Goal: Task Accomplishment & Management: Manage account settings

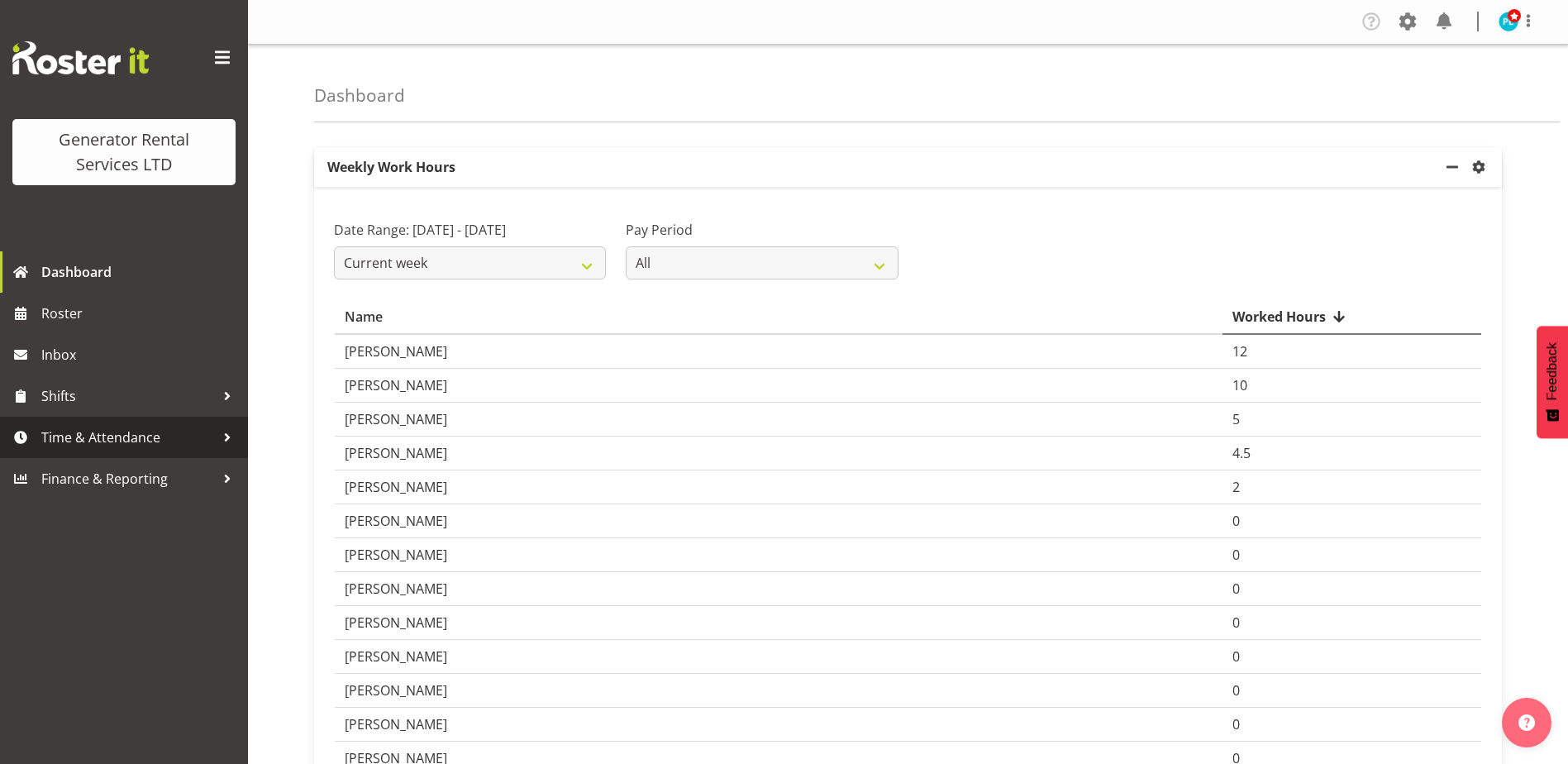
click at [219, 439] on div at bounding box center [227, 437] width 25 height 25
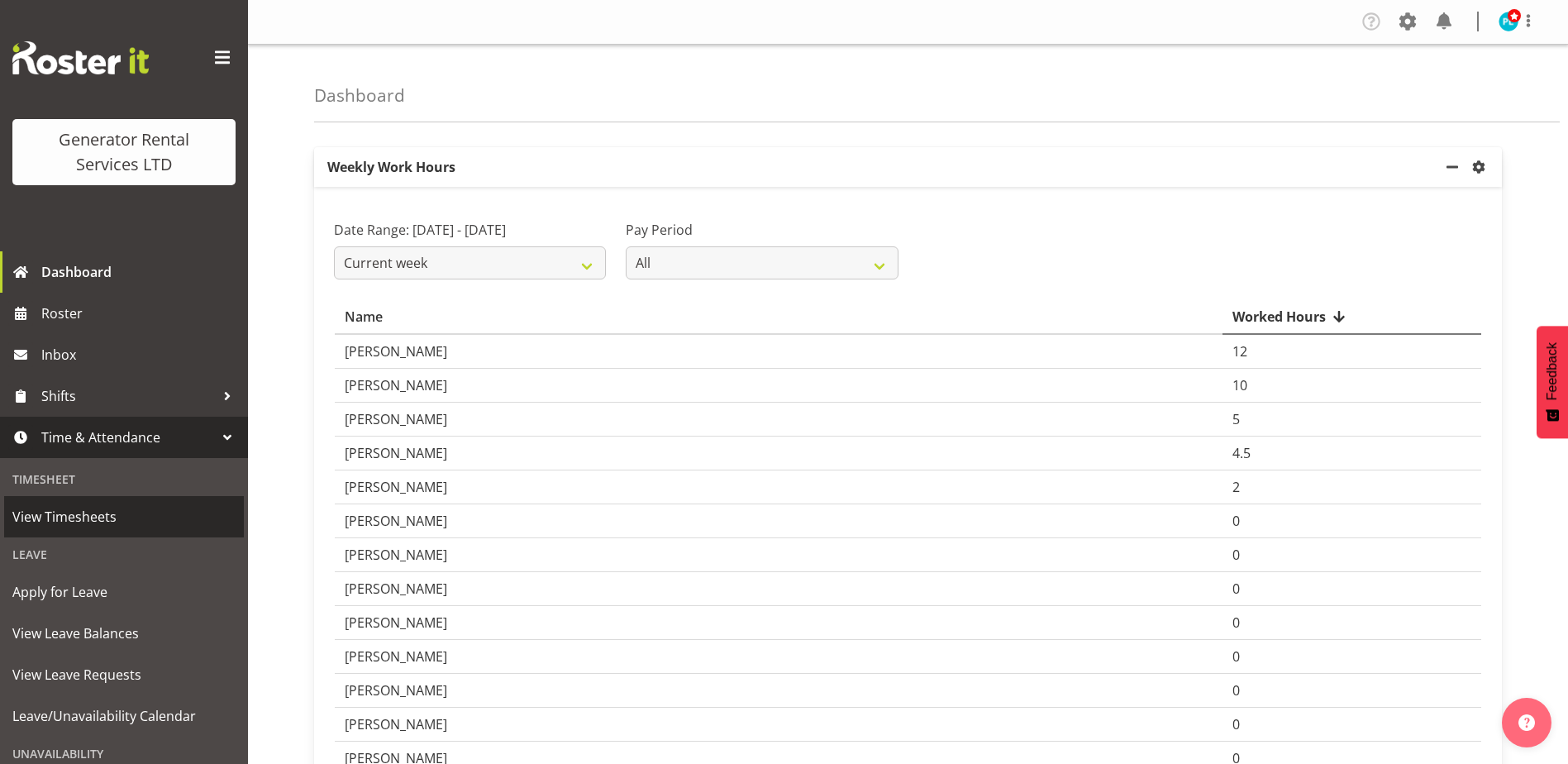
click at [97, 516] on span "View Timesheets" at bounding box center [124, 516] width 223 height 25
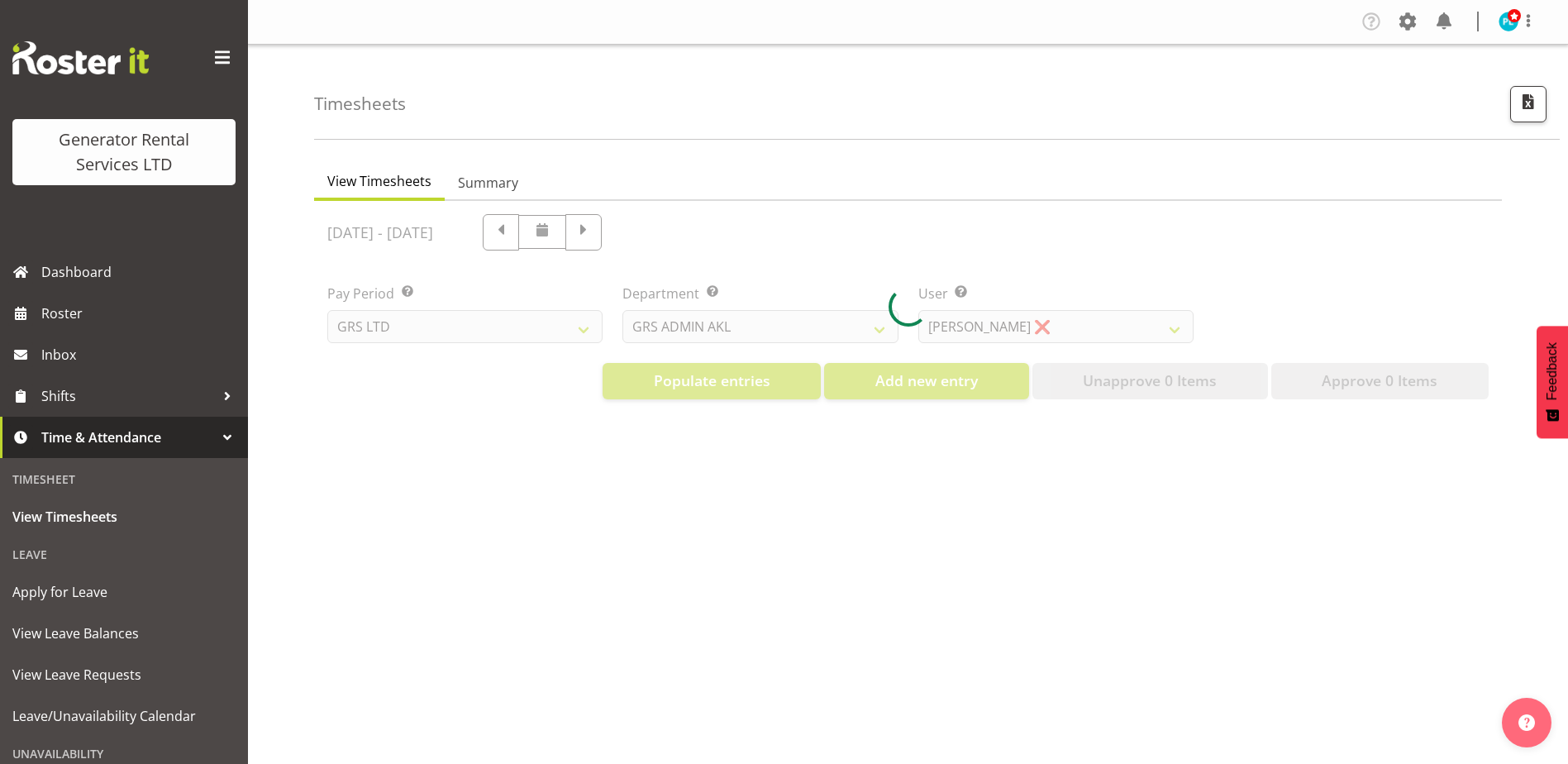
select select "22"
select select "149"
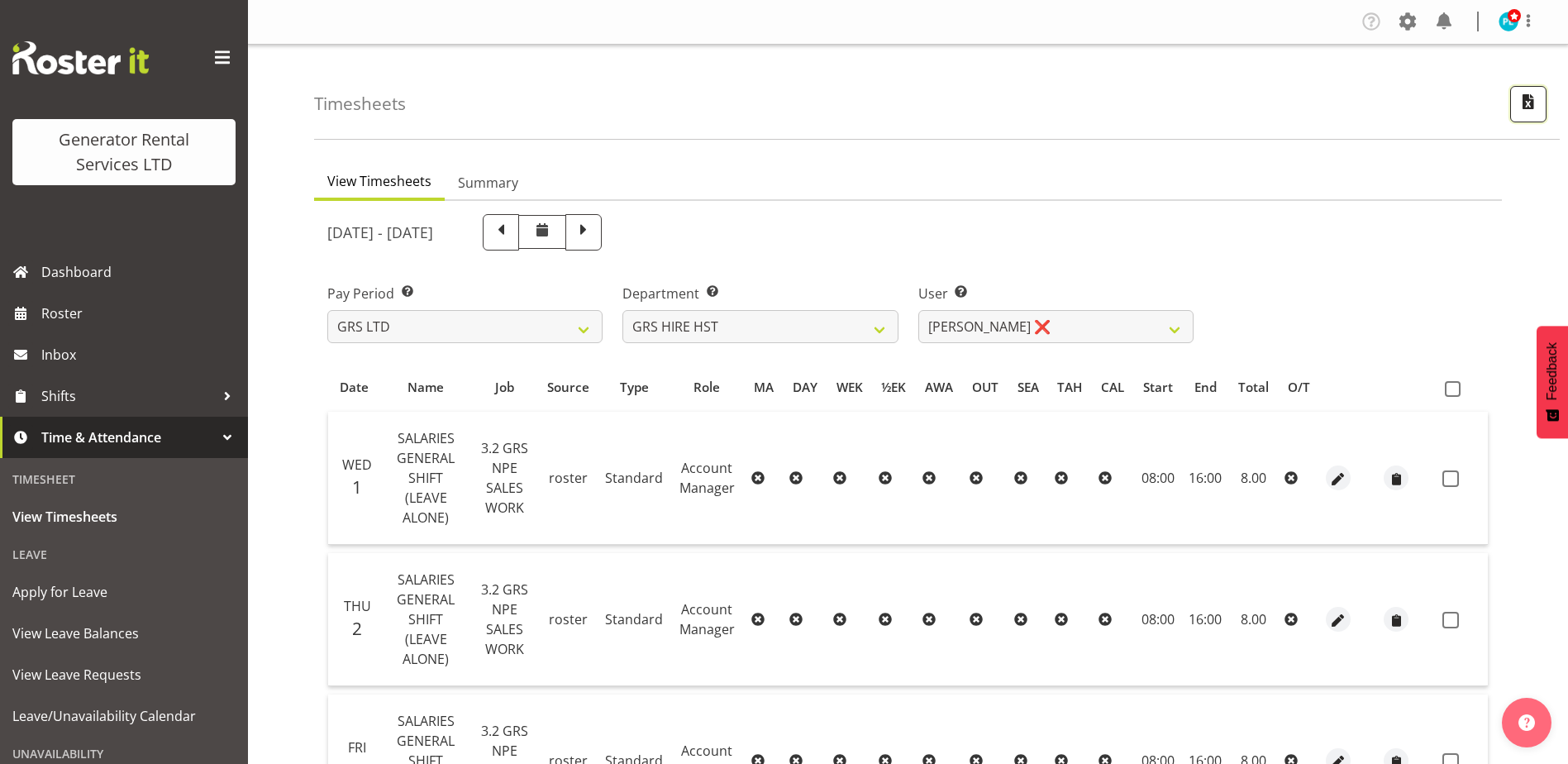
click at [1534, 106] on span "button" at bounding box center [1528, 101] width 21 height 21
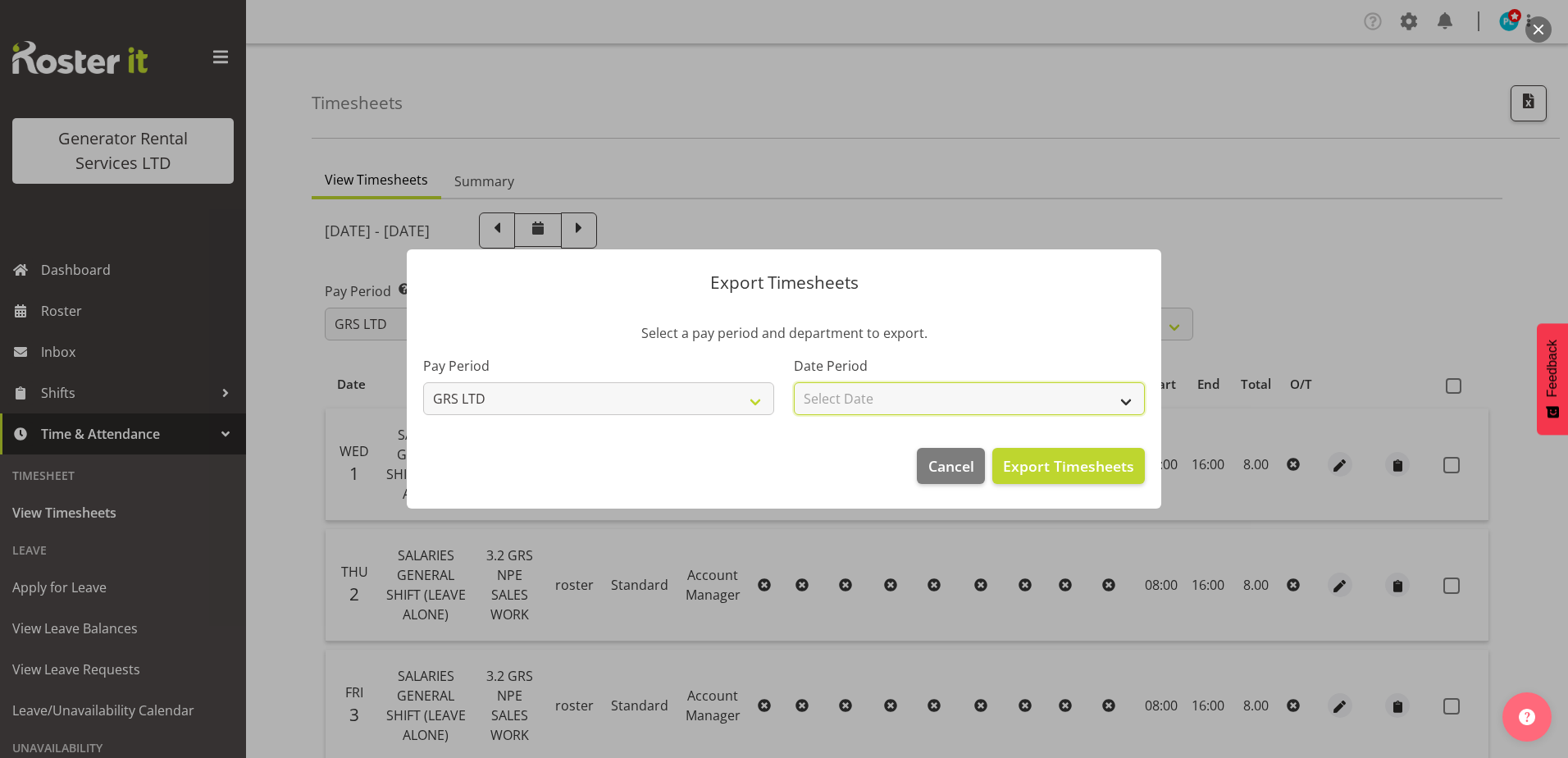
click at [1050, 414] on select "Select Date Week starting 08/10/2025 Week starting 01/10/2025 Week starting 24/…" at bounding box center [969, 399] width 351 height 33
select select "2025-10-01"
click at [794, 382] on select "Select Date Week starting 08/10/2025 Week starting 01/10/2025 Week starting 24/…" at bounding box center [969, 399] width 351 height 33
click at [1086, 466] on span "Export Timesheets" at bounding box center [1068, 465] width 131 height 21
click at [944, 462] on span "Cancel" at bounding box center [952, 465] width 46 height 21
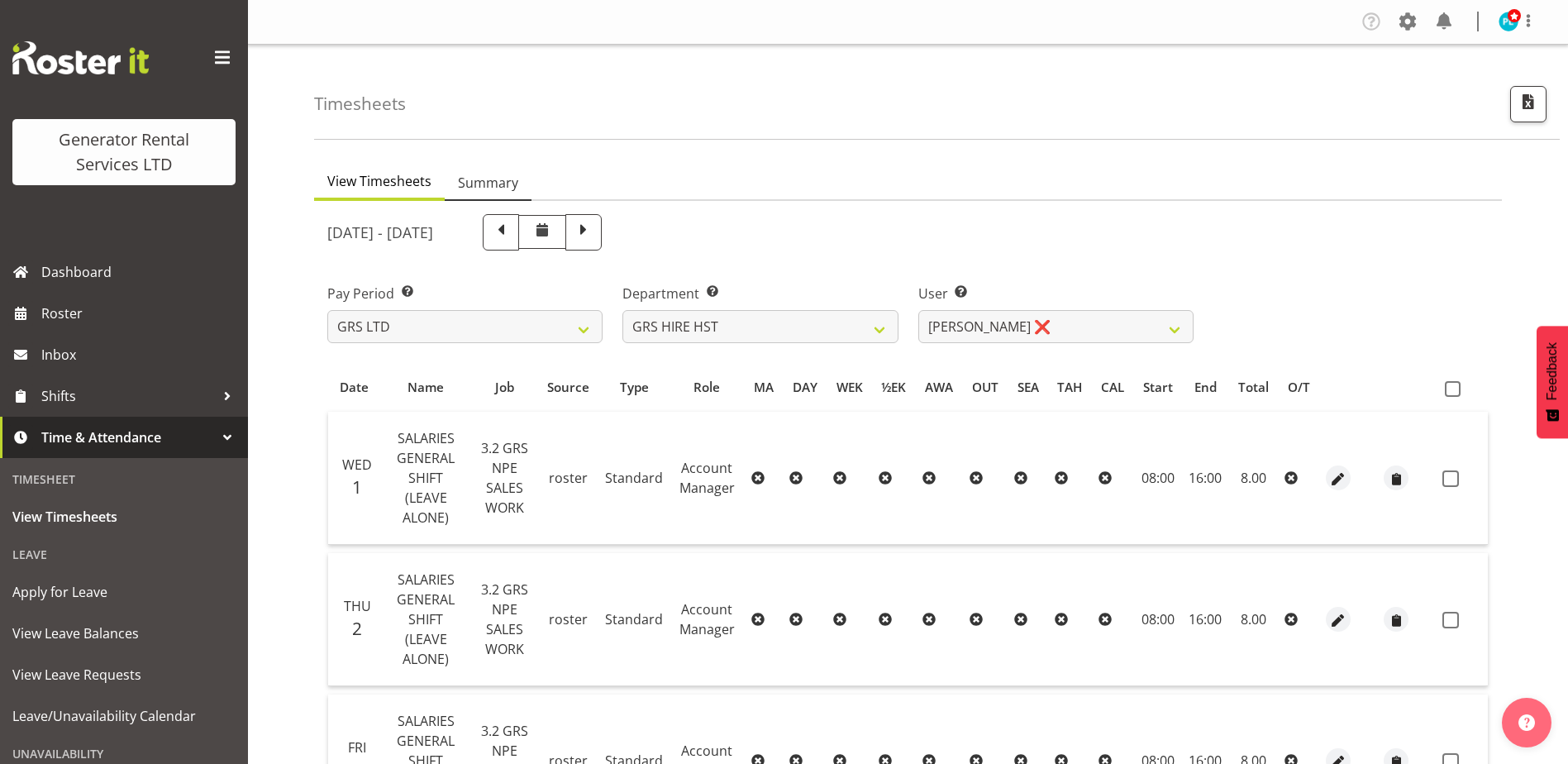
click at [478, 180] on span "Summary" at bounding box center [488, 182] width 60 height 20
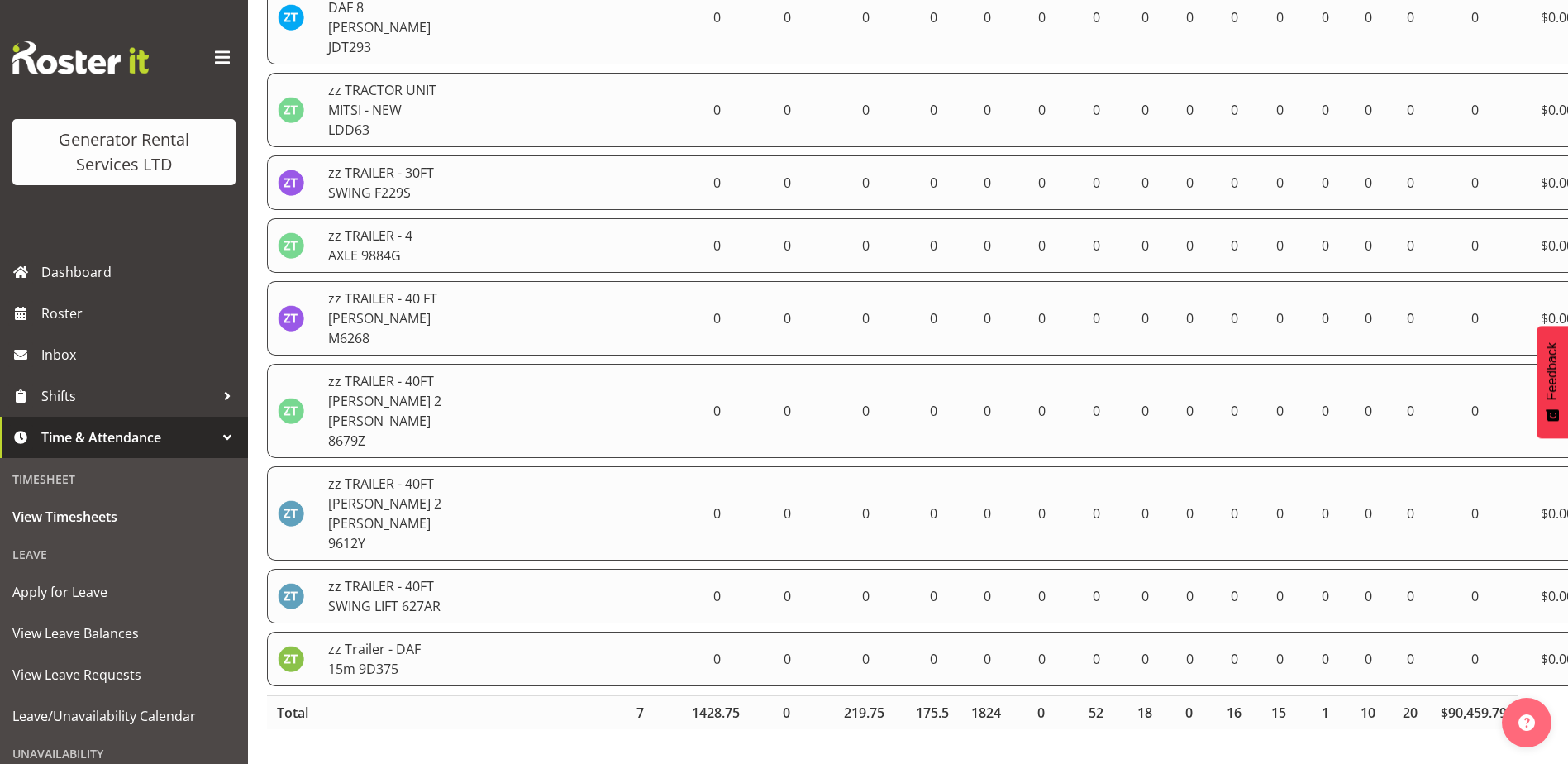
scroll to position [7962, 0]
drag, startPoint x: 359, startPoint y: 374, endPoint x: 1584, endPoint y: 805, distance: 1298.6
copy thead
click at [86, 507] on span "View Timesheets" at bounding box center [124, 516] width 223 height 25
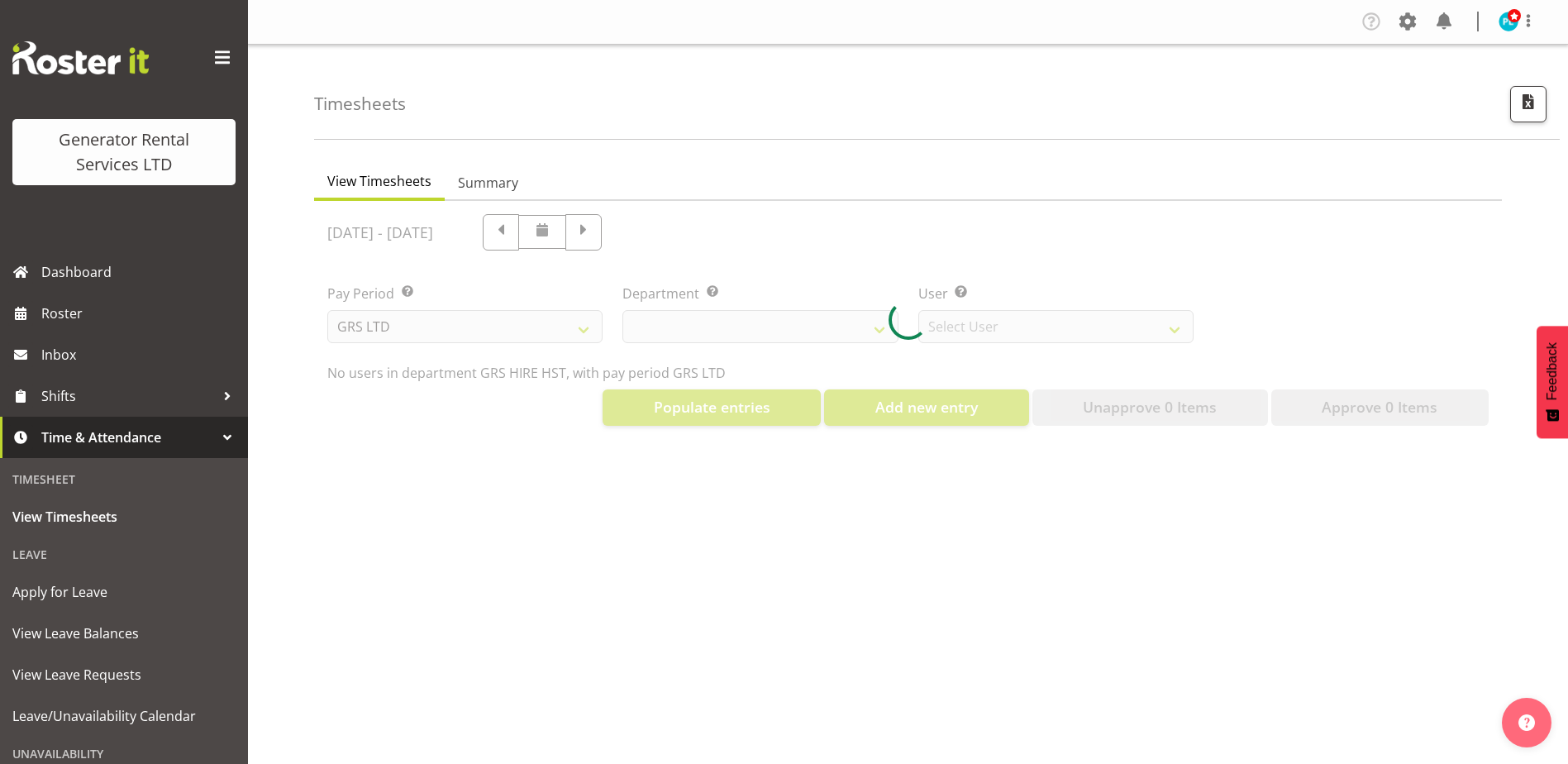
select select "22"
select select "149"
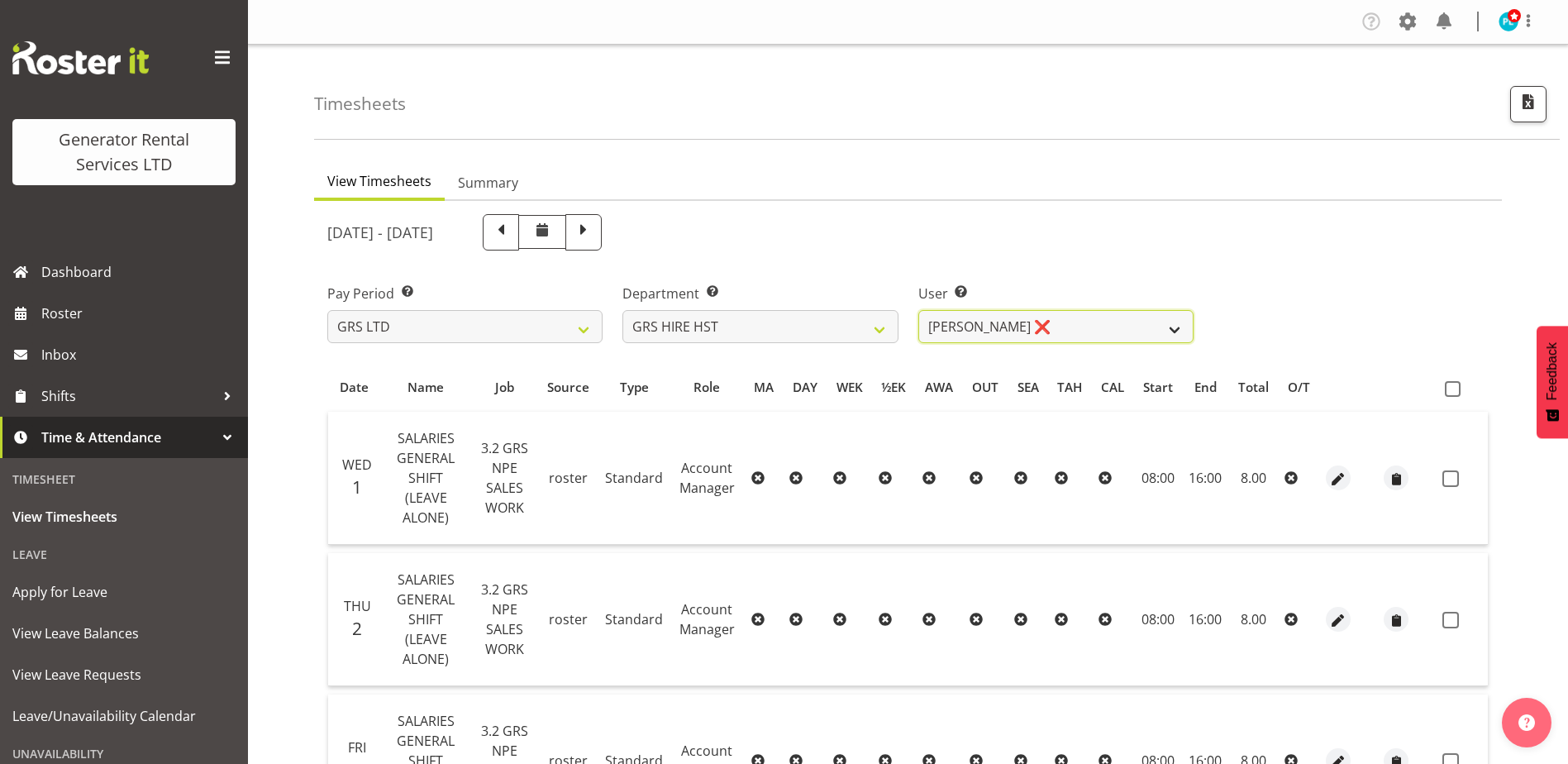
click at [1173, 331] on select "[PERSON_NAME] ❌ [PERSON_NAME] ✔ [PERSON_NAME] ✔" at bounding box center [1056, 327] width 275 height 34
click at [814, 326] on select "GRS ADMIN AKL GRS ADMIN TGA GRS ENGINEERING AKL GRS HIRE AKL GRS HIRE HST GRS H…" at bounding box center [760, 327] width 275 height 34
click at [623, 310] on select "GRS ADMIN AKL GRS ADMIN TGA GRS ENGINEERING AKL GRS HIRE AKL GRS HIRE HST GRS H…" at bounding box center [760, 327] width 275 height 34
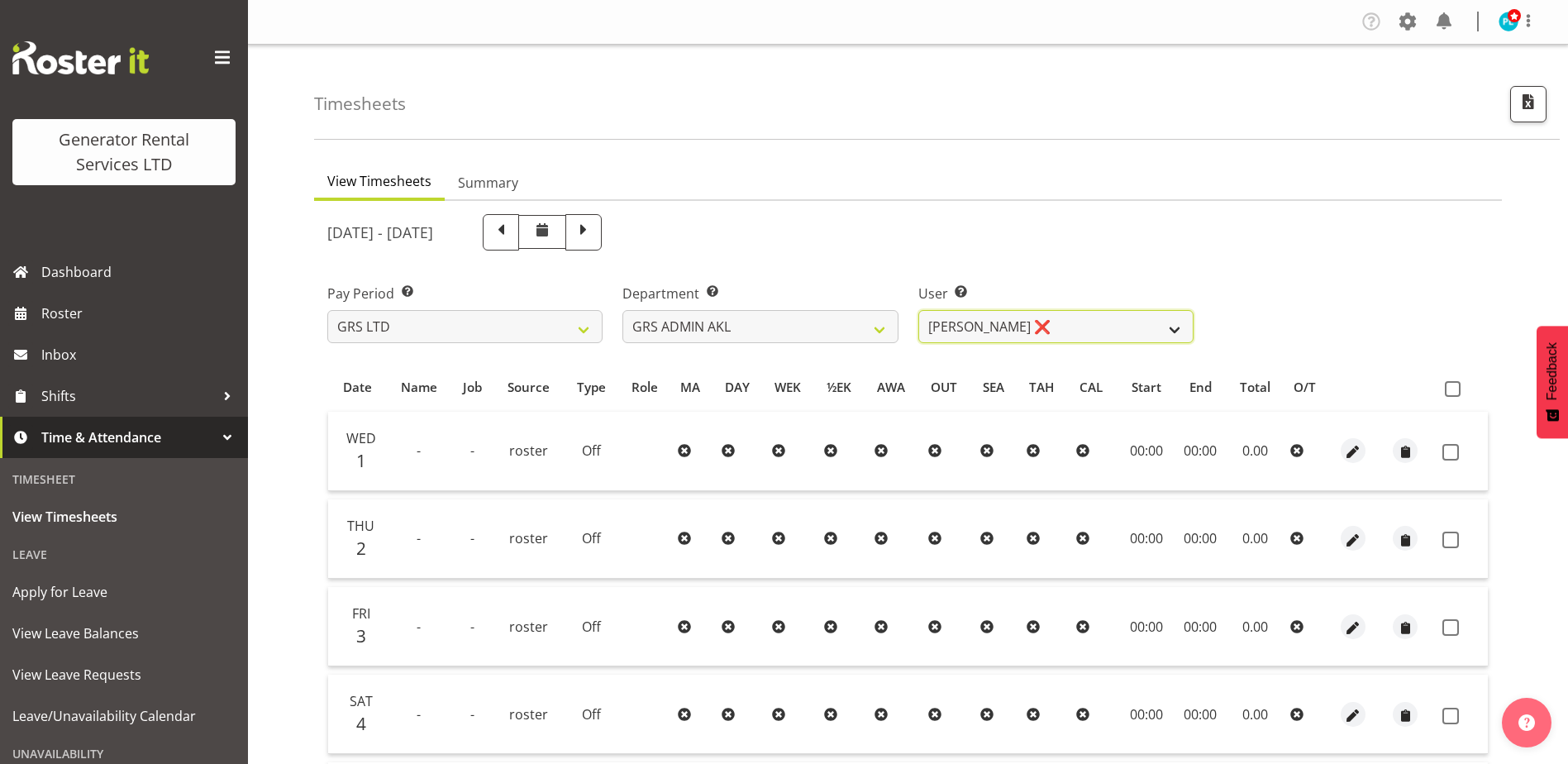
click at [1188, 331] on select "Adam Steele ❌ Nick McDonald ❌ Nicko Kokkaris ❌ Phil Hannah ❌ Zach Satiu ❌" at bounding box center [1056, 327] width 275 height 34
drag, startPoint x: 822, startPoint y: 337, endPoint x: 816, endPoint y: 344, distance: 9.2
click at [822, 337] on select "GRS ADMIN AKL GRS ADMIN TGA GRS ENGINEERING AKL GRS HIRE AKL GRS HIRE HST GRS H…" at bounding box center [760, 327] width 275 height 34
click at [623, 310] on select "GRS ADMIN AKL GRS ADMIN TGA GRS ENGINEERING AKL GRS HIRE AKL GRS HIRE HST GRS H…" at bounding box center [760, 327] width 275 height 34
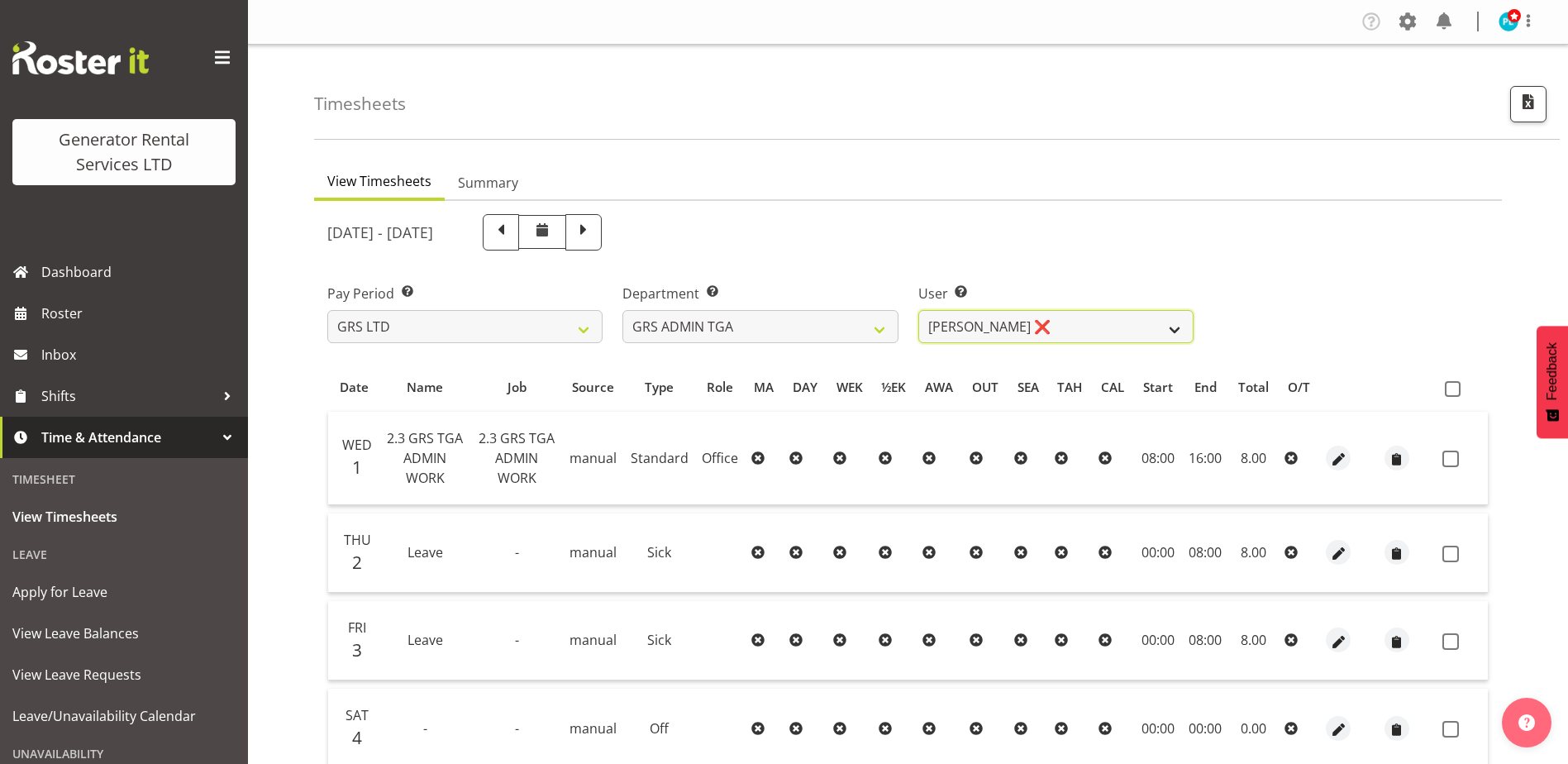
click at [1134, 328] on select "Katherine Lothian ❌" at bounding box center [1056, 327] width 275 height 34
click at [846, 331] on select "GRS ADMIN AKL GRS ADMIN TGA GRS ENGINEERING AKL GRS HIRE AKL GRS HIRE HST GRS H…" at bounding box center [760, 327] width 275 height 34
click at [623, 310] on select "GRS ADMIN AKL GRS ADMIN TGA GRS ENGINEERING AKL GRS HIRE AKL GRS HIRE HST GRS H…" at bounding box center [760, 327] width 275 height 34
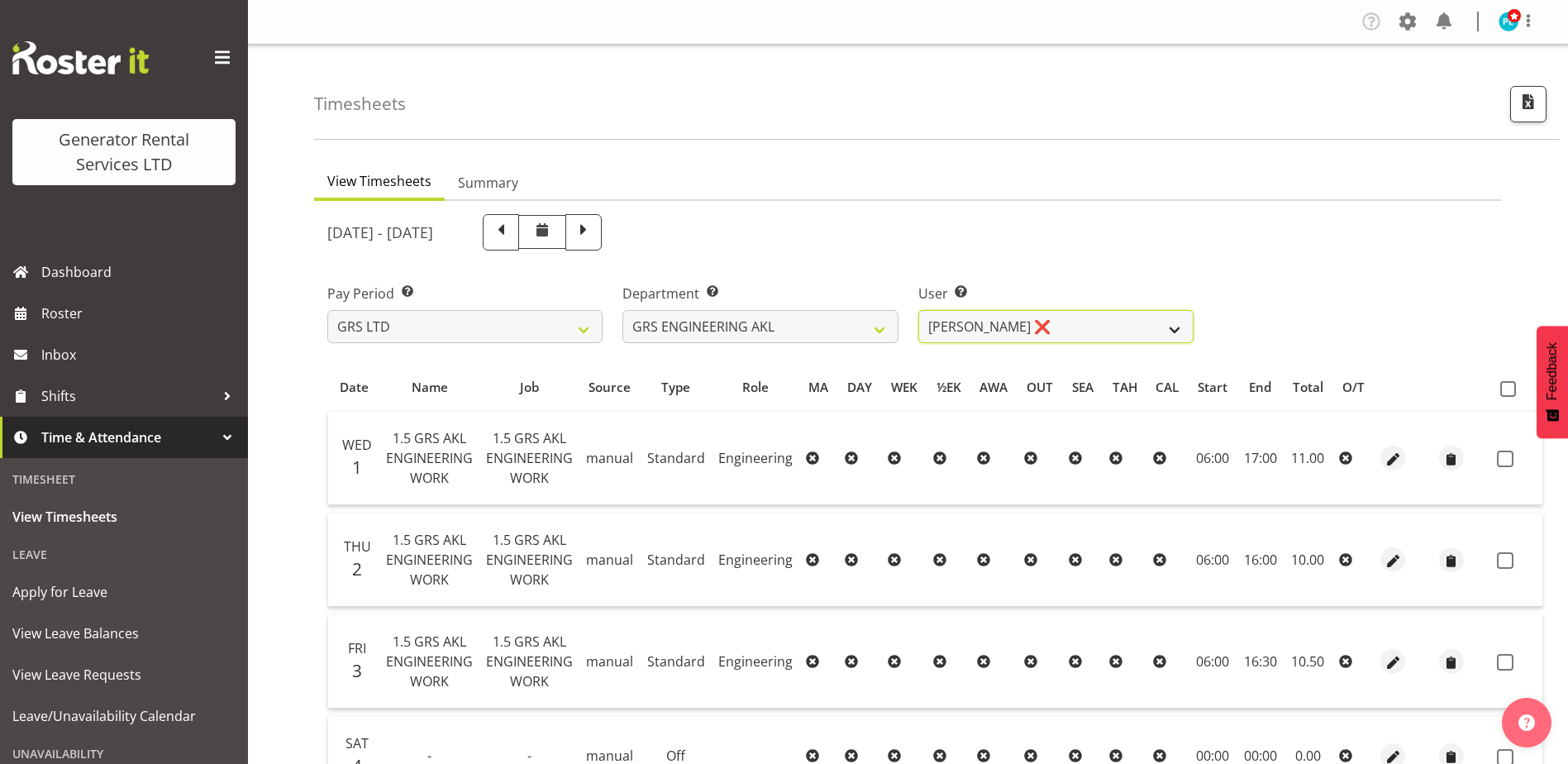
click at [1154, 332] on select "Ben Bennington ❌" at bounding box center [1056, 327] width 275 height 34
click at [856, 322] on select "GRS ADMIN AKL GRS ADMIN TGA GRS ENGINEERING AKL GRS HIRE AKL GRS HIRE HST GRS H…" at bounding box center [760, 327] width 275 height 34
select select "20"
click at [623, 310] on select "GRS ADMIN AKL GRS ADMIN TGA GRS ENGINEERING AKL GRS HIRE AKL GRS HIRE HST GRS H…" at bounding box center [760, 327] width 275 height 34
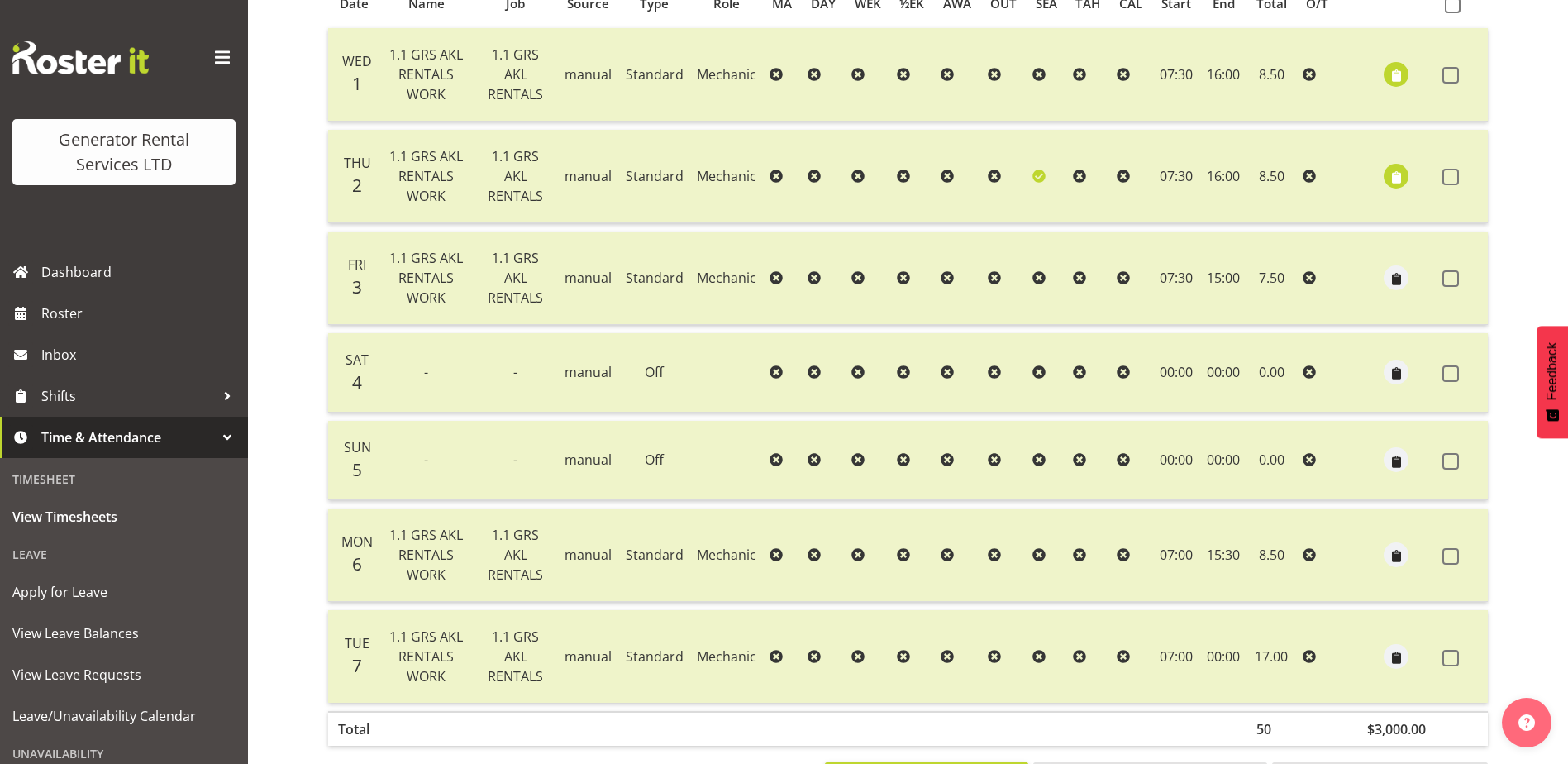
scroll to position [208, 0]
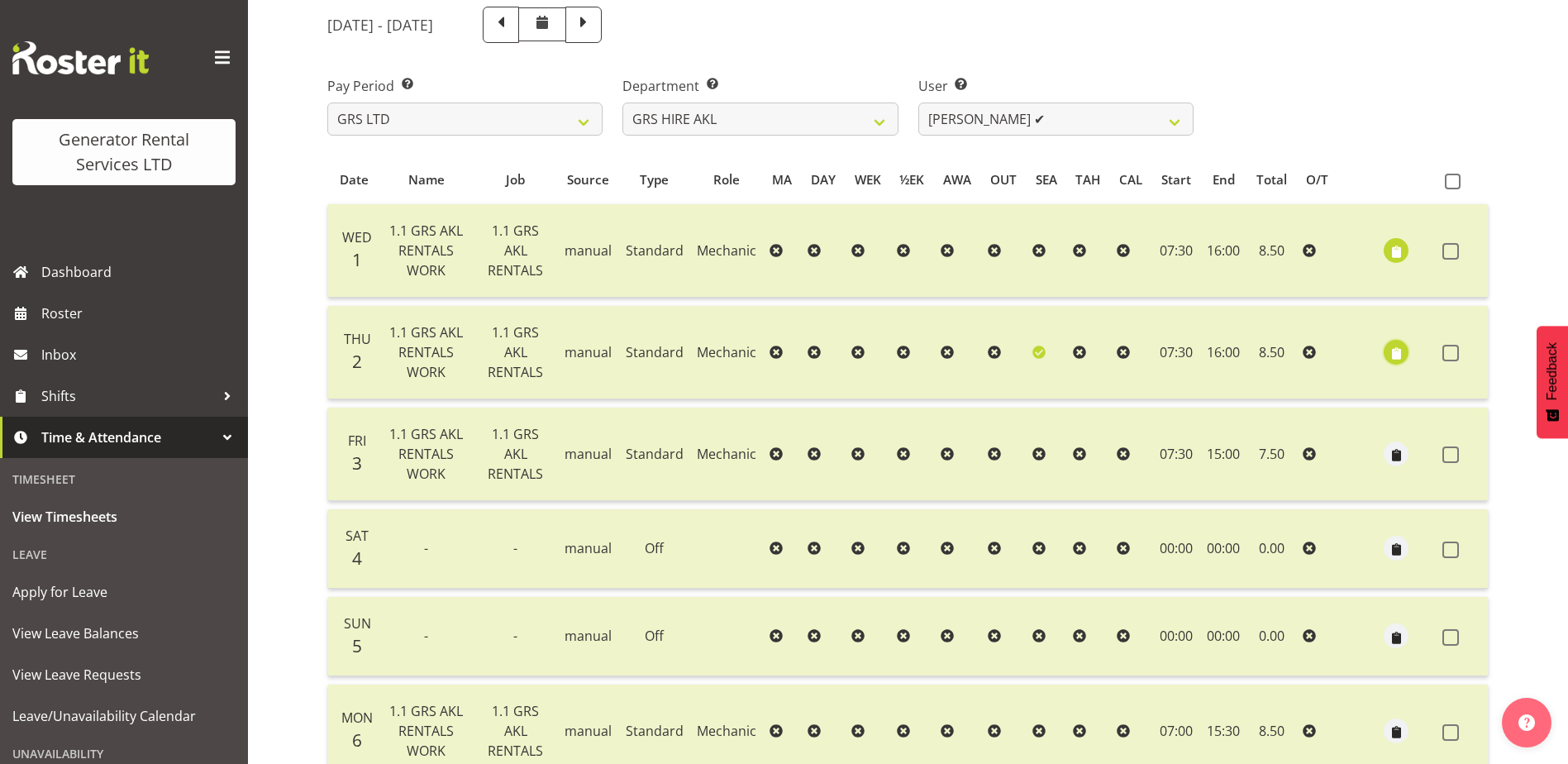
click at [1394, 356] on span "button" at bounding box center [1397, 354] width 19 height 19
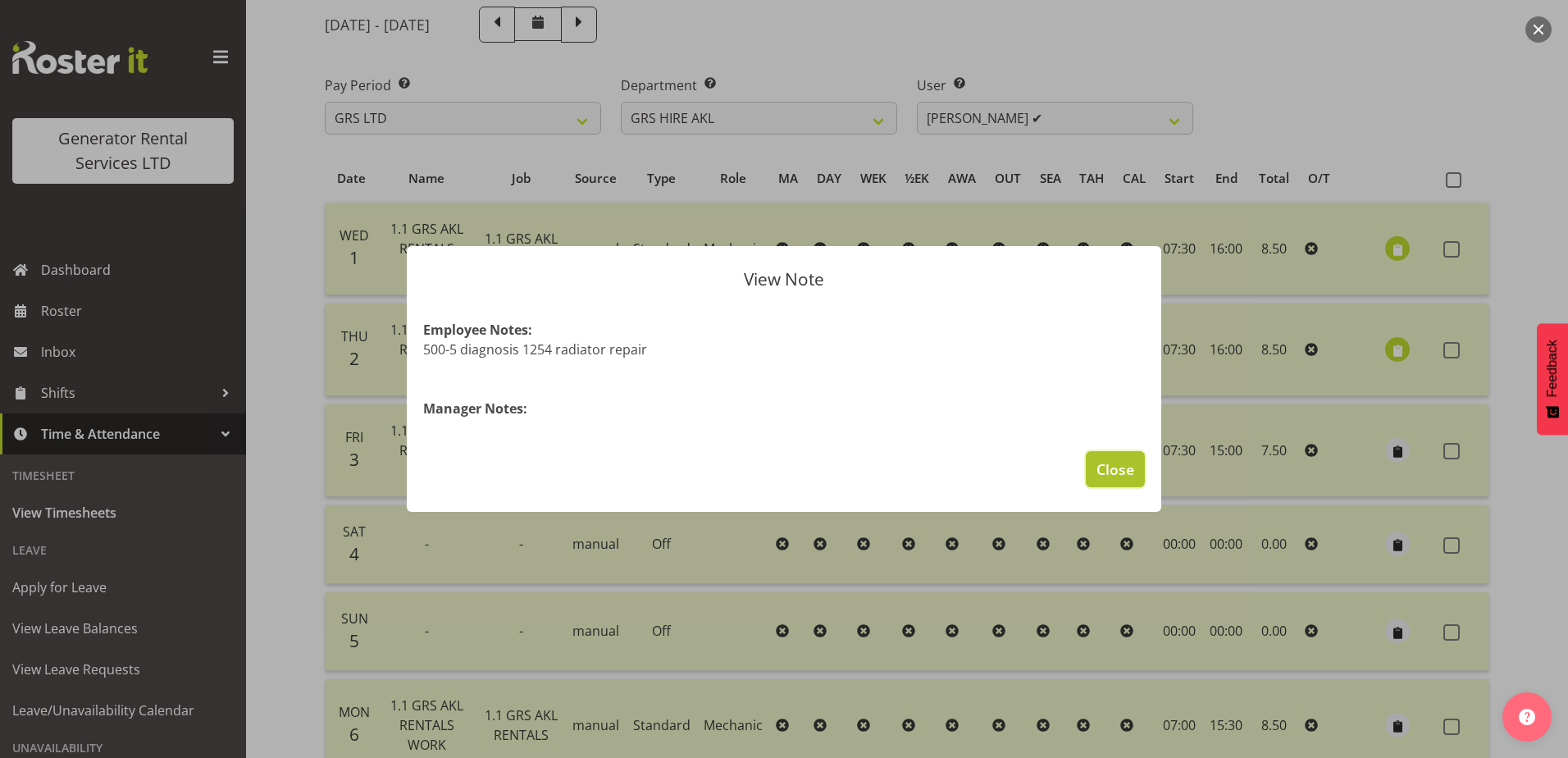
click at [1113, 474] on span "Close" at bounding box center [1115, 469] width 38 height 21
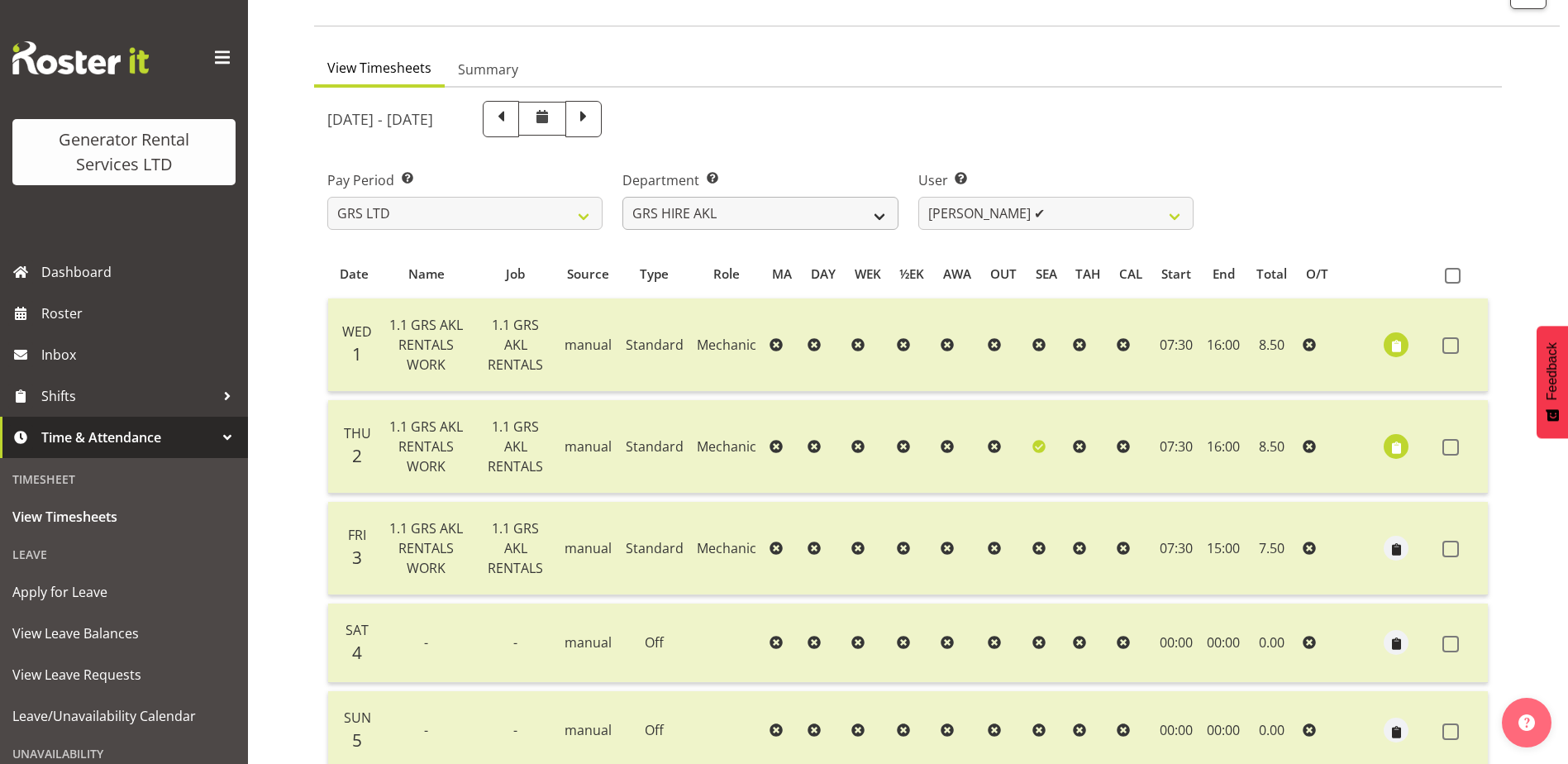
scroll to position [0, 0]
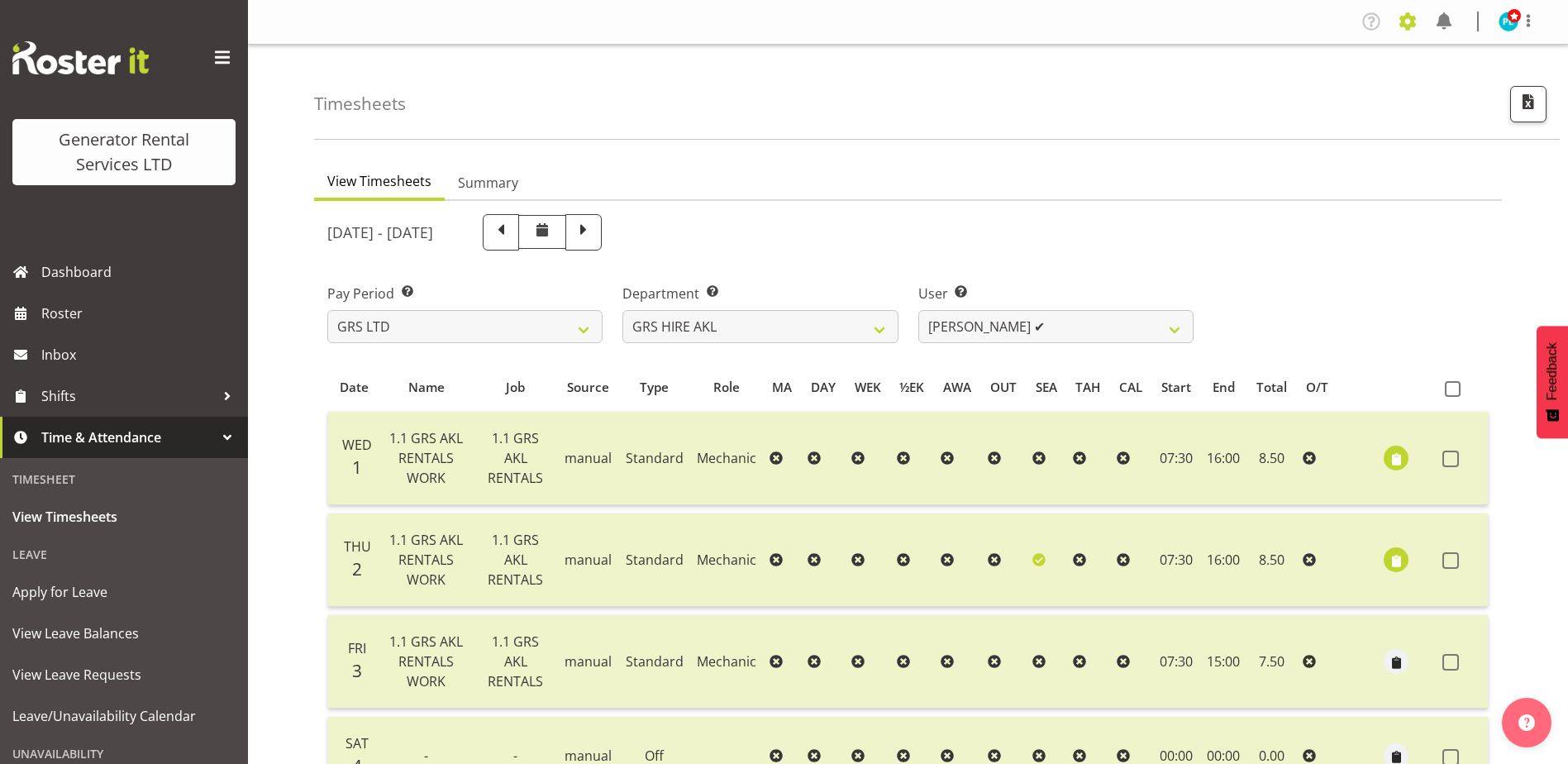
click at [1417, 16] on span at bounding box center [1408, 21] width 26 height 26
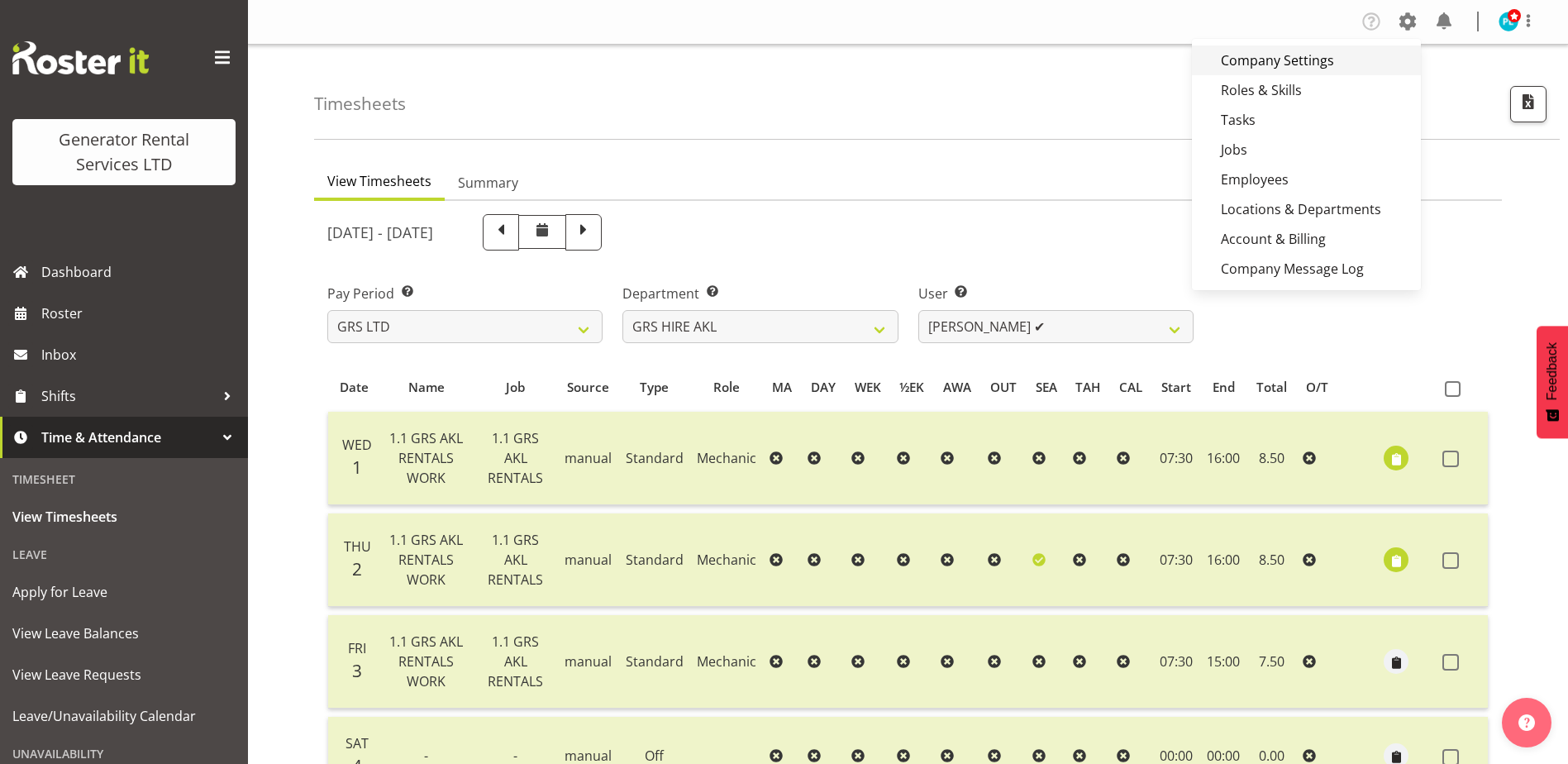
click at [1294, 61] on link "Company Settings" at bounding box center [1307, 60] width 229 height 30
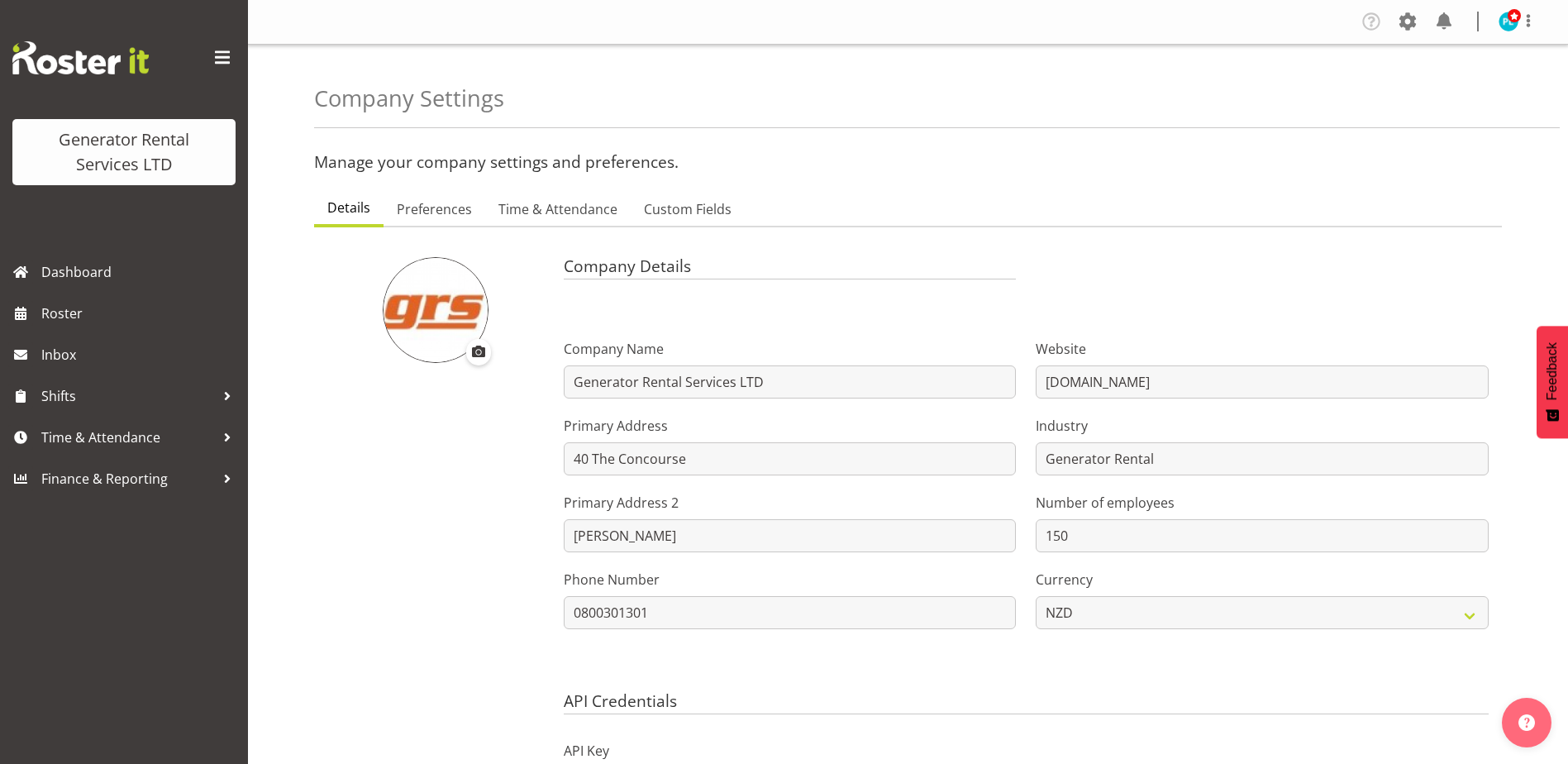
select select "myob-ims"
click at [574, 210] on span "Time & Attendance" at bounding box center [558, 208] width 119 height 20
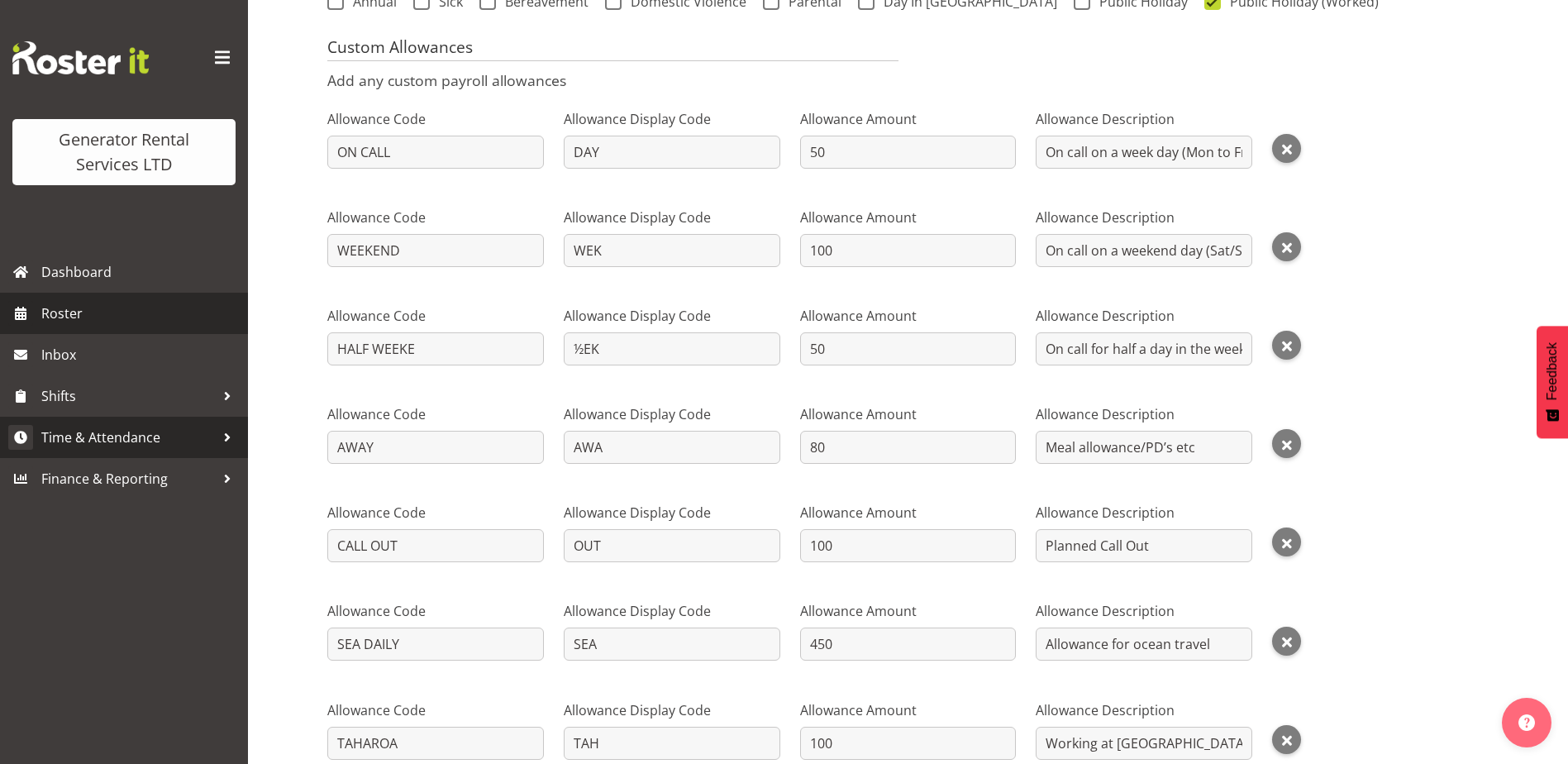
scroll to position [744, 0]
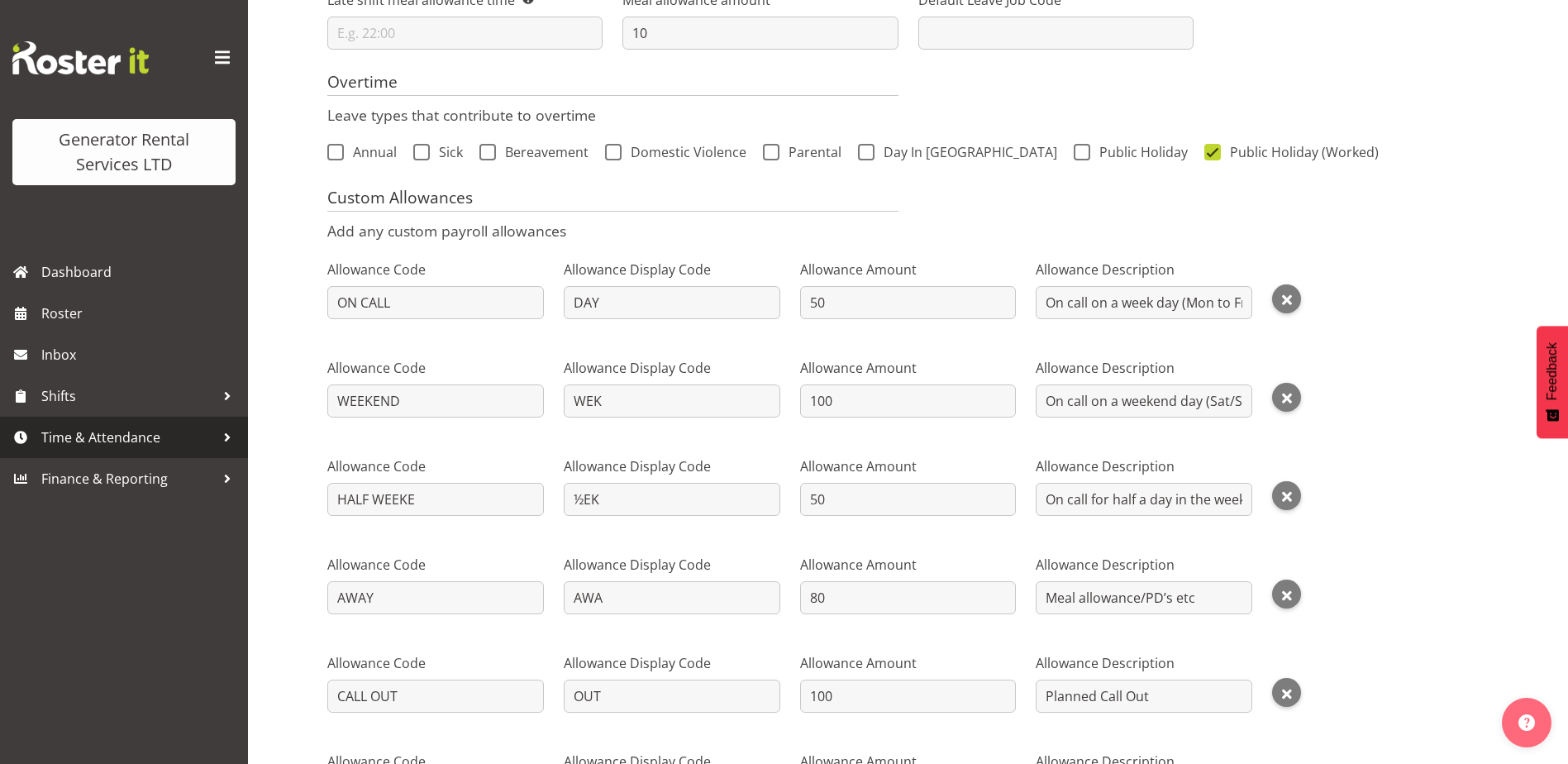
click at [96, 436] on span "Time & Attendance" at bounding box center [127, 437] width 174 height 25
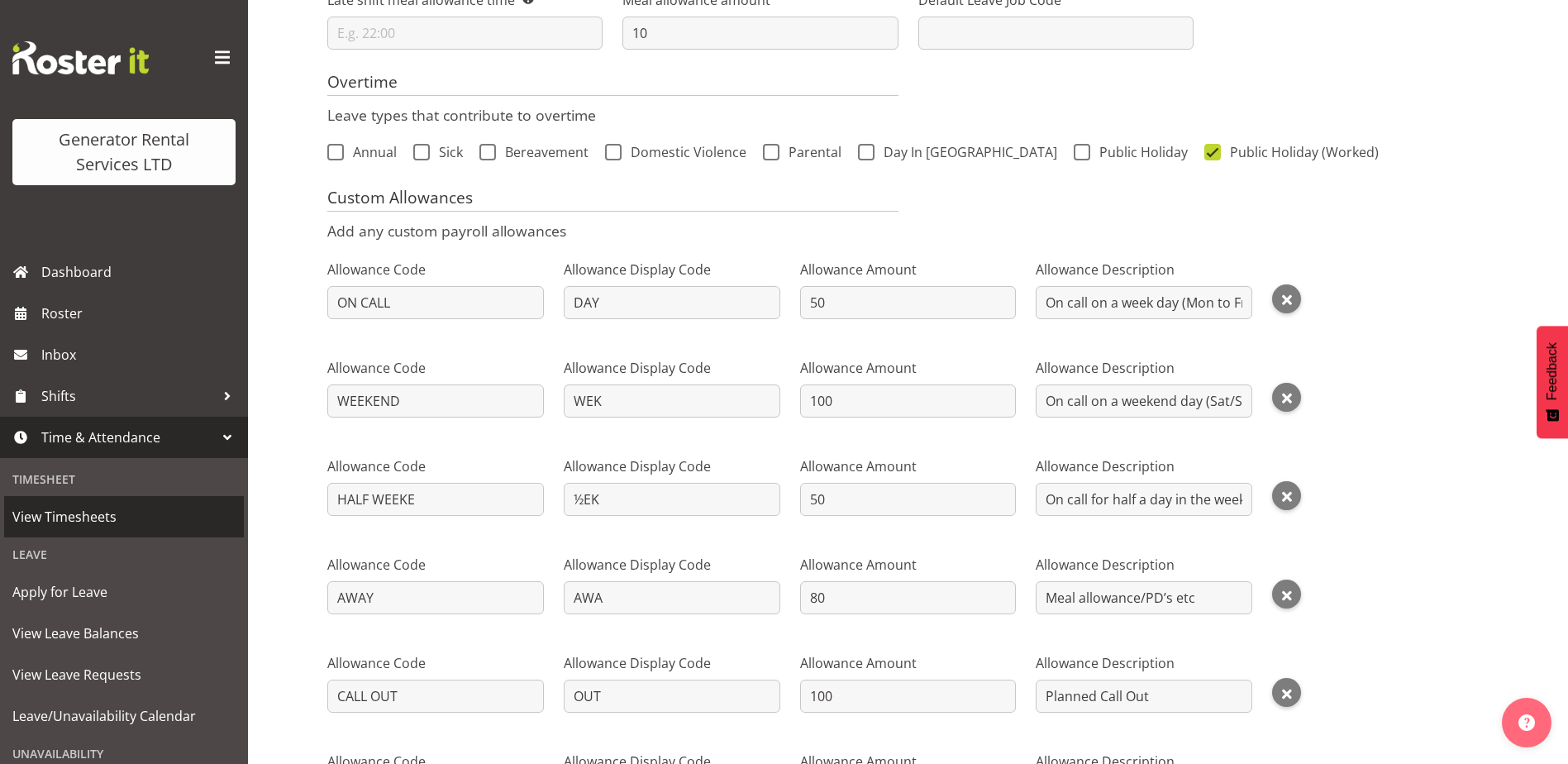
click at [61, 525] on span "View Timesheets" at bounding box center [124, 516] width 223 height 25
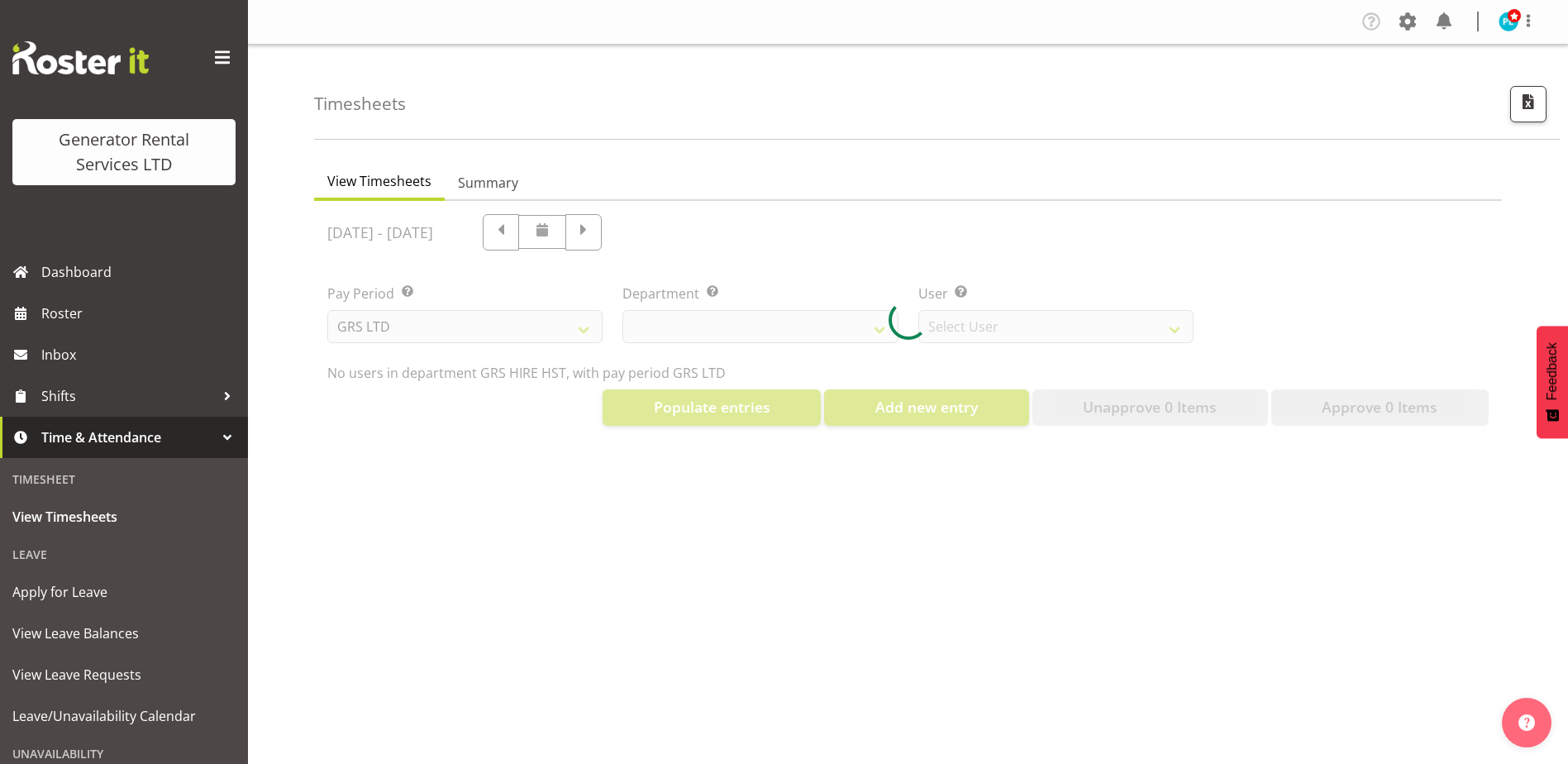
select select "22"
select select "149"
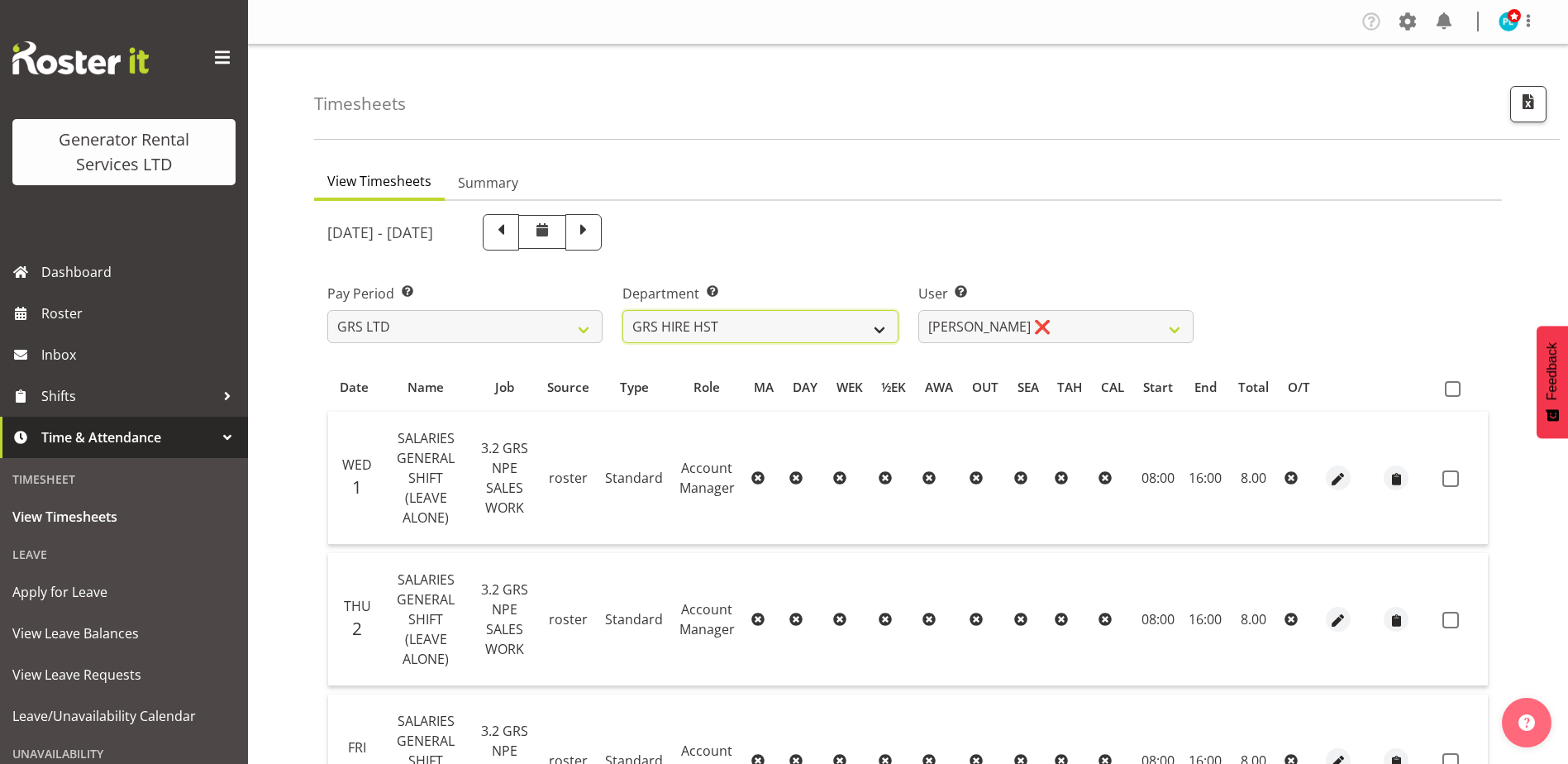
click at [848, 322] on select "GRS ADMIN AKL GRS ADMIN TGA GRS ENGINEERING AKL GRS HIRE AKL GRS HIRE HST GRS H…" at bounding box center [760, 327] width 275 height 34
click at [623, 310] on select "GRS ADMIN AKL GRS ADMIN TGA GRS ENGINEERING AKL GRS HIRE AKL GRS HIRE HST GRS H…" at bounding box center [760, 327] width 275 height 34
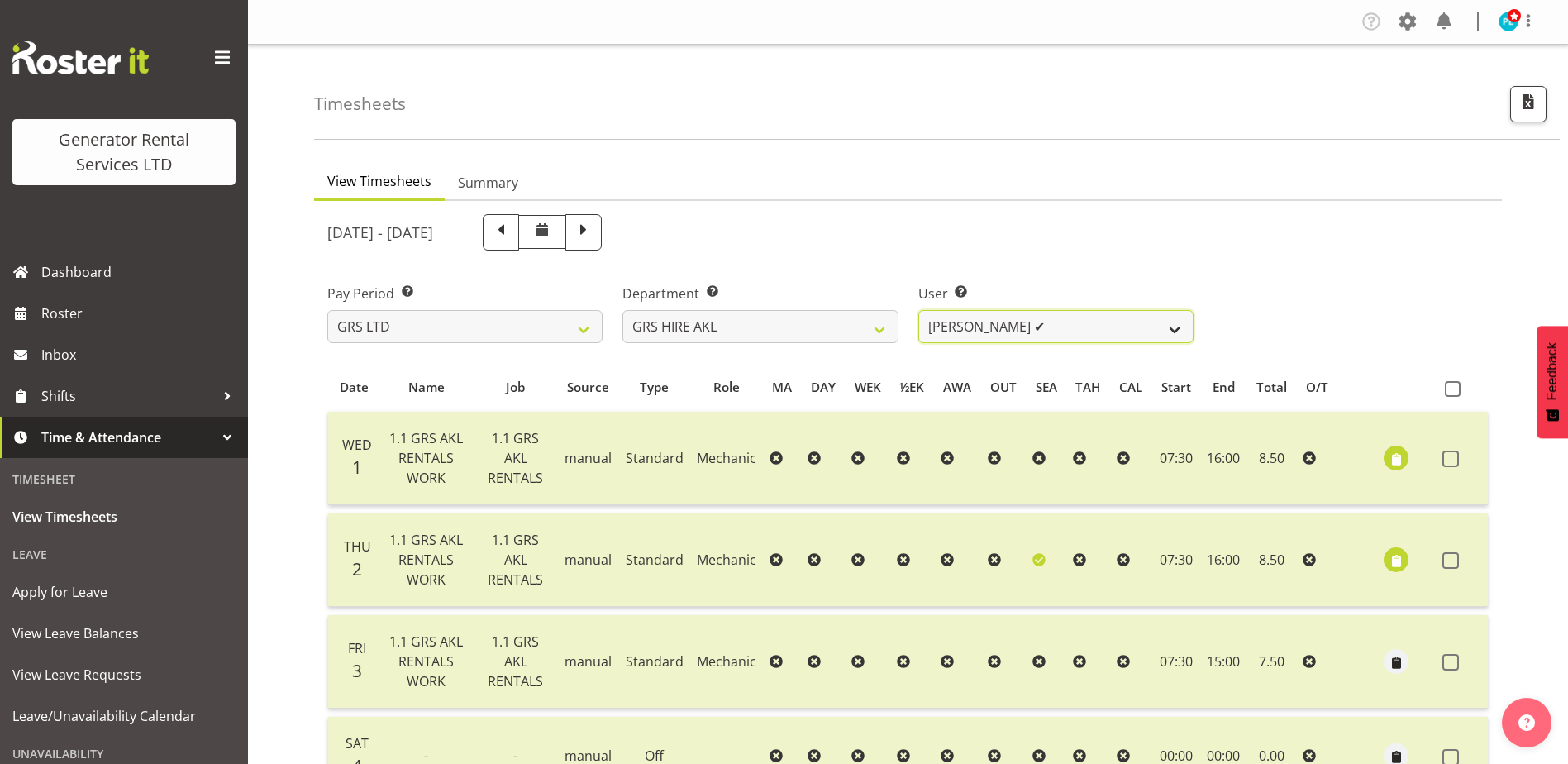
click at [1169, 332] on select "[PERSON_NAME] ✔ [PERSON_NAME] ✔ [PERSON_NAME] ✔ [PERSON_NAME] ✔ [PERSON_NAME] ✔…" at bounding box center [1056, 327] width 275 height 34
click at [811, 321] on select "GRS ADMIN AKL GRS ADMIN TGA GRS ENGINEERING AKL GRS HIRE AKL GRS HIRE HST GRS H…" at bounding box center [760, 327] width 275 height 34
click at [623, 310] on select "GRS ADMIN AKL GRS ADMIN TGA GRS ENGINEERING AKL GRS HIRE AKL GRS HIRE HST GRS H…" at bounding box center [760, 327] width 275 height 34
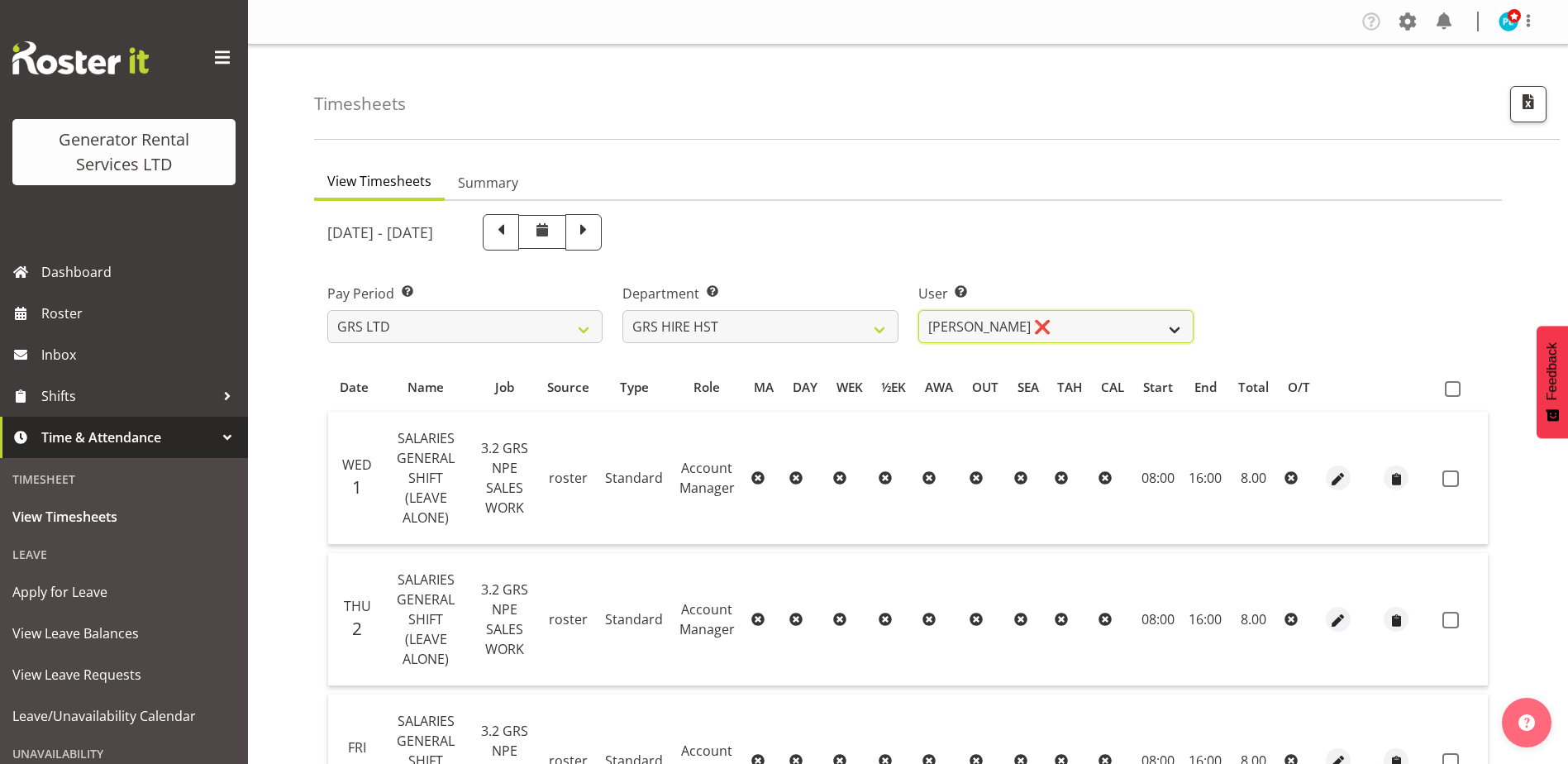
click at [1064, 330] on select "[PERSON_NAME] ❌ [PERSON_NAME] ✔ [PERSON_NAME] ✔" at bounding box center [1056, 327] width 275 height 34
click at [810, 334] on select "GRS ADMIN AKL GRS ADMIN TGA GRS ENGINEERING AKL GRS HIRE AKL GRS HIRE HST GRS H…" at bounding box center [760, 327] width 275 height 34
click at [623, 310] on select "GRS ADMIN AKL GRS ADMIN TGA GRS ENGINEERING AKL GRS HIRE AKL GRS HIRE HST GRS H…" at bounding box center [760, 327] width 275 height 34
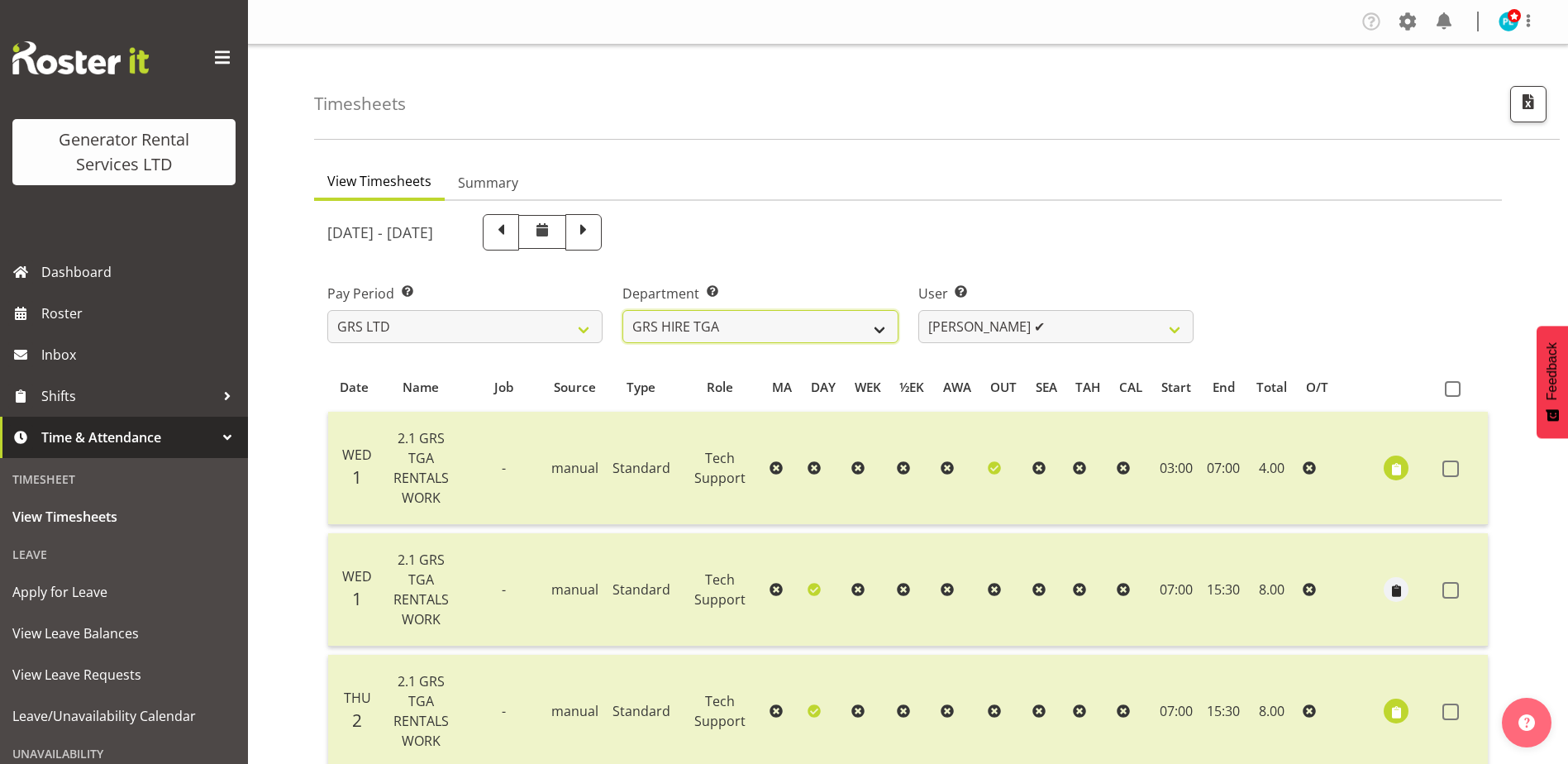
click at [874, 332] on select "GRS ADMIN AKL GRS ADMIN TGA GRS ENGINEERING AKL GRS HIRE AKL GRS HIRE HST GRS H…" at bounding box center [760, 327] width 275 height 34
select select "142"
click at [623, 310] on select "GRS ADMIN AKL GRS ADMIN TGA GRS ENGINEERING AKL GRS HIRE AKL GRS HIRE HST GRS H…" at bounding box center [760, 327] width 275 height 34
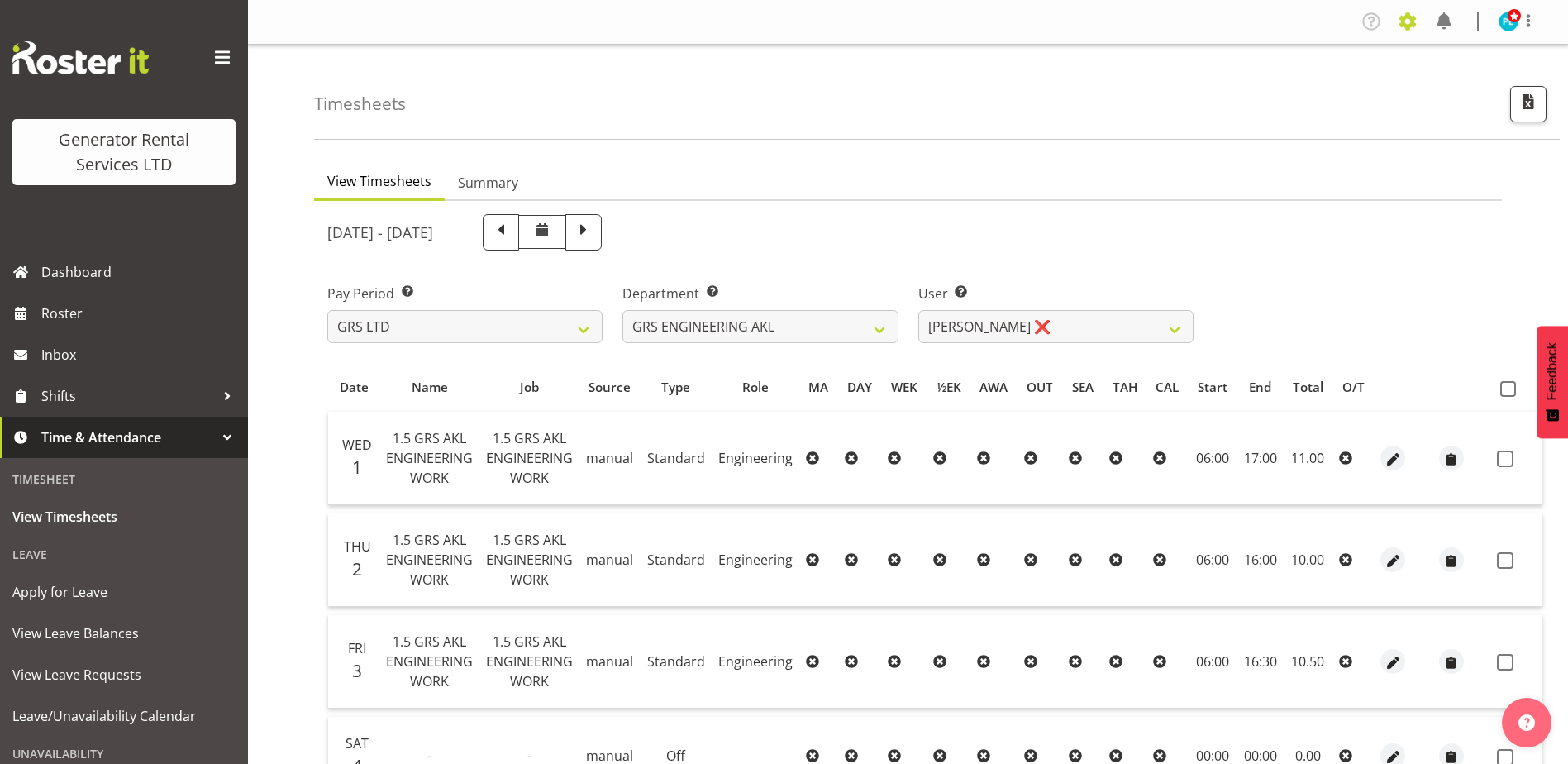
drag, startPoint x: 1401, startPoint y: 26, endPoint x: 1405, endPoint y: 35, distance: 9.8
click at [1401, 26] on span at bounding box center [1408, 21] width 26 height 26
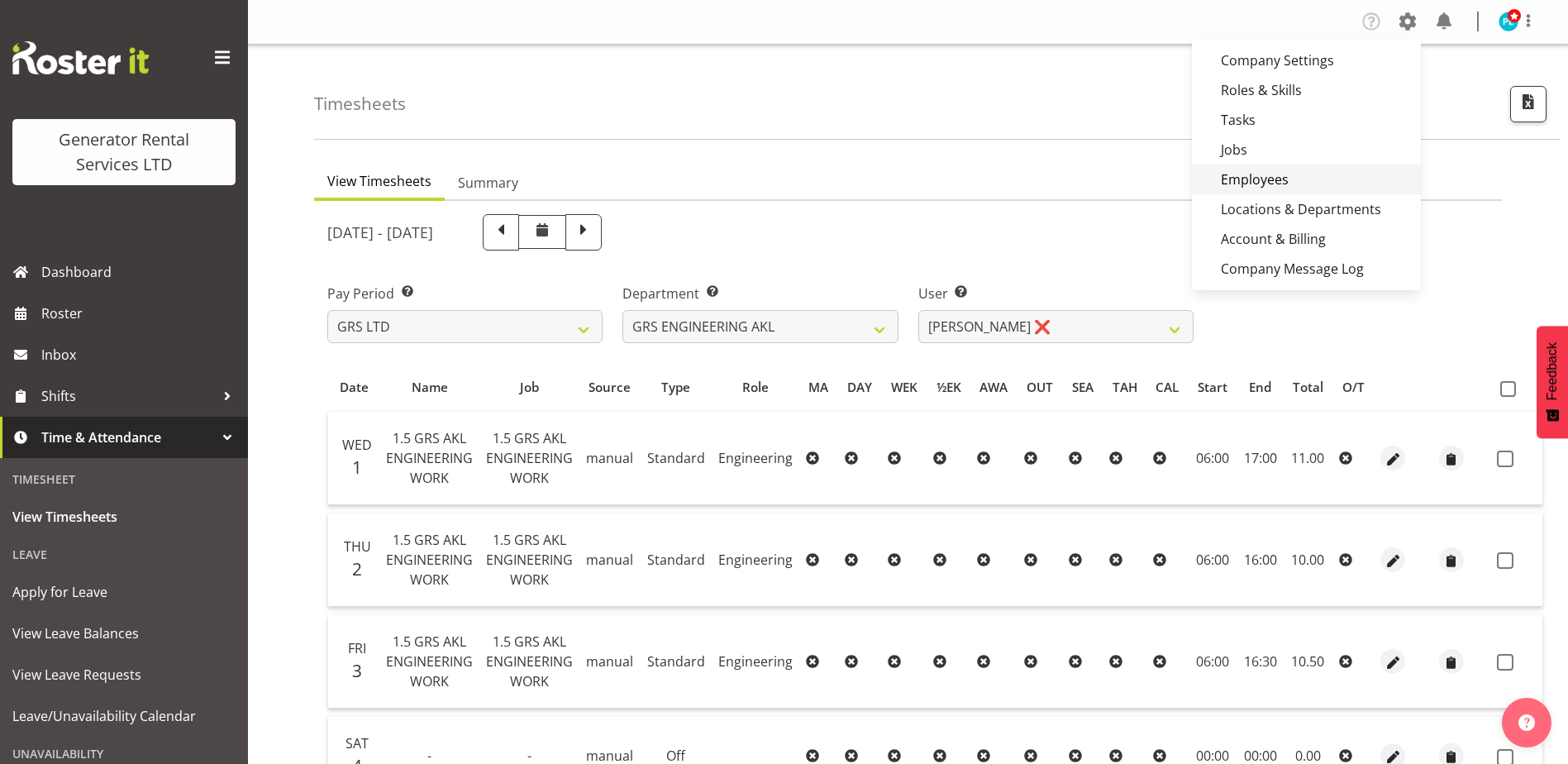
click at [1260, 174] on link "Employees" at bounding box center [1307, 180] width 229 height 30
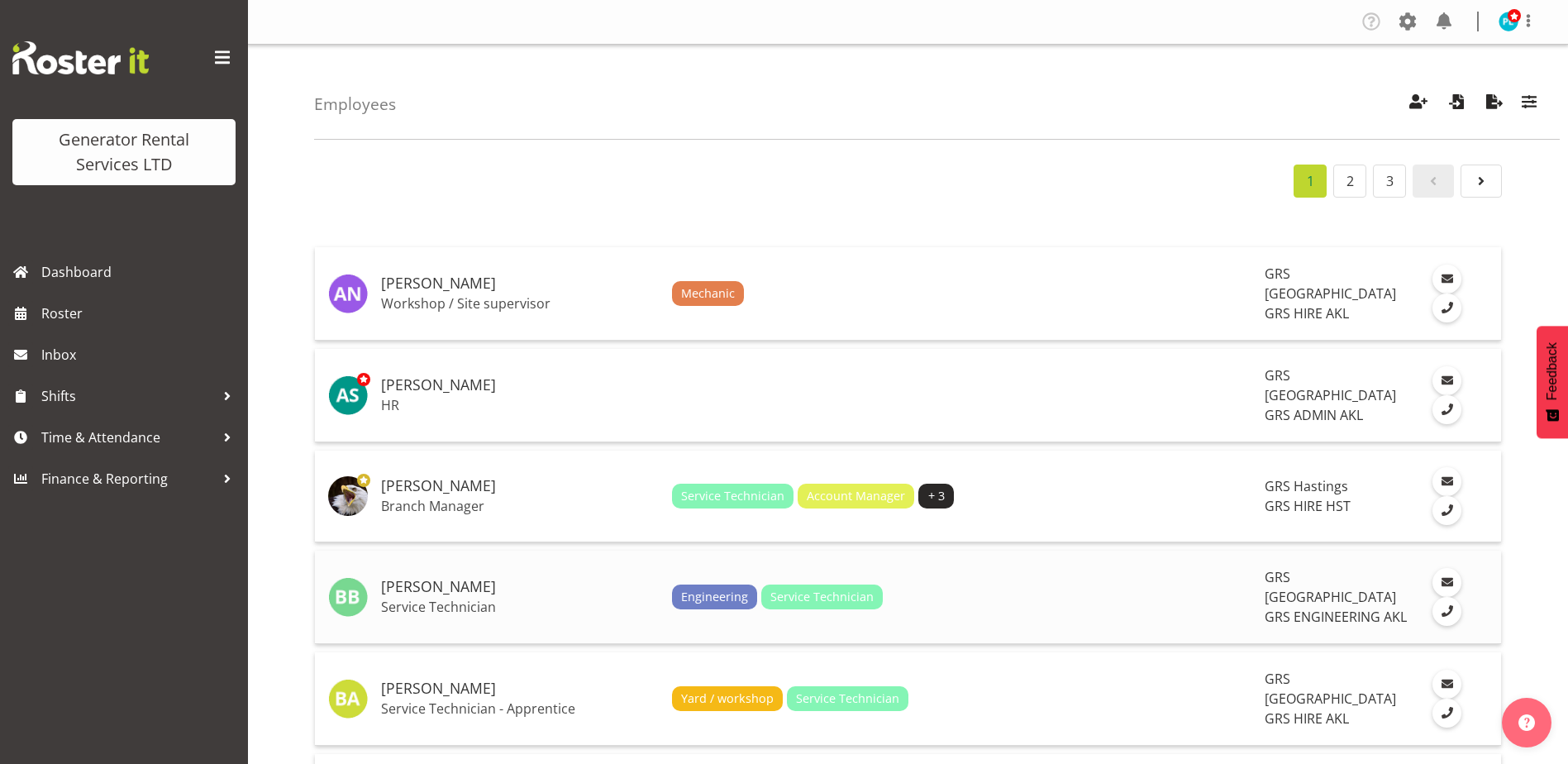
click at [459, 579] on h5 "[PERSON_NAME]" at bounding box center [520, 587] width 277 height 17
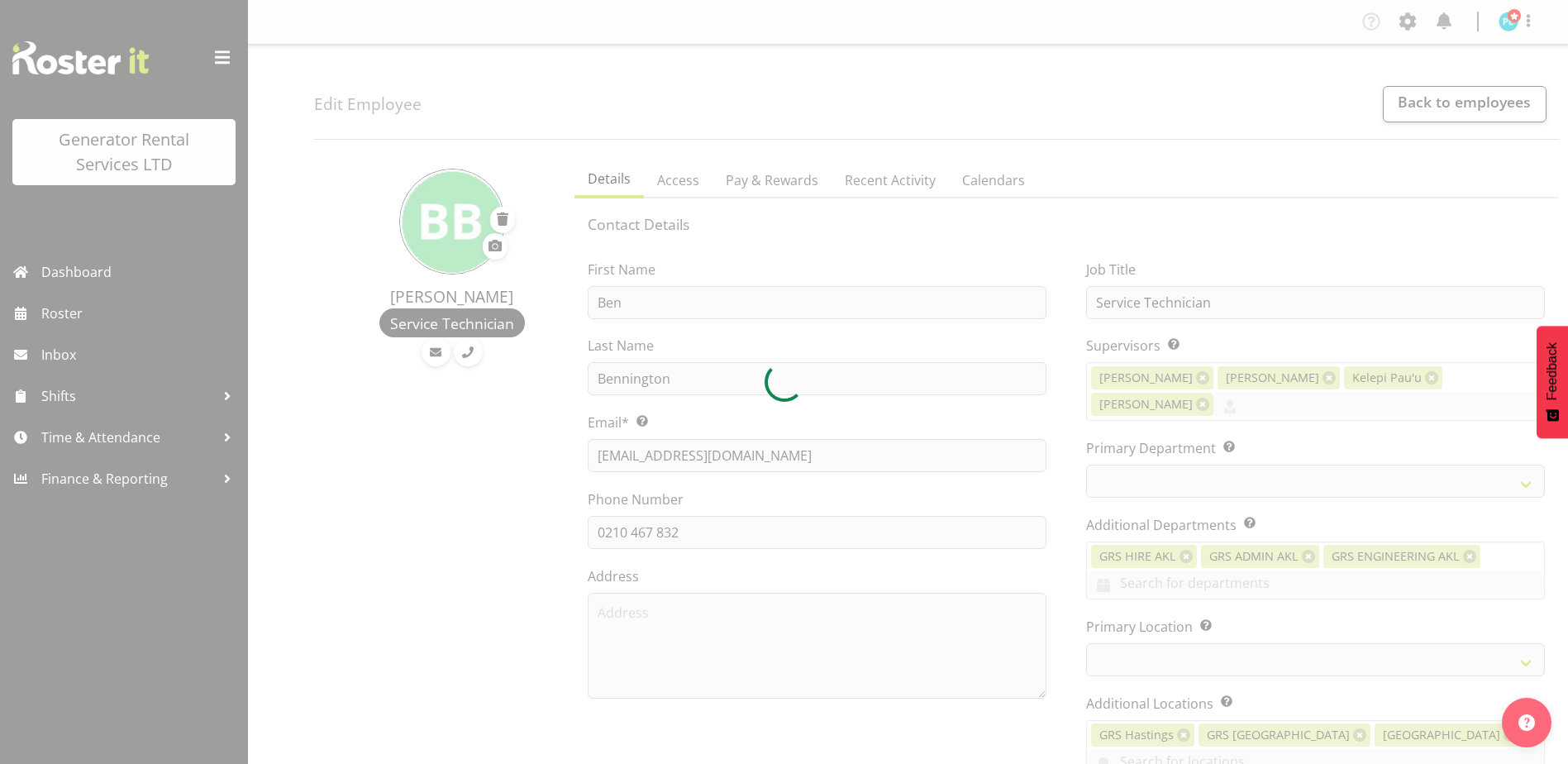
select select "shift"
select select "TimelineWeek"
select select "manual"
select select "fixed"
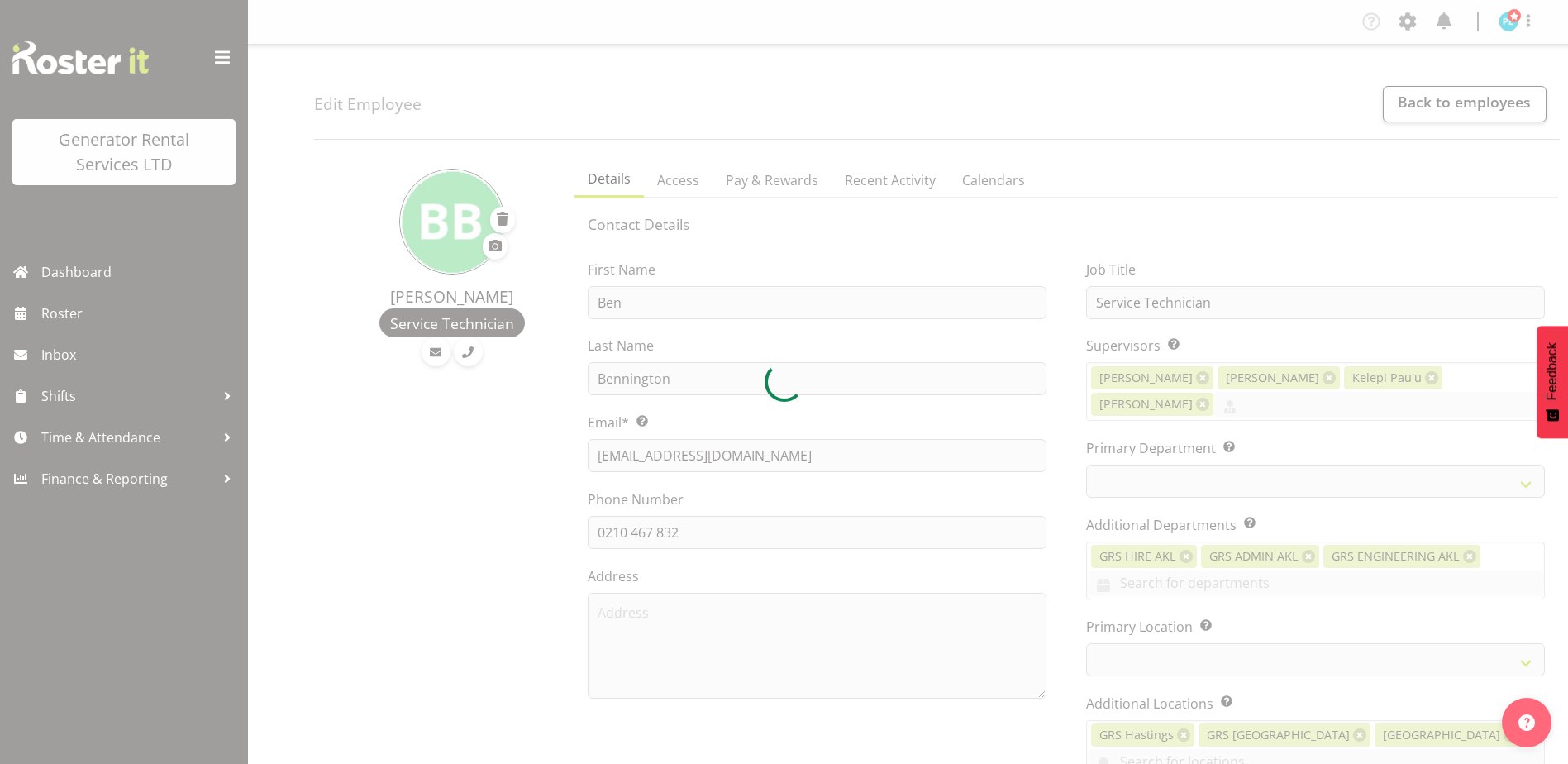
select select "fixed"
select select "always_pay"
select select "day"
select select
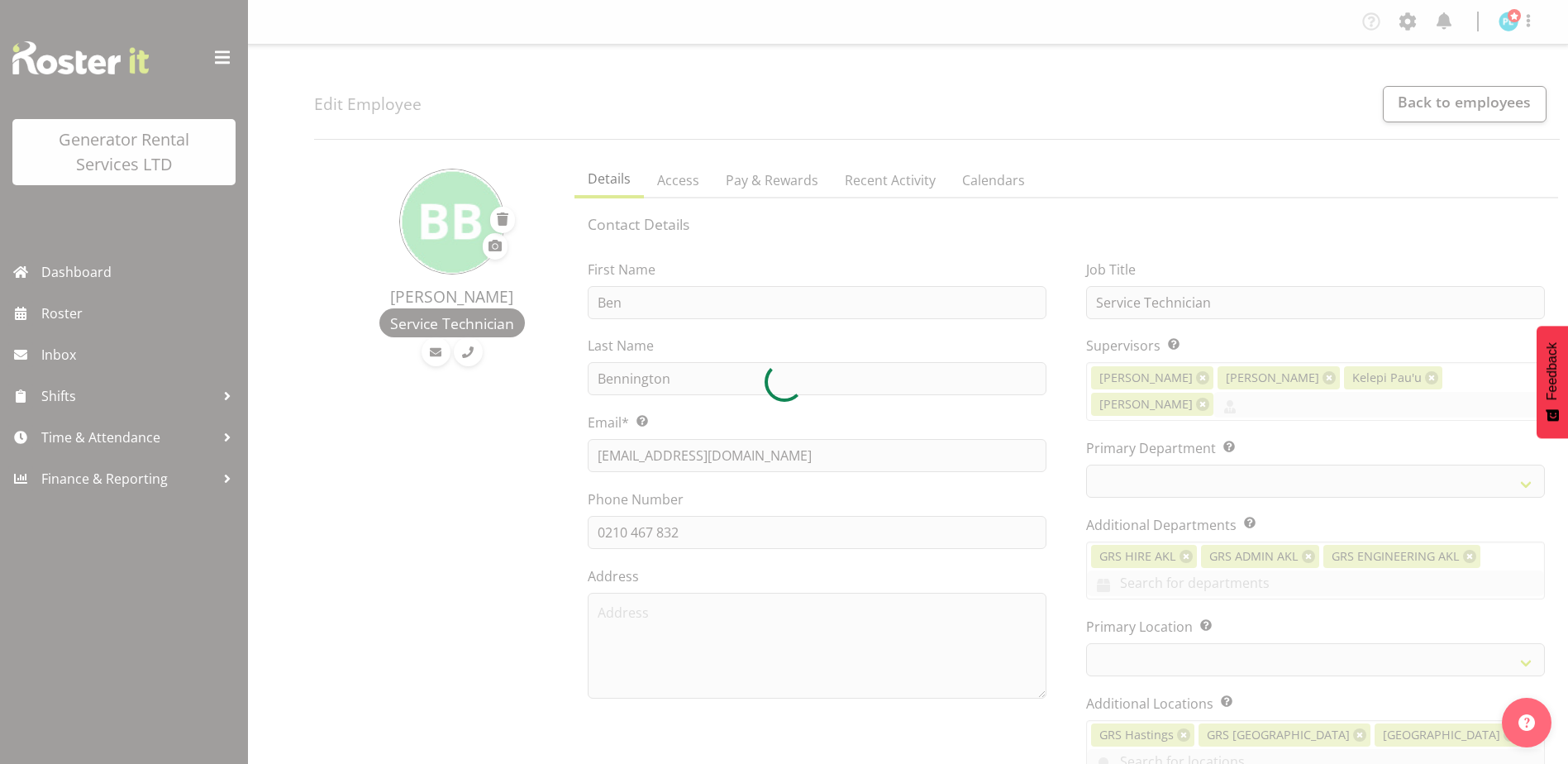
select select "142"
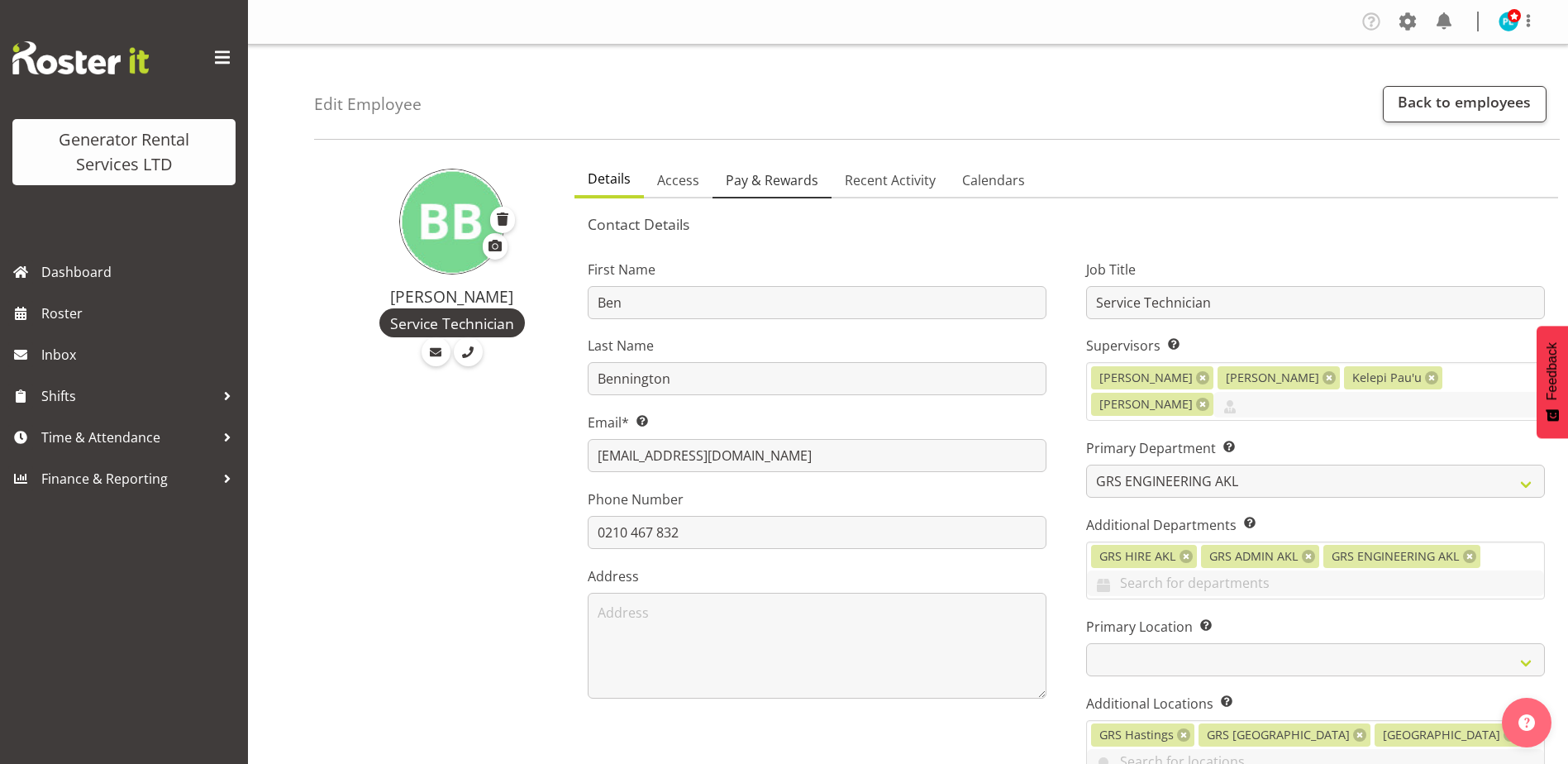
click at [792, 179] on span "Pay & Rewards" at bounding box center [771, 180] width 92 height 20
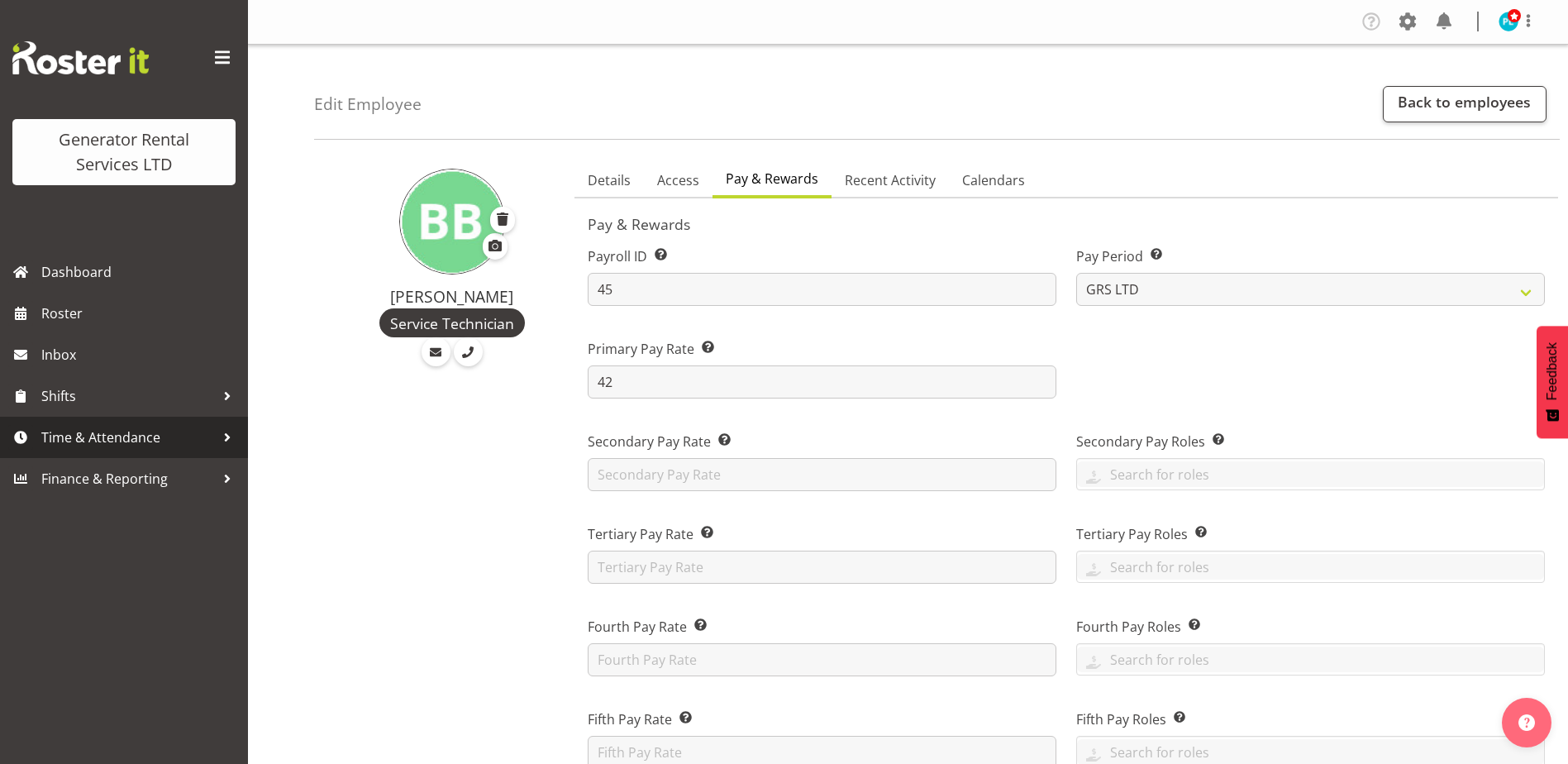
click at [98, 438] on span "Time & Attendance" at bounding box center [127, 437] width 174 height 25
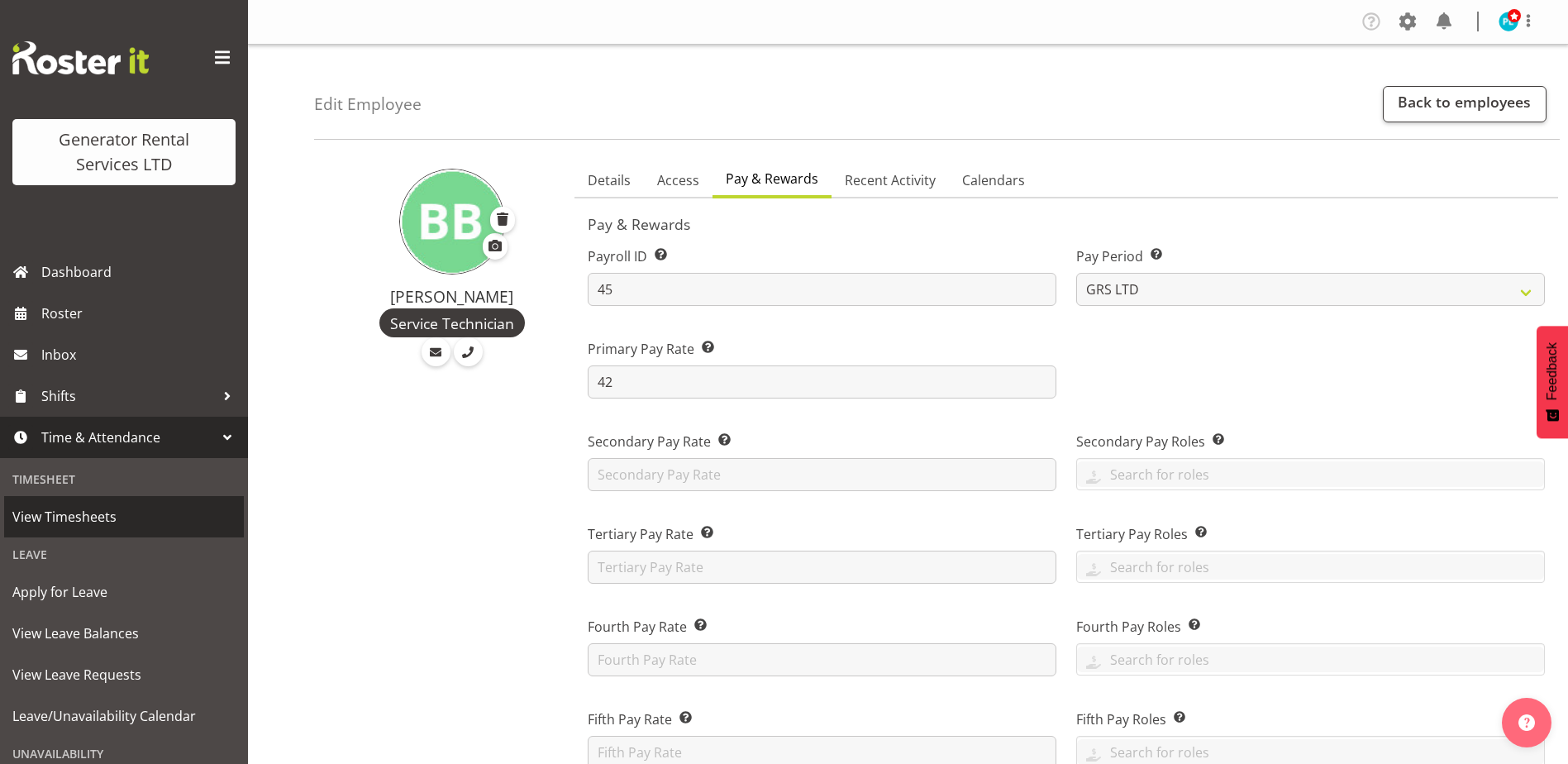
click at [94, 512] on span "View Timesheets" at bounding box center [124, 516] width 223 height 25
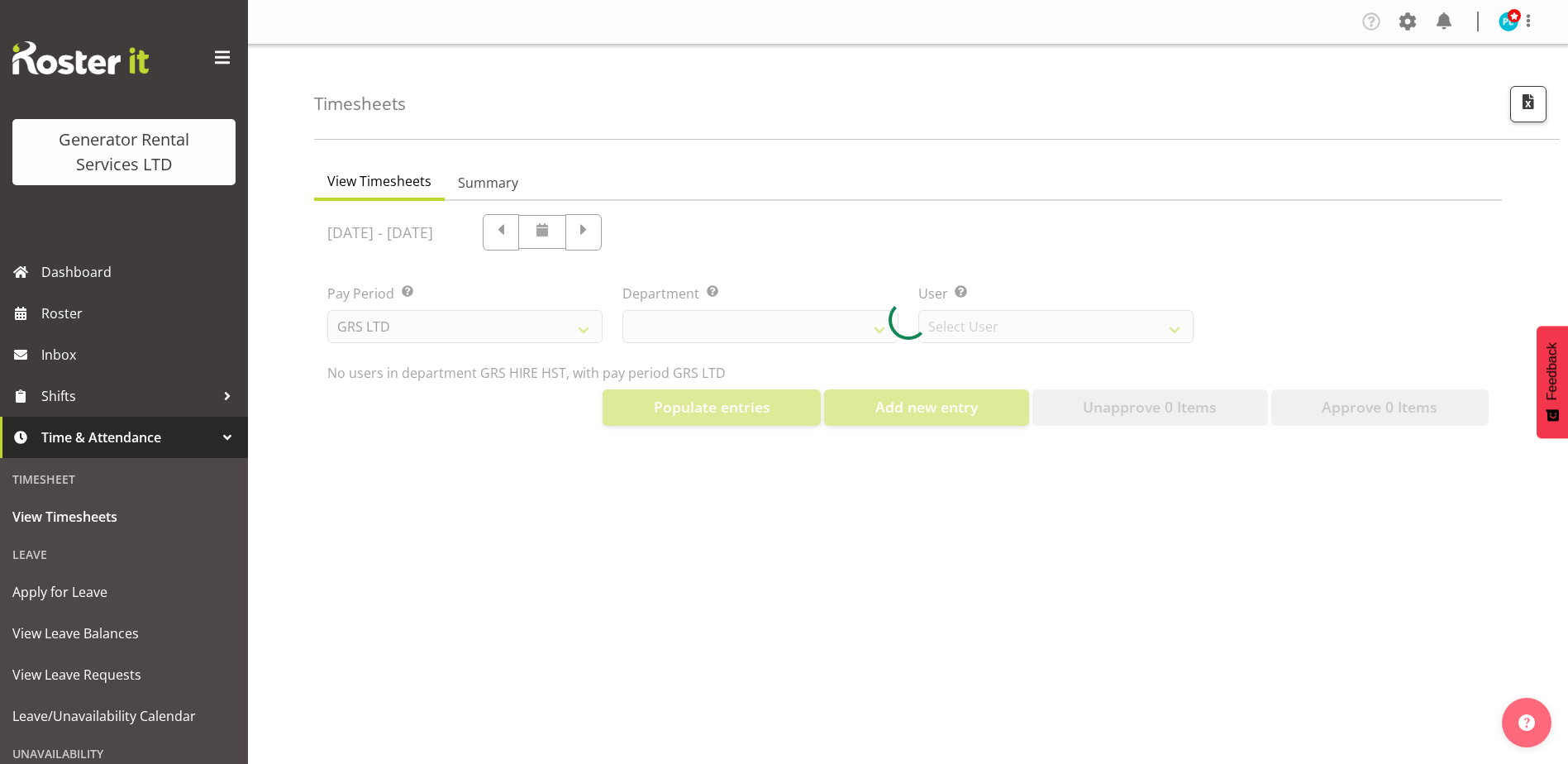
select select "22"
select select "149"
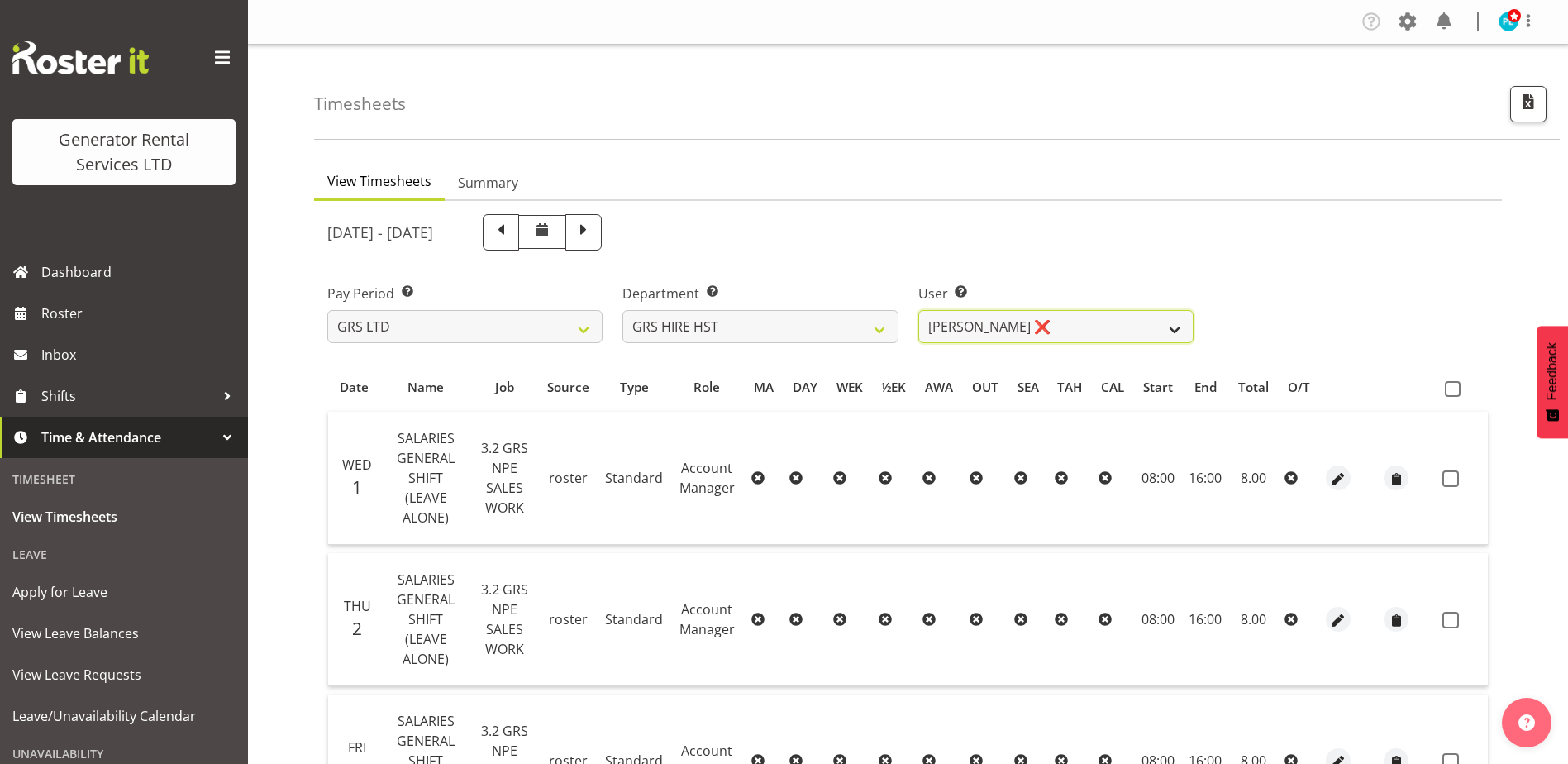
click at [1011, 325] on select "[PERSON_NAME] ❌ [PERSON_NAME] ✔ [PERSON_NAME] ✔" at bounding box center [1056, 327] width 275 height 34
click at [870, 334] on select "GRS ADMIN AKL GRS ADMIN TGA GRS ENGINEERING AKL GRS HIRE AKL GRS HIRE HST GRS H…" at bounding box center [760, 327] width 275 height 34
select select "20"
click at [623, 310] on select "GRS ADMIN AKL GRS ADMIN TGA GRS ENGINEERING AKL GRS HIRE AKL GRS HIRE HST GRS H…" at bounding box center [760, 327] width 275 height 34
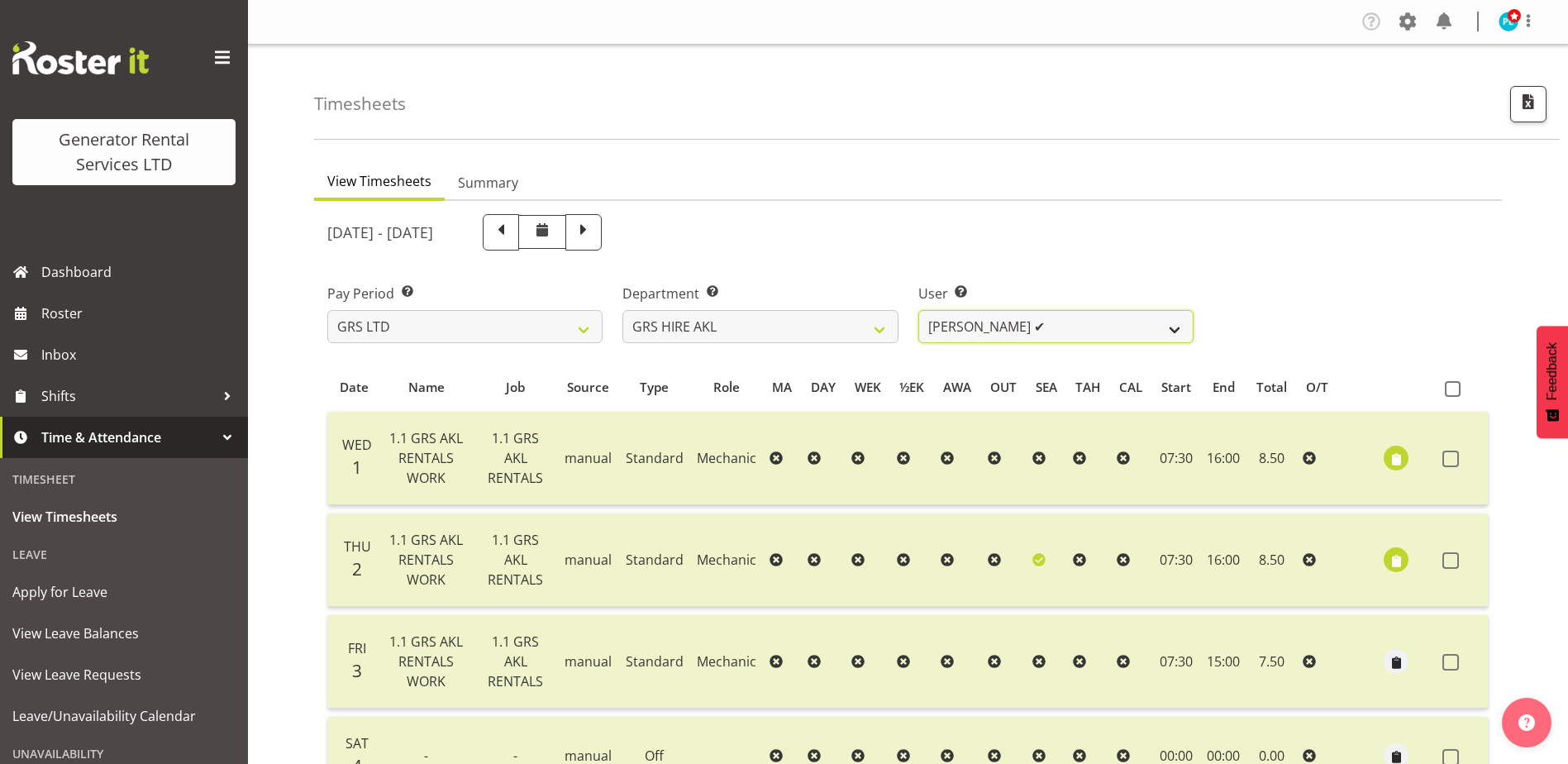
click at [1049, 327] on select "Aaron Naish ✔ Brandon Adonis ✔ Caleb Phillips ✔ Carl Shoebridge ✔ Chris Fry ✔ C…" at bounding box center [1056, 327] width 275 height 34
select select "9902"
click at [918, 310] on select "Aaron Naish ✔ Brandon Adonis ✔ Caleb Phillips ✔ Carl Shoebridge ✔ Chris Fry ✔ C…" at bounding box center [1056, 327] width 275 height 34
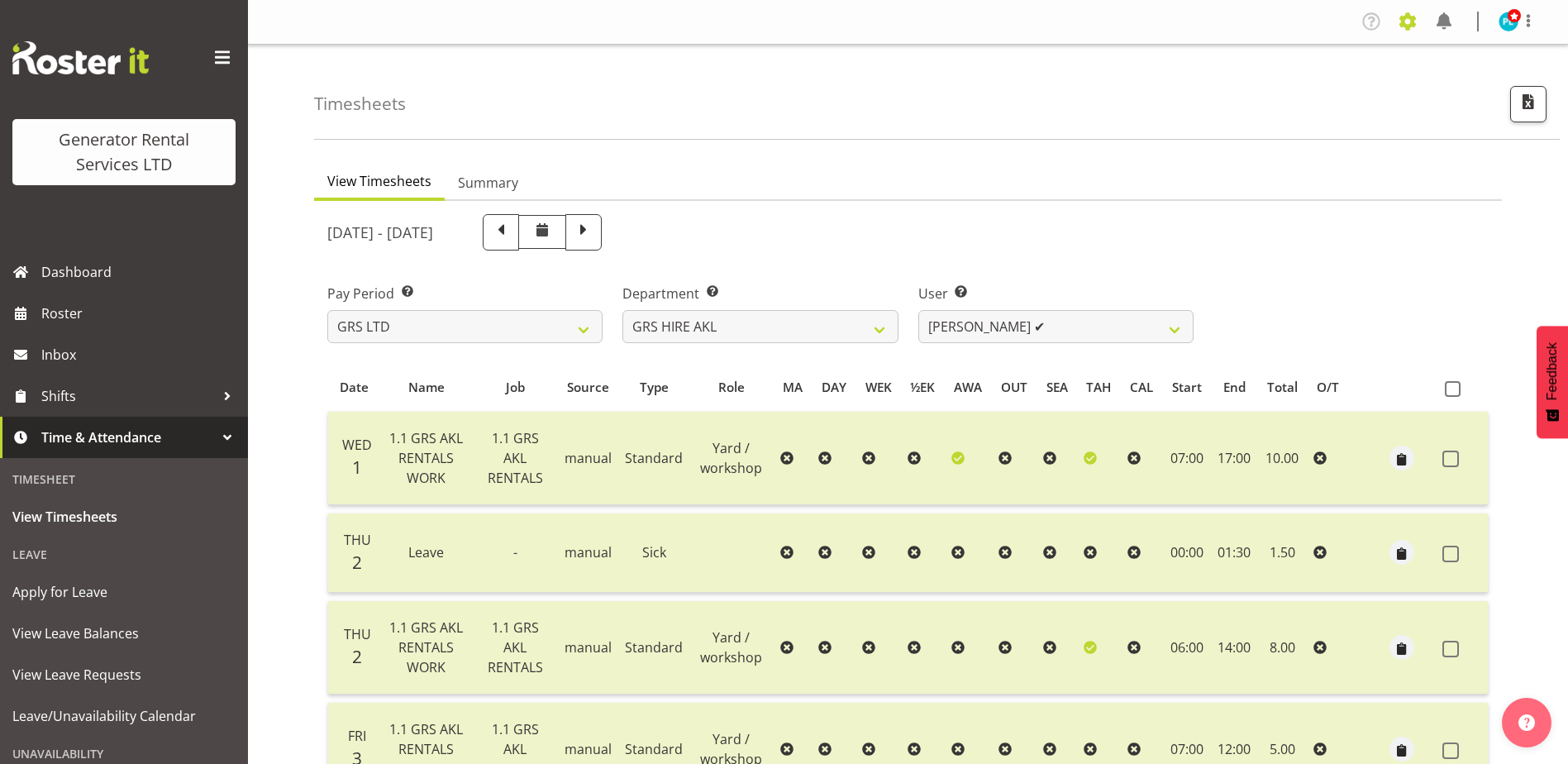
click at [1415, 18] on span at bounding box center [1408, 21] width 26 height 26
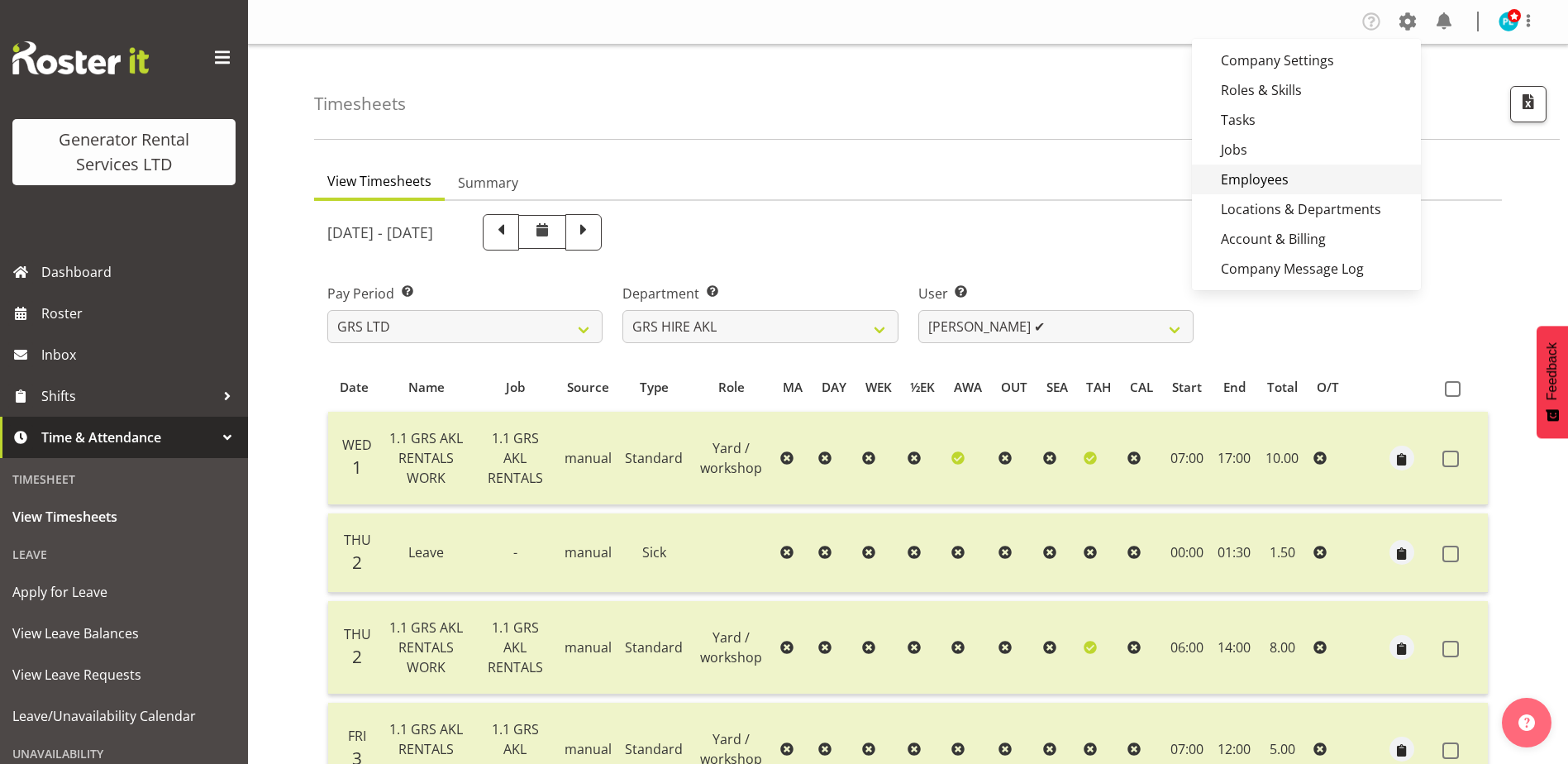
click at [1249, 181] on link "Employees" at bounding box center [1307, 180] width 229 height 30
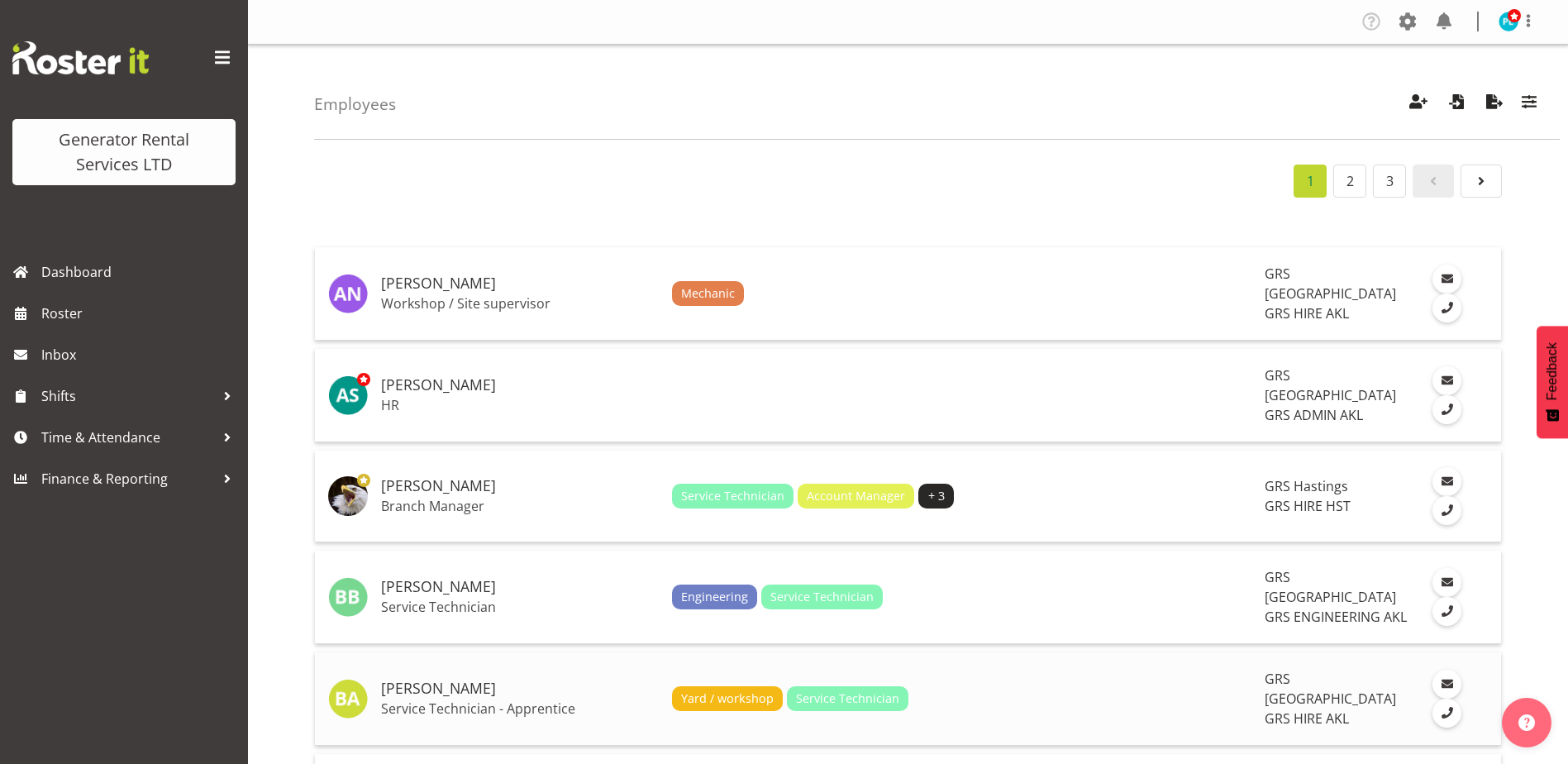
click at [430, 680] on h5 "[PERSON_NAME]" at bounding box center [520, 689] width 277 height 17
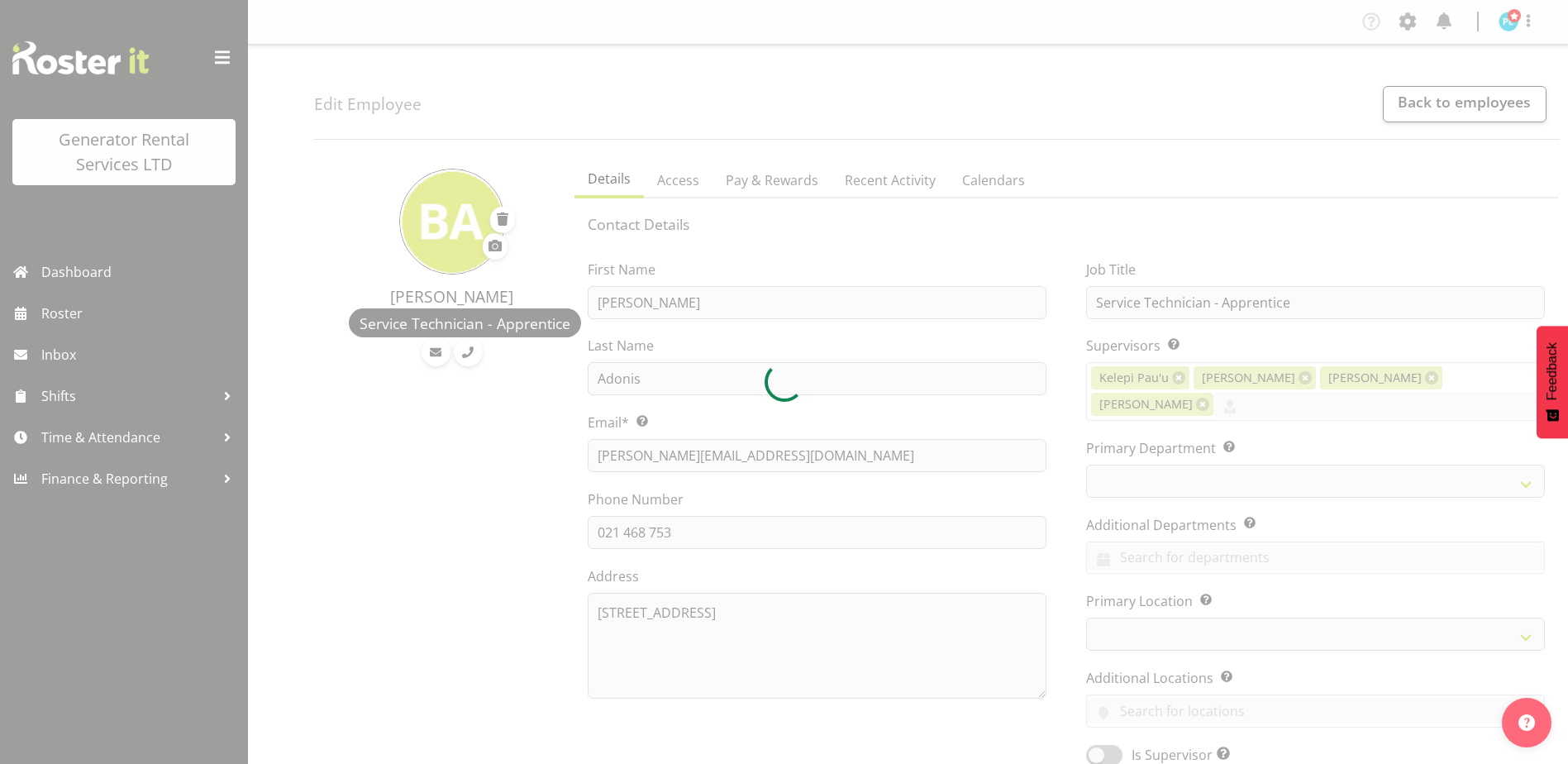
select select "shift"
select select "TimelineWeek"
select select "manual"
select select "fixed"
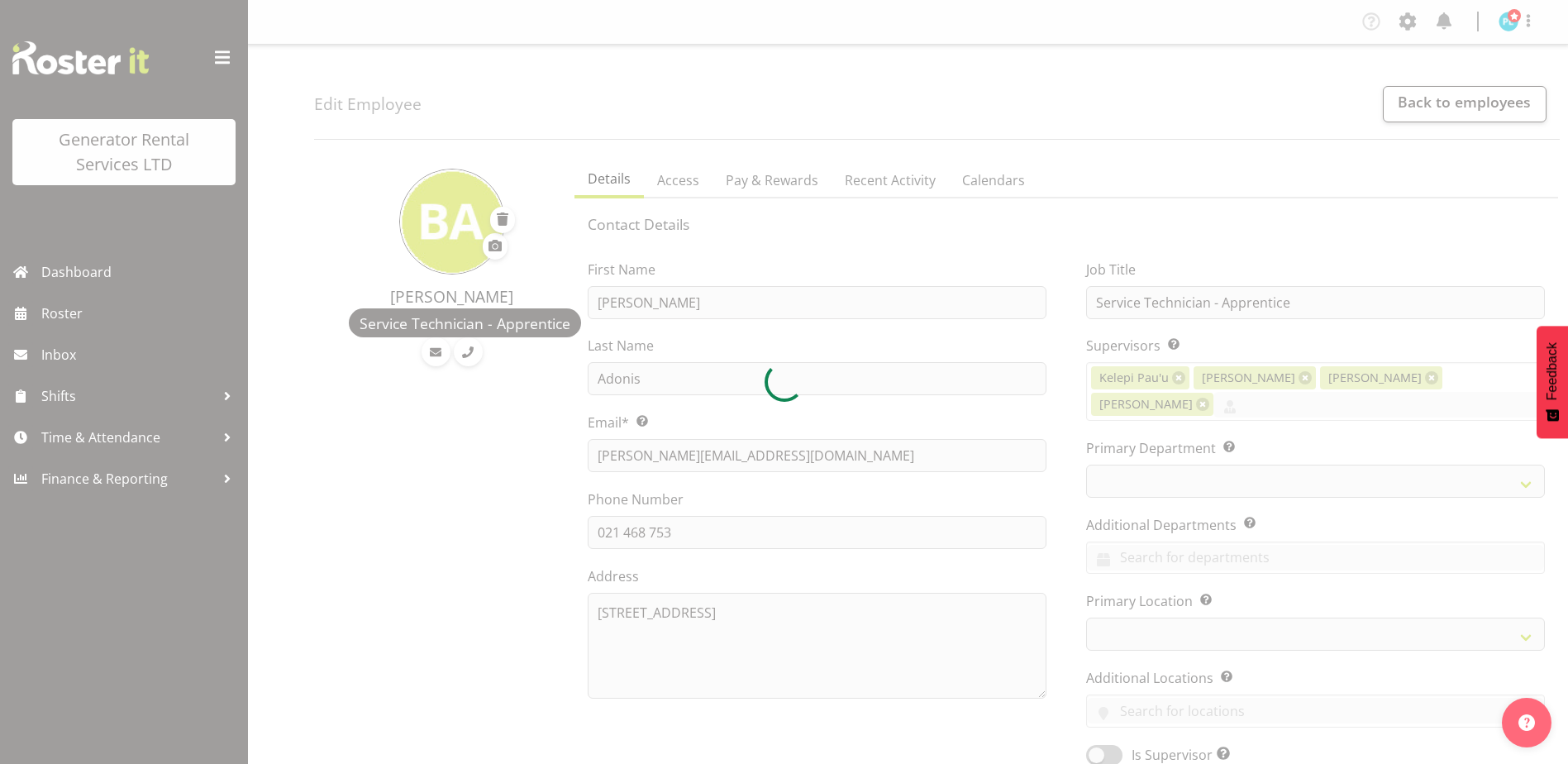
select select "fixed"
select select "always_pay"
select select "day"
select select
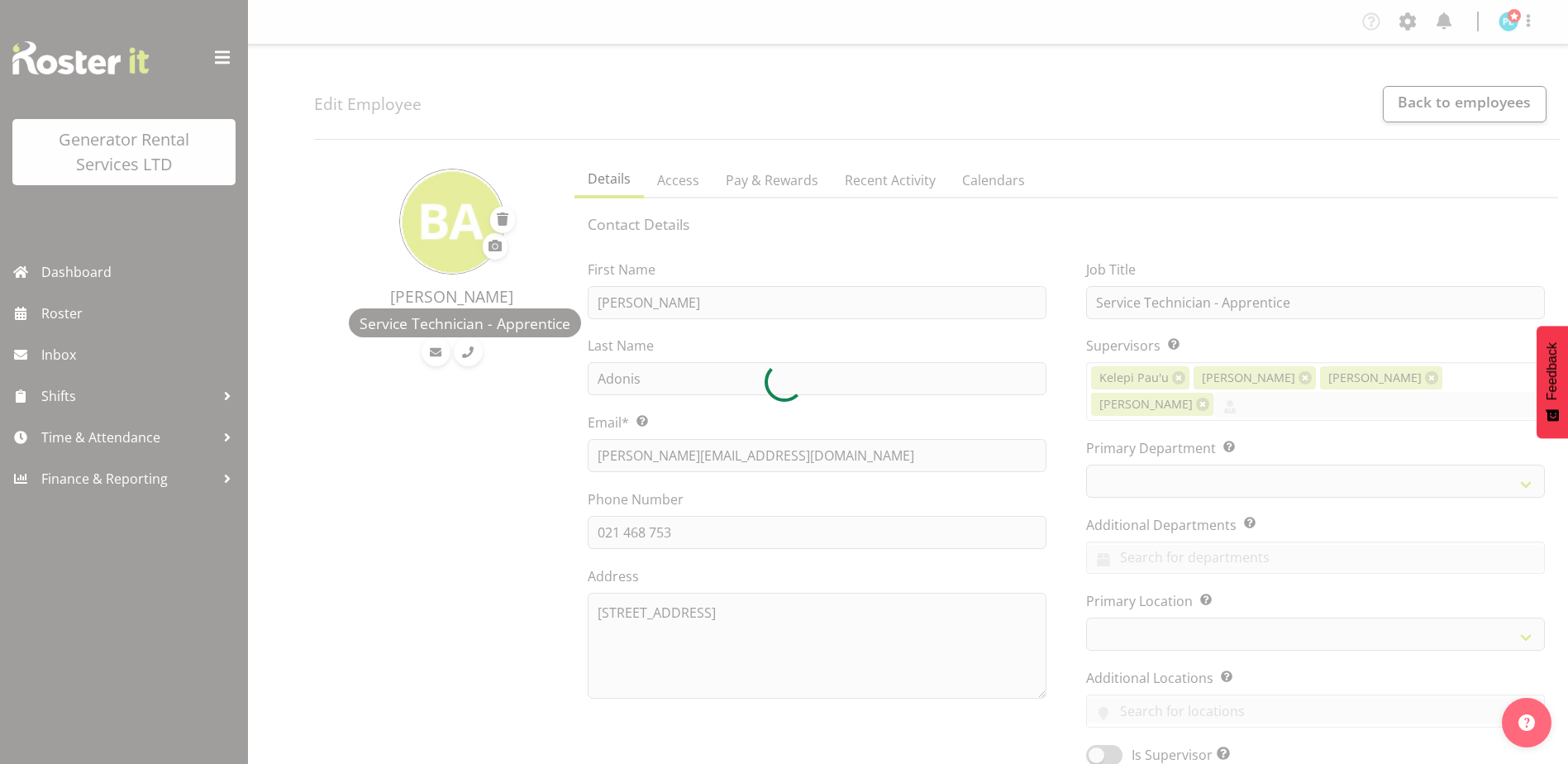
select select
select select "20"
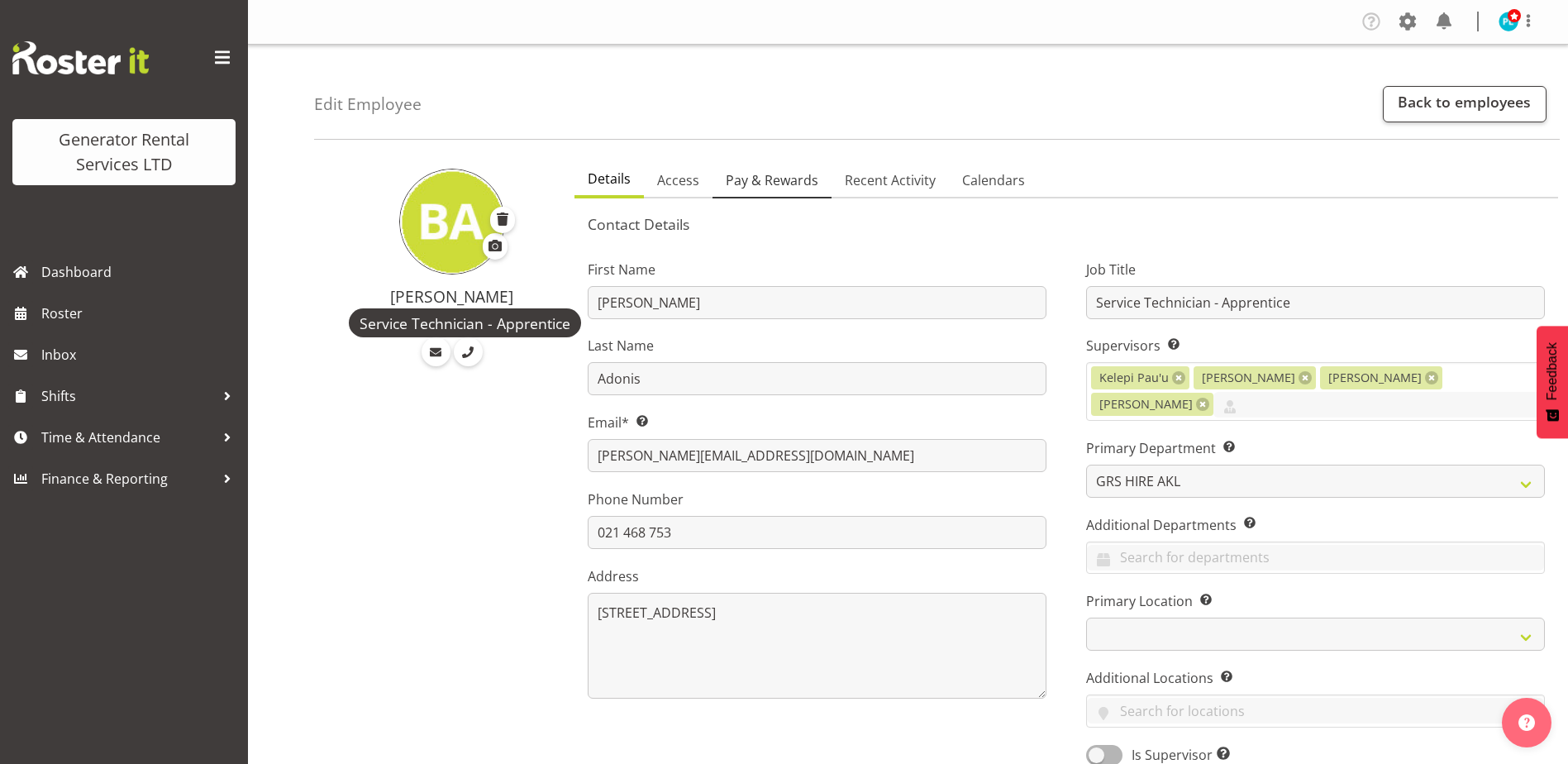
click at [784, 181] on span "Pay & Rewards" at bounding box center [771, 180] width 92 height 20
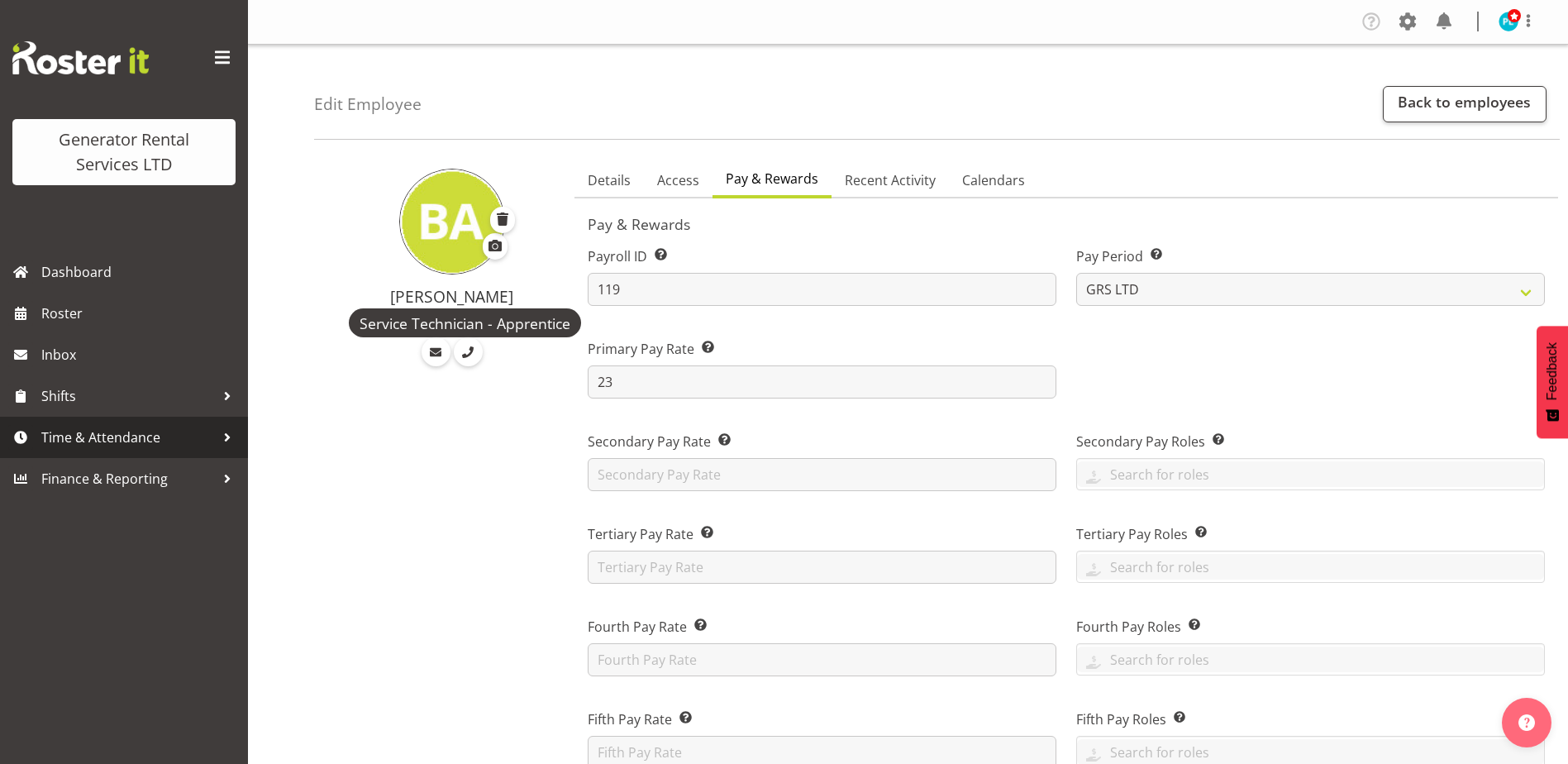
click at [113, 431] on span "Time & Attendance" at bounding box center [127, 437] width 174 height 25
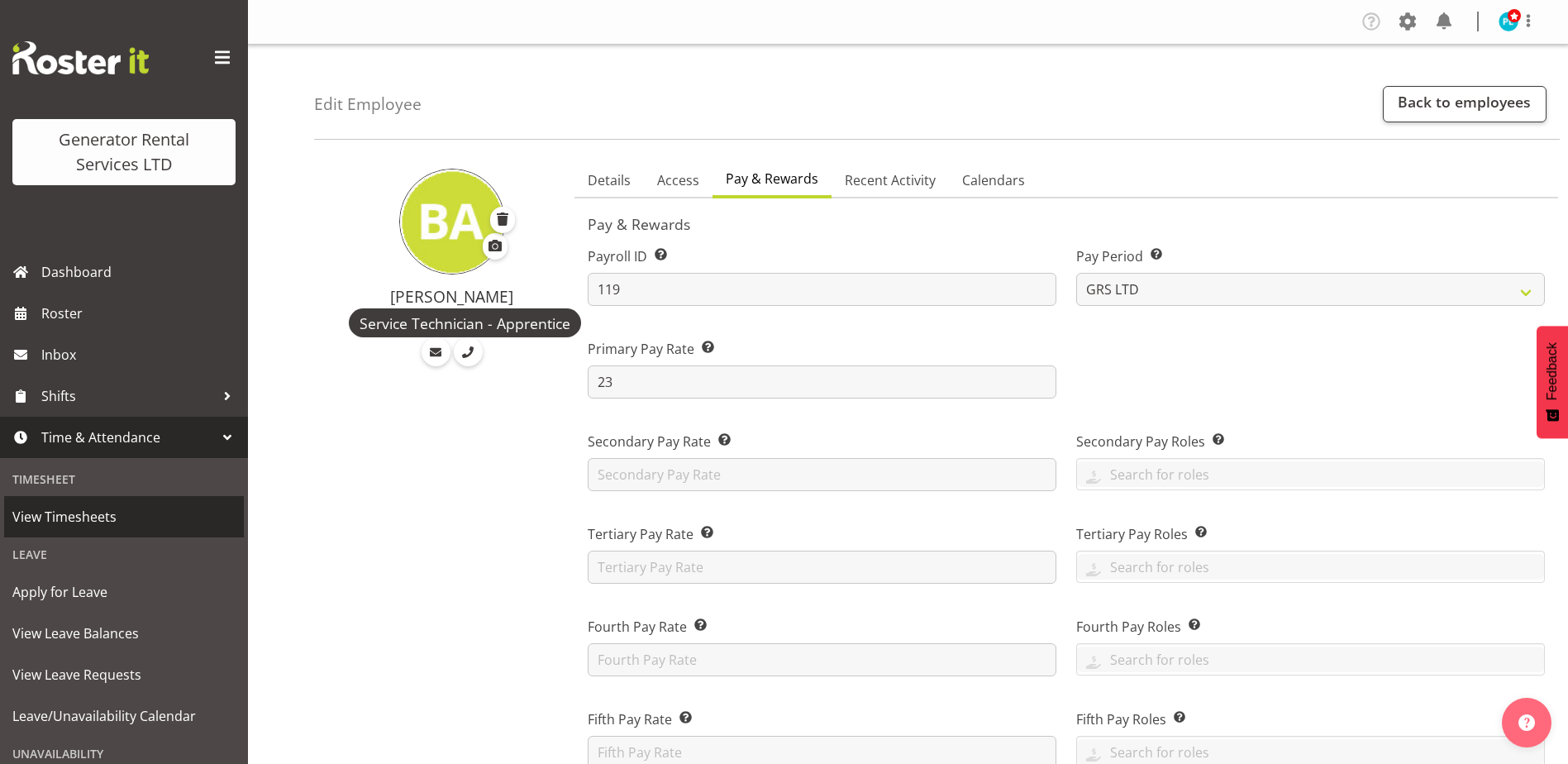
click at [81, 513] on span "View Timesheets" at bounding box center [124, 516] width 223 height 25
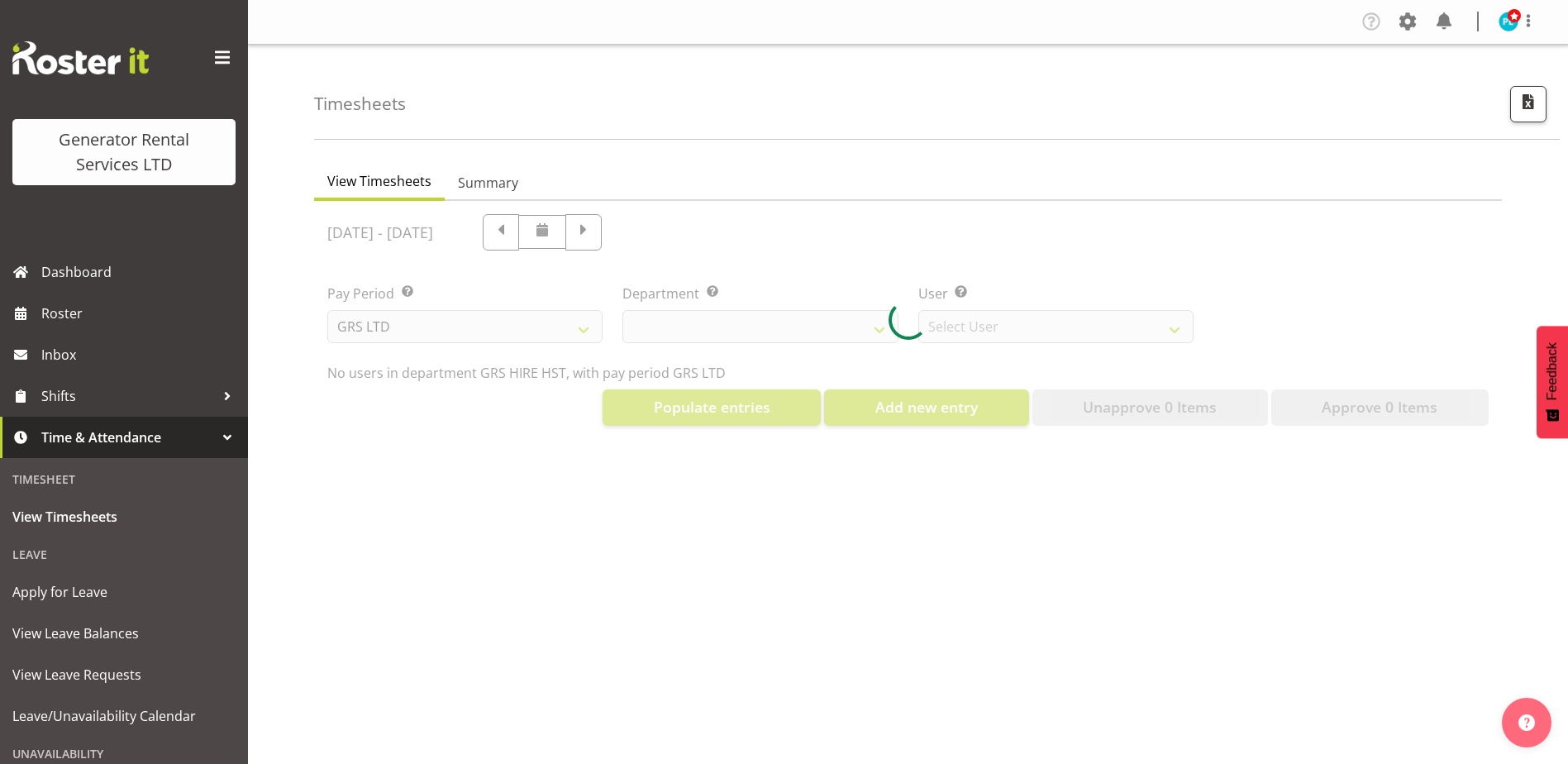
select select "22"
select select "149"
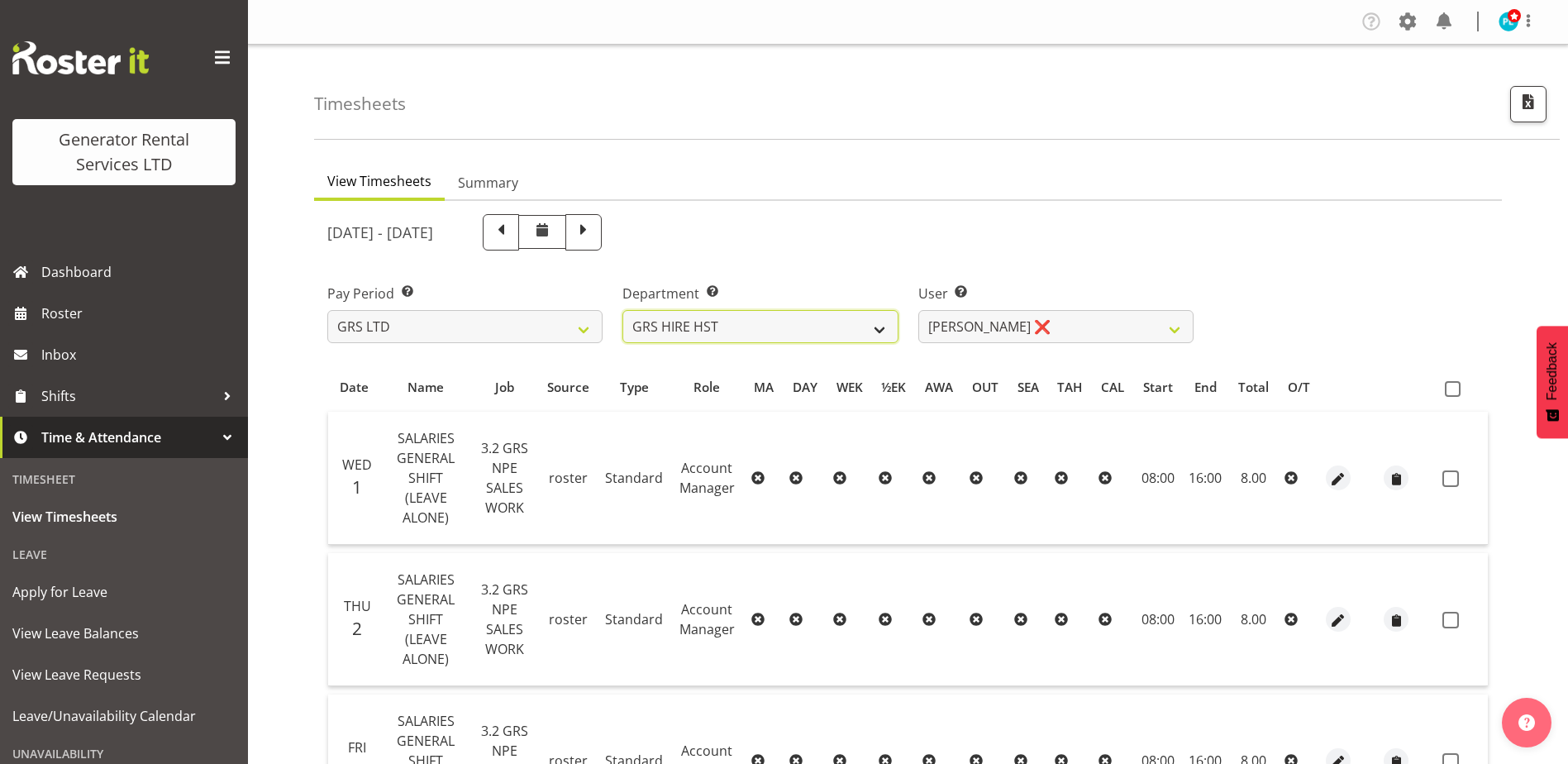
click at [802, 334] on select "GRS ADMIN AKL GRS ADMIN TGA GRS ENGINEERING AKL GRS HIRE AKL GRS HIRE HST GRS H…" at bounding box center [760, 327] width 275 height 34
select select "20"
click at [623, 310] on select "GRS ADMIN AKL GRS ADMIN TGA GRS ENGINEERING AKL GRS HIRE AKL GRS HIRE HST GRS H…" at bounding box center [760, 327] width 275 height 34
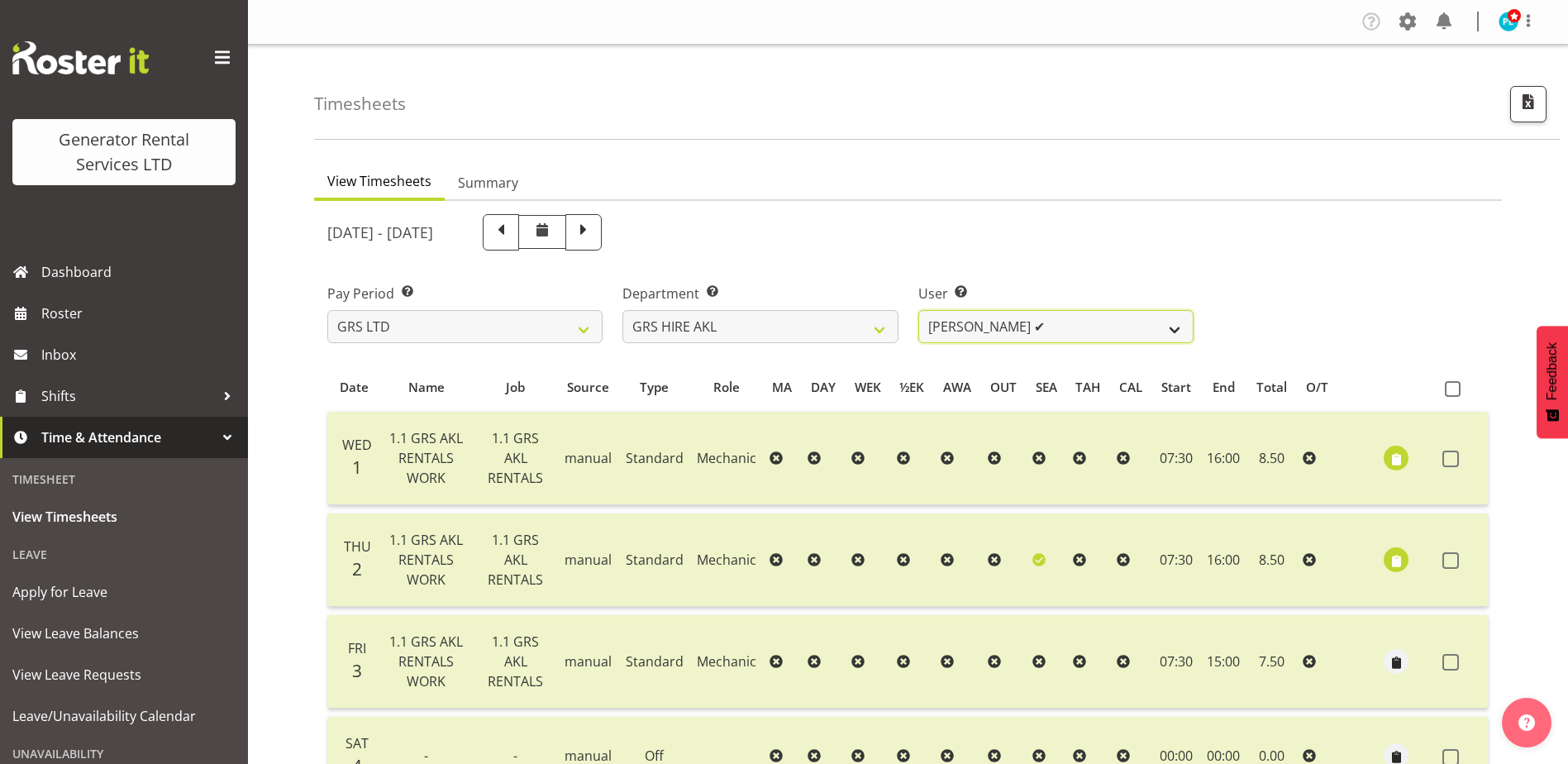
drag, startPoint x: 1011, startPoint y: 329, endPoint x: 1011, endPoint y: 341, distance: 12.0
click at [1011, 329] on select "[PERSON_NAME] ✔ [PERSON_NAME] ✔ [PERSON_NAME] ✔ [PERSON_NAME] ✔ [PERSON_NAME] ✔…" at bounding box center [1056, 327] width 275 height 34
click at [918, 310] on select "[PERSON_NAME] ✔ [PERSON_NAME] ✔ [PERSON_NAME] ✔ [PERSON_NAME] ✔ [PERSON_NAME] ✔…" at bounding box center [1056, 327] width 275 height 34
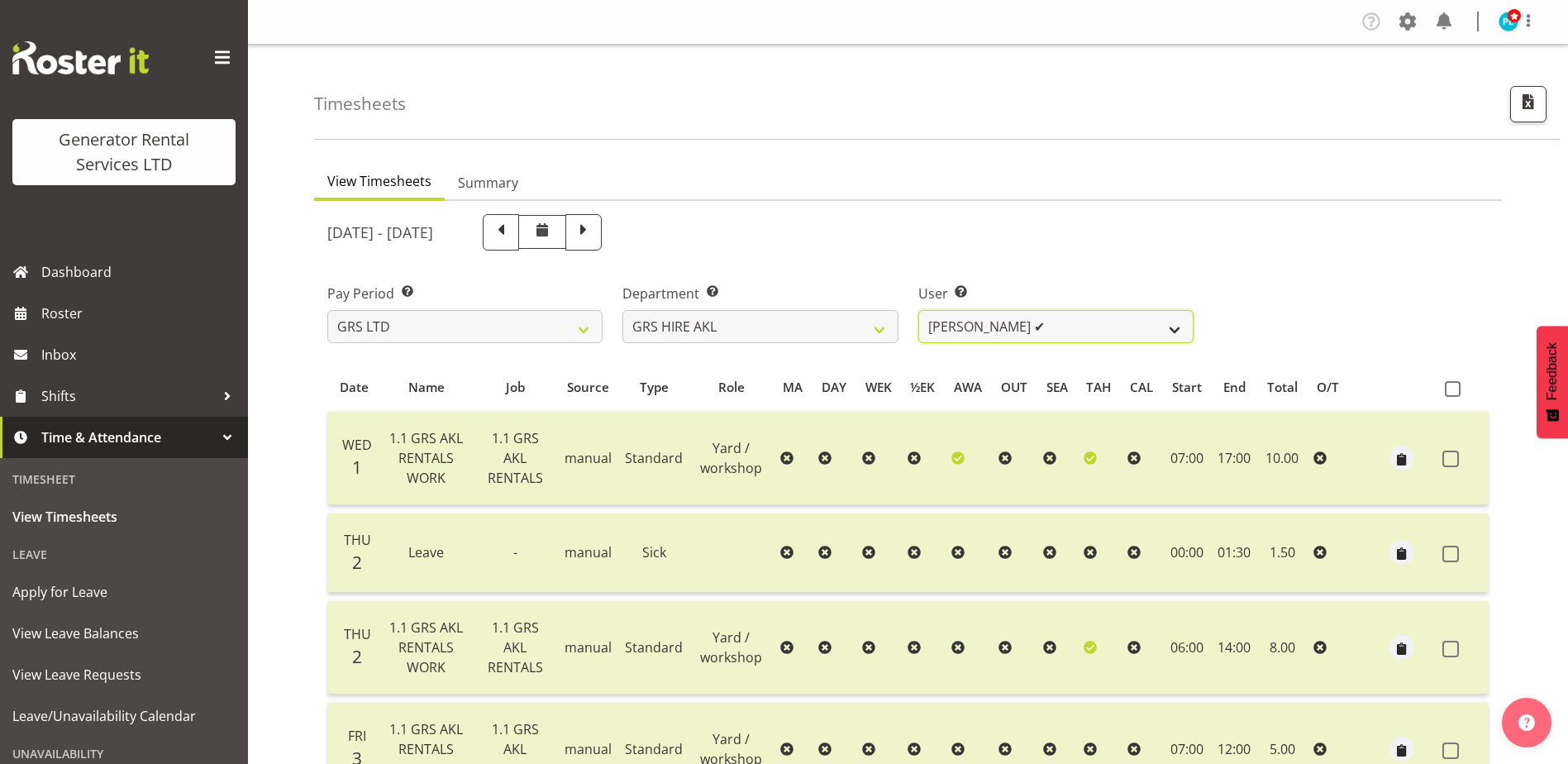
click at [1036, 329] on select "[PERSON_NAME] ✔ [PERSON_NAME] ✔ [PERSON_NAME] ✔ [PERSON_NAME] ✔ [PERSON_NAME] ✔…" at bounding box center [1056, 327] width 275 height 34
click at [918, 310] on select "[PERSON_NAME] ✔ [PERSON_NAME] ✔ [PERSON_NAME] ✔ [PERSON_NAME] ✔ [PERSON_NAME] ✔…" at bounding box center [1056, 327] width 275 height 34
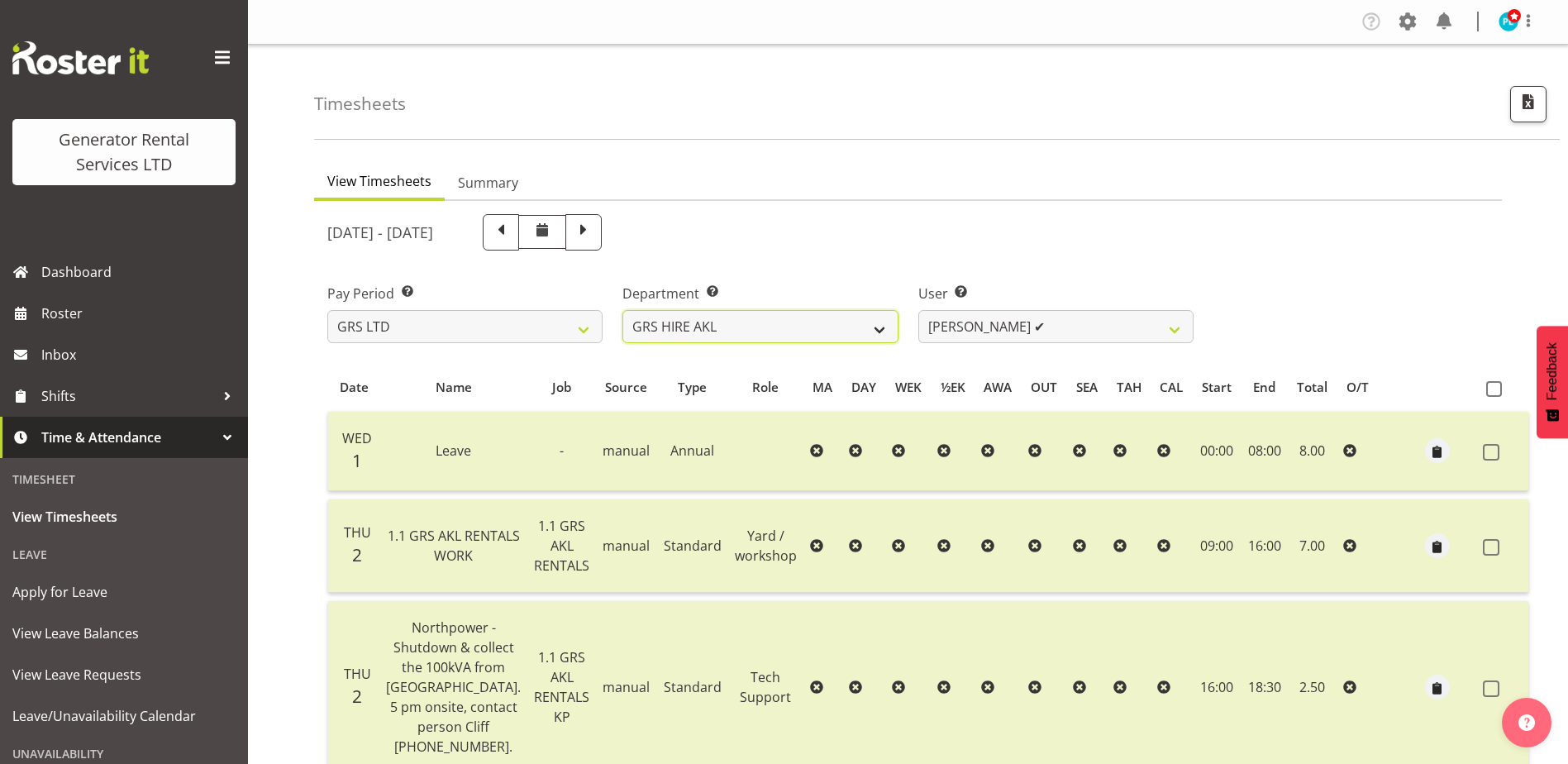
click at [865, 320] on select "GRS ADMIN AKL GRS ADMIN TGA GRS ENGINEERING AKL GRS HIRE AKL GRS HIRE HST GRS H…" at bounding box center [760, 327] width 275 height 34
click at [998, 322] on select "[PERSON_NAME] ✔ [PERSON_NAME] ✔ [PERSON_NAME] ✔ [PERSON_NAME] ✔ [PERSON_NAME] ✔…" at bounding box center [1056, 327] width 275 height 34
click at [918, 310] on select "[PERSON_NAME] ✔ [PERSON_NAME] ✔ [PERSON_NAME] ✔ [PERSON_NAME] ✔ [PERSON_NAME] ✔…" at bounding box center [1056, 327] width 275 height 34
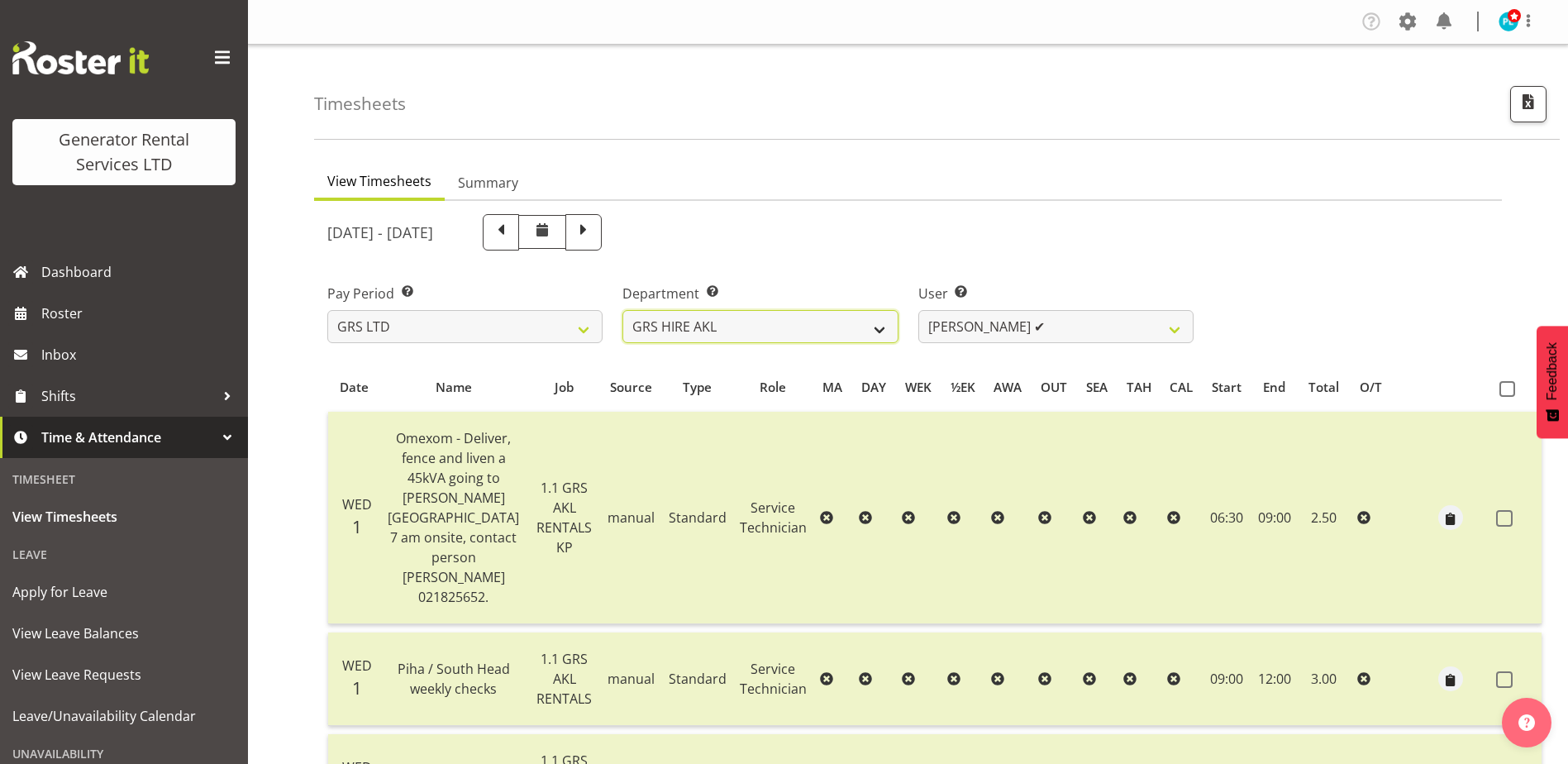
click at [821, 313] on select "GRS ADMIN AKL GRS ADMIN TGA GRS ENGINEERING AKL GRS HIRE AKL GRS HIRE HST GRS H…" at bounding box center [760, 327] width 275 height 34
click at [989, 303] on div "User Select user. Note: This is filtered down by the previous two drop-down ite…" at bounding box center [1056, 314] width 275 height 60
drag, startPoint x: 995, startPoint y: 322, endPoint x: 996, endPoint y: 334, distance: 12.0
click at [995, 322] on select "[PERSON_NAME] ✔ [PERSON_NAME] ✔ [PERSON_NAME] ✔ [PERSON_NAME] ✔ [PERSON_NAME] ✔…" at bounding box center [1056, 327] width 275 height 34
click at [918, 310] on select "[PERSON_NAME] ✔ [PERSON_NAME] ✔ [PERSON_NAME] ✔ [PERSON_NAME] ✔ [PERSON_NAME] ✔…" at bounding box center [1056, 327] width 275 height 34
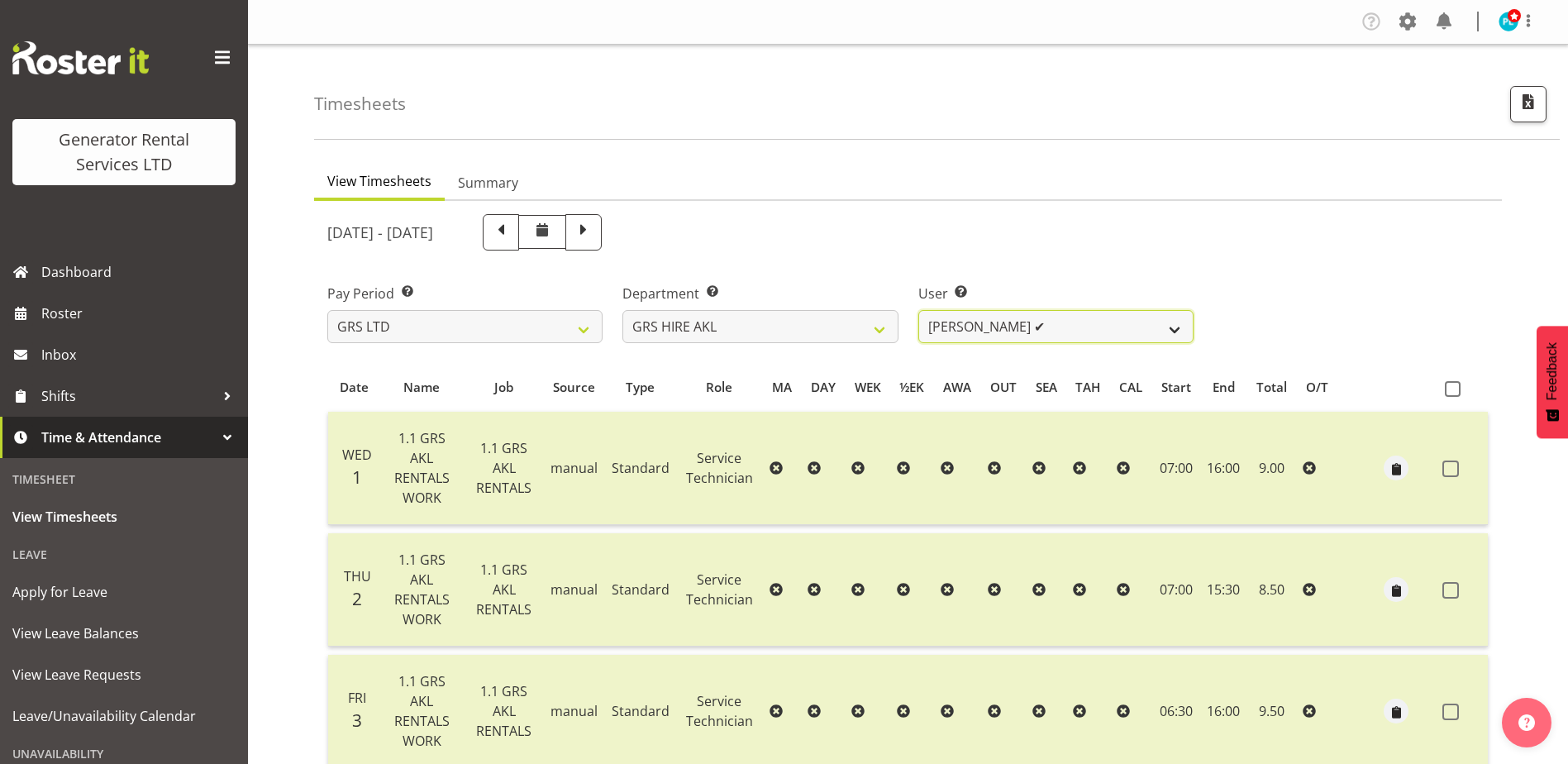
click at [962, 310] on select "[PERSON_NAME] ✔ [PERSON_NAME] ✔ [PERSON_NAME] ✔ [PERSON_NAME] ✔ [PERSON_NAME] ✔…" at bounding box center [1056, 327] width 275 height 34
select select "174"
click at [918, 310] on select "[PERSON_NAME] ✔ [PERSON_NAME] ✔ [PERSON_NAME] ✔ [PERSON_NAME] ✔ [PERSON_NAME] ✔…" at bounding box center [1056, 327] width 275 height 34
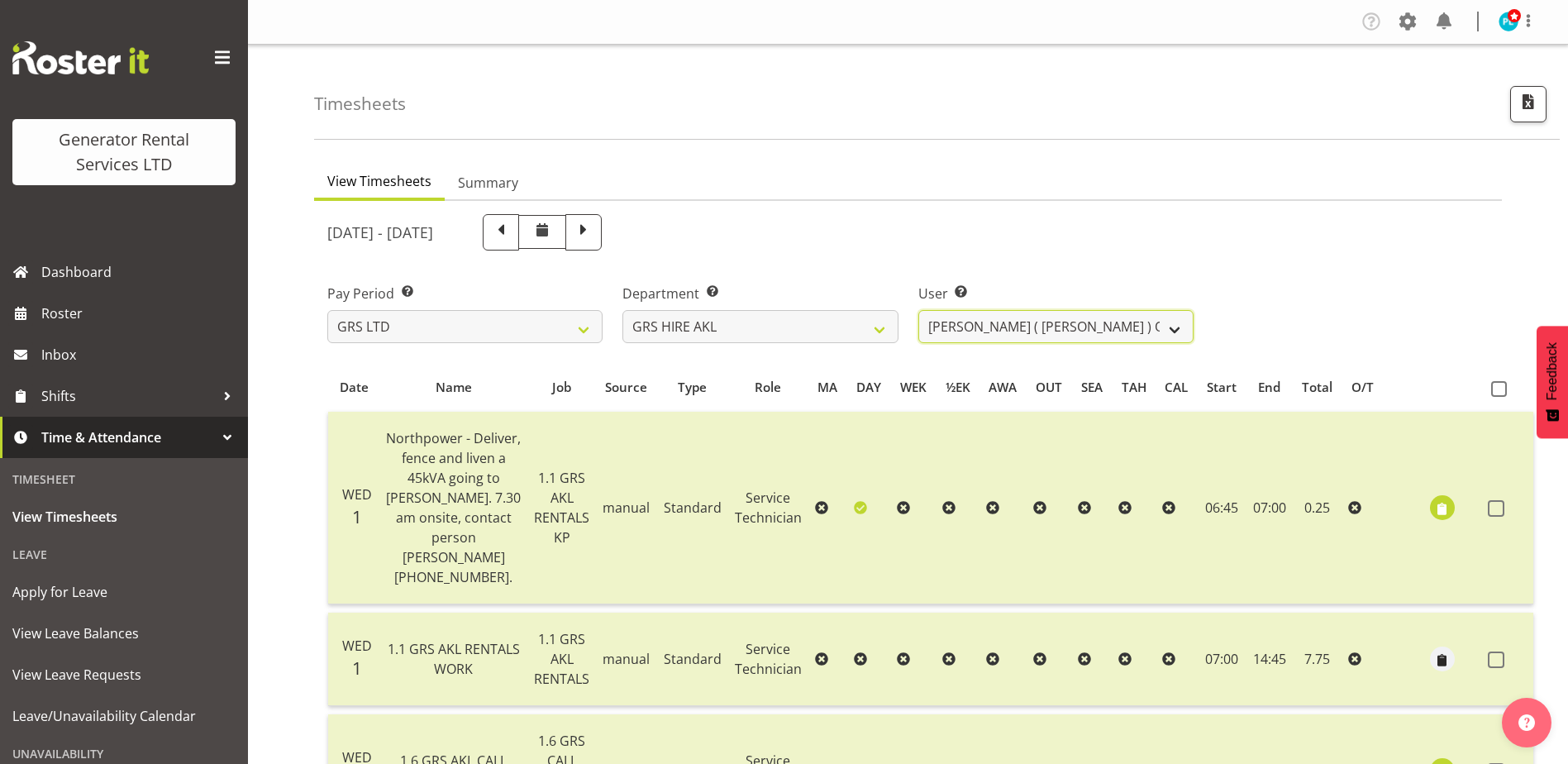
click at [1070, 323] on select "[PERSON_NAME] ✔ [PERSON_NAME] ✔ [PERSON_NAME] ✔ [PERSON_NAME] ✔ [PERSON_NAME] ✔…" at bounding box center [1056, 327] width 275 height 34
click at [832, 327] on select "GRS ADMIN AKL GRS ADMIN TGA GRS ENGINEERING AKL GRS HIRE AKL GRS HIRE HST GRS H…" at bounding box center [760, 327] width 275 height 34
click at [623, 310] on select "GRS ADMIN AKL GRS ADMIN TGA GRS ENGINEERING AKL GRS HIRE AKL GRS HIRE HST GRS H…" at bounding box center [760, 327] width 275 height 34
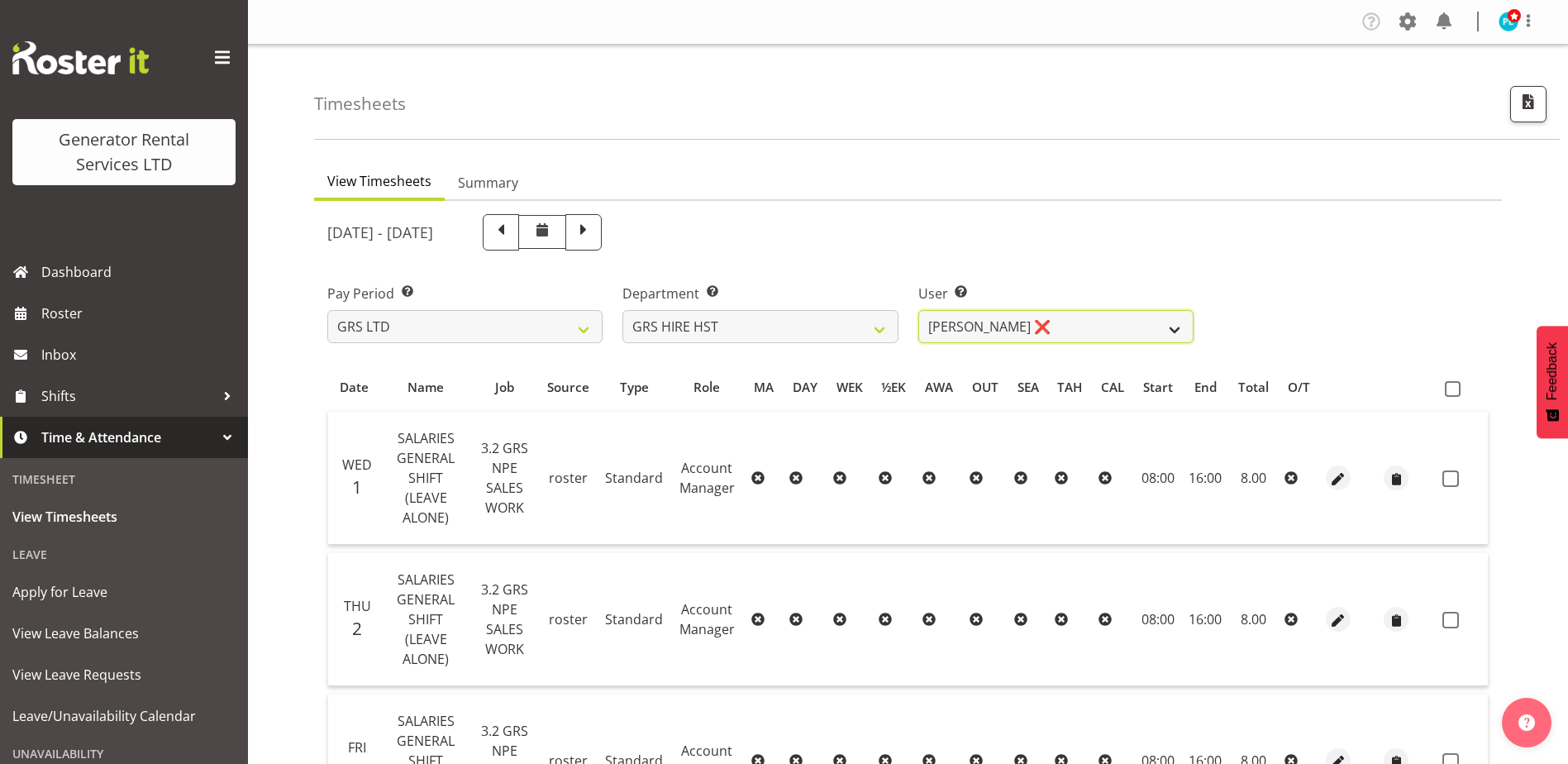
click at [980, 329] on select "[PERSON_NAME] ❌ [PERSON_NAME] ✔ [PERSON_NAME] ✔" at bounding box center [1056, 327] width 275 height 34
click at [862, 335] on select "GRS ADMIN AKL GRS ADMIN TGA GRS ENGINEERING AKL GRS HIRE AKL GRS HIRE HST GRS H…" at bounding box center [760, 327] width 275 height 34
click at [623, 310] on select "GRS ADMIN AKL GRS ADMIN TGA GRS ENGINEERING AKL GRS HIRE AKL GRS HIRE HST GRS H…" at bounding box center [760, 327] width 275 height 34
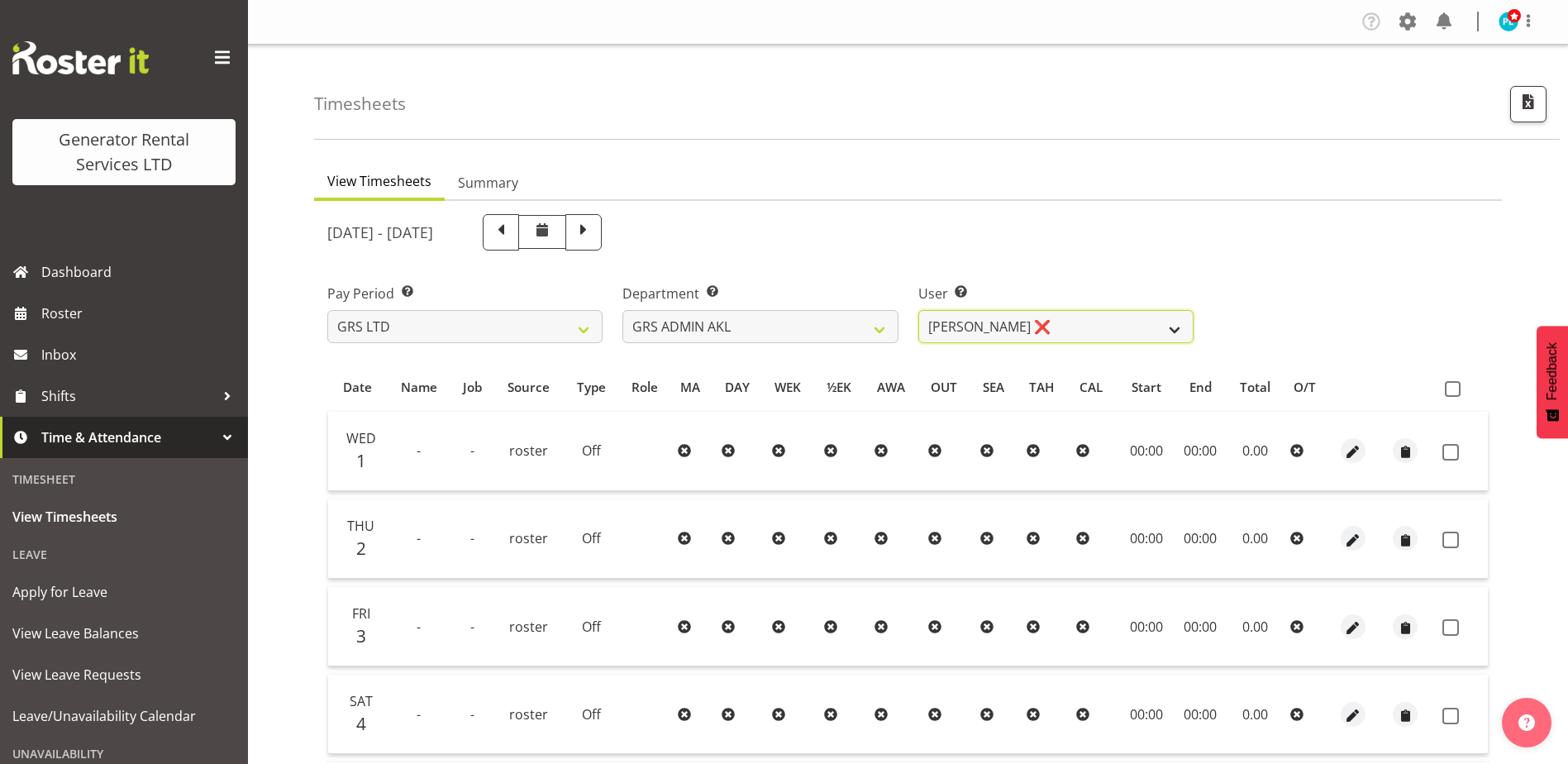
click at [1011, 331] on select "[PERSON_NAME] ❌ [PERSON_NAME] ❌ [PERSON_NAME] ❌ [PERSON_NAME] ❌ [PERSON_NAME] ❌" at bounding box center [1056, 327] width 275 height 34
click at [865, 329] on select "GRS ADMIN AKL GRS ADMIN TGA GRS ENGINEERING AKL GRS HIRE AKL GRS HIRE HST GRS H…" at bounding box center [760, 327] width 275 height 34
click at [623, 310] on select "GRS ADMIN AKL GRS ADMIN TGA GRS ENGINEERING AKL GRS HIRE AKL GRS HIRE HST GRS H…" at bounding box center [760, 327] width 275 height 34
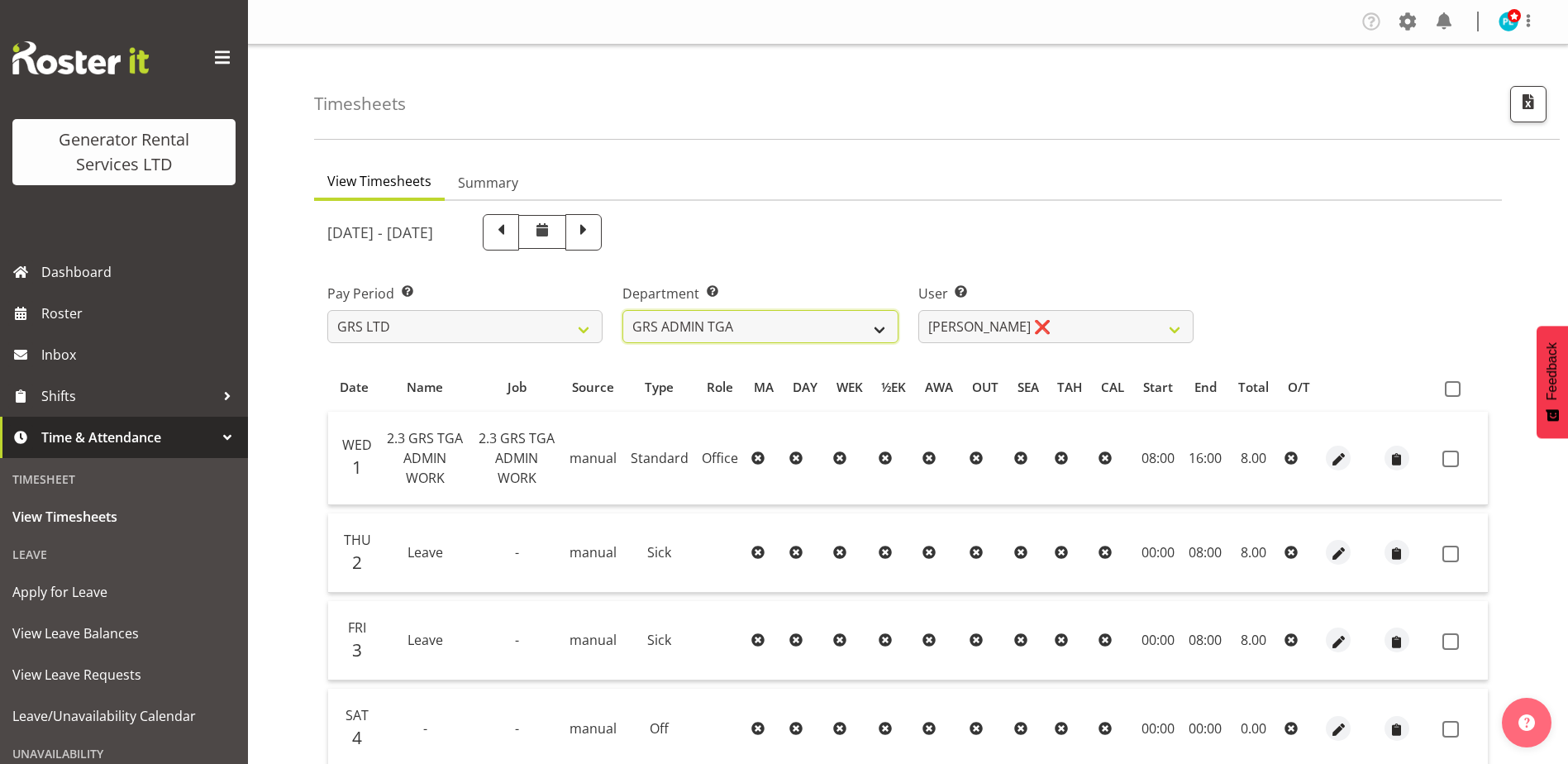
click at [847, 328] on select "GRS ADMIN AKL GRS ADMIN TGA GRS ENGINEERING AKL GRS HIRE AKL GRS HIRE HST GRS H…" at bounding box center [760, 327] width 275 height 34
click at [623, 310] on select "GRS ADMIN AKL GRS ADMIN TGA GRS ENGINEERING AKL GRS HIRE AKL GRS HIRE HST GRS H…" at bounding box center [760, 327] width 275 height 34
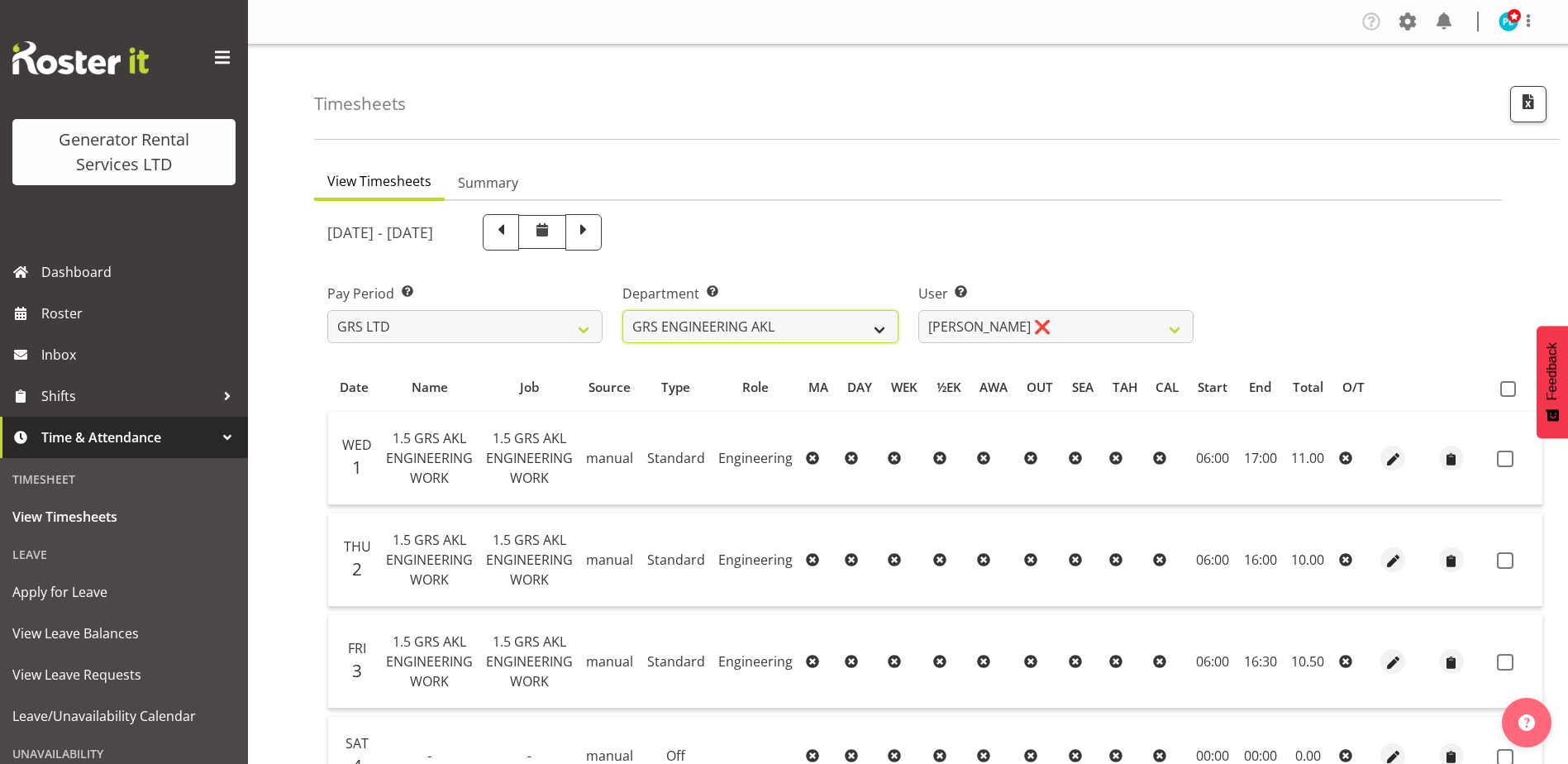
drag, startPoint x: 881, startPoint y: 328, endPoint x: 881, endPoint y: 342, distance: 14.0
click at [881, 328] on select "GRS ADMIN AKL GRS ADMIN TGA GRS ENGINEERING AKL GRS HIRE AKL GRS HIRE HST GRS H…" at bounding box center [760, 327] width 275 height 34
click at [623, 310] on select "GRS ADMIN AKL GRS ADMIN TGA GRS ENGINEERING AKL GRS HIRE AKL GRS HIRE HST GRS H…" at bounding box center [760, 327] width 275 height 34
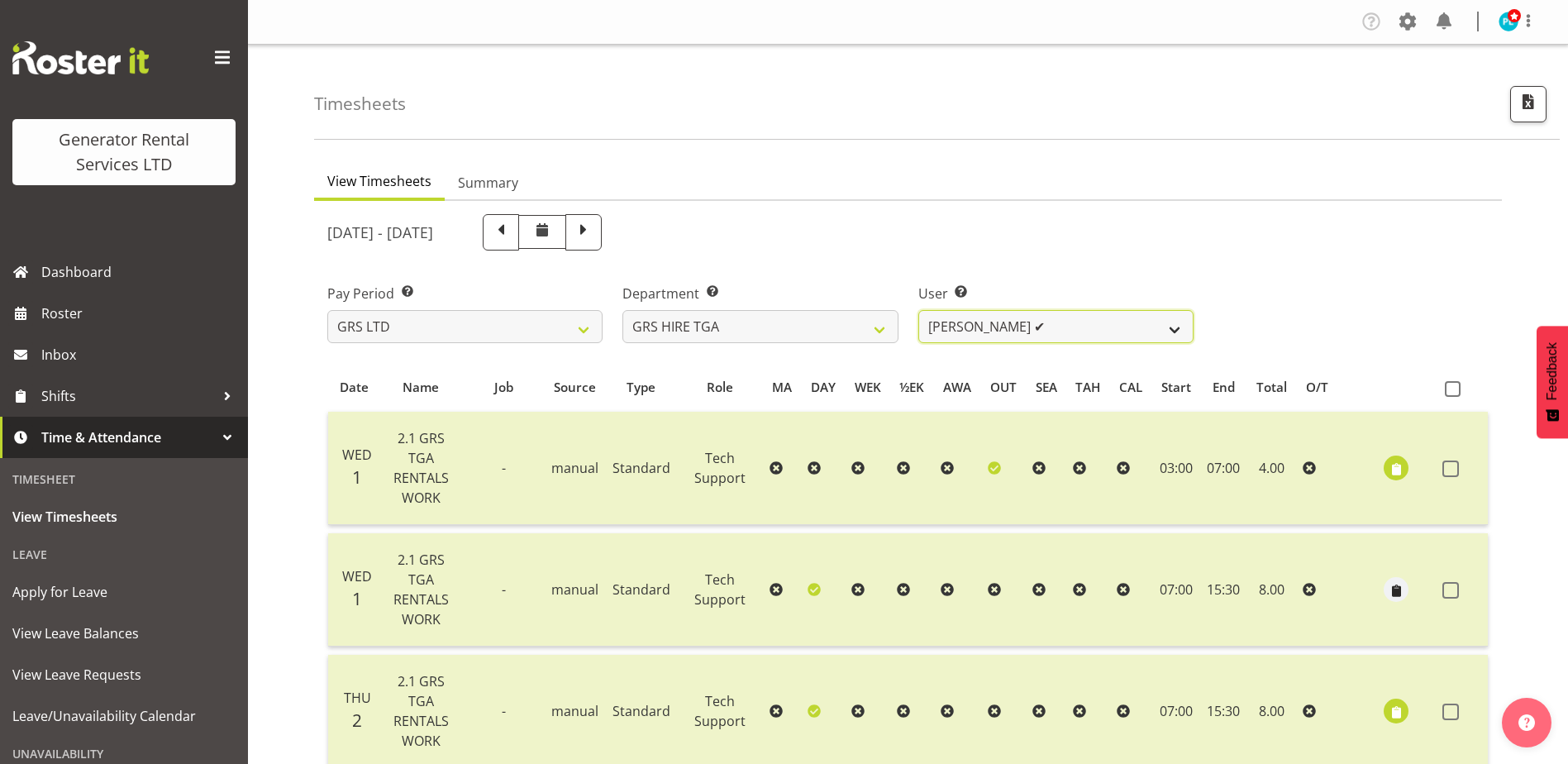
click at [1036, 329] on select "[PERSON_NAME] ✔ [PERSON_NAME] ✔ [PERSON_NAME] ✔ [PERSON_NAME] ✔" at bounding box center [1056, 327] width 275 height 34
click at [874, 328] on select "GRS ADMIN AKL GRS ADMIN TGA GRS ENGINEERING AKL GRS HIRE AKL GRS HIRE HST GRS H…" at bounding box center [760, 327] width 275 height 34
click at [623, 310] on select "GRS ADMIN AKL GRS ADMIN TGA GRS ENGINEERING AKL GRS HIRE AKL GRS HIRE HST GRS H…" at bounding box center [760, 327] width 275 height 34
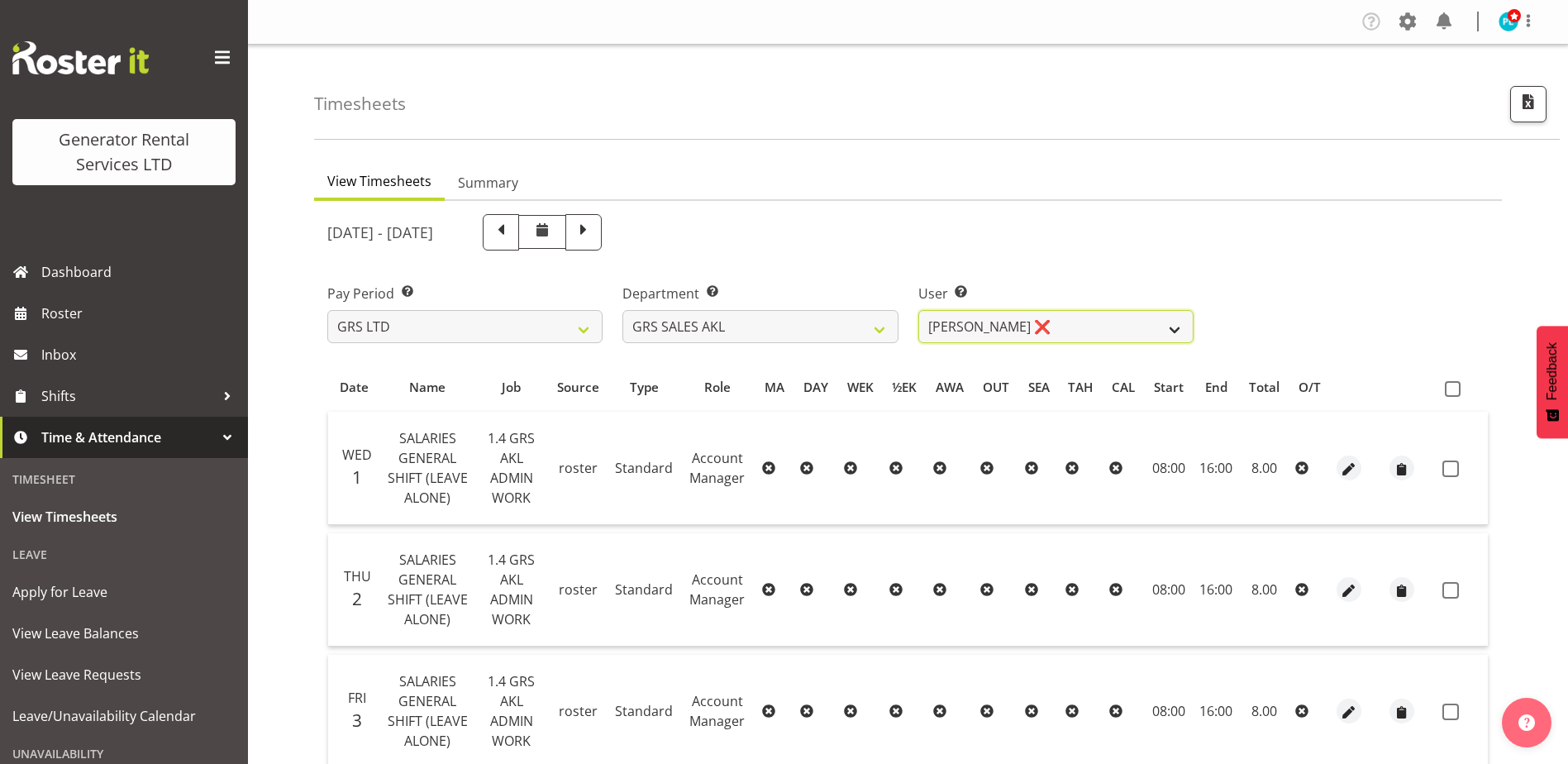
click at [977, 324] on select "[PERSON_NAME] ❌ [PERSON_NAME] ❌ [PERSON_NAME] ❌ [PERSON_NAME] ❌ [PERSON_NAME] ❌" at bounding box center [1056, 327] width 275 height 34
click at [830, 318] on select "GRS ADMIN AKL GRS ADMIN TGA GRS ENGINEERING AKL GRS HIRE AKL GRS HIRE HST GRS H…" at bounding box center [760, 327] width 275 height 34
select select "20"
click at [623, 310] on select "GRS ADMIN AKL GRS ADMIN TGA GRS ENGINEERING AKL GRS HIRE AKL GRS HIRE HST GRS H…" at bounding box center [760, 327] width 275 height 34
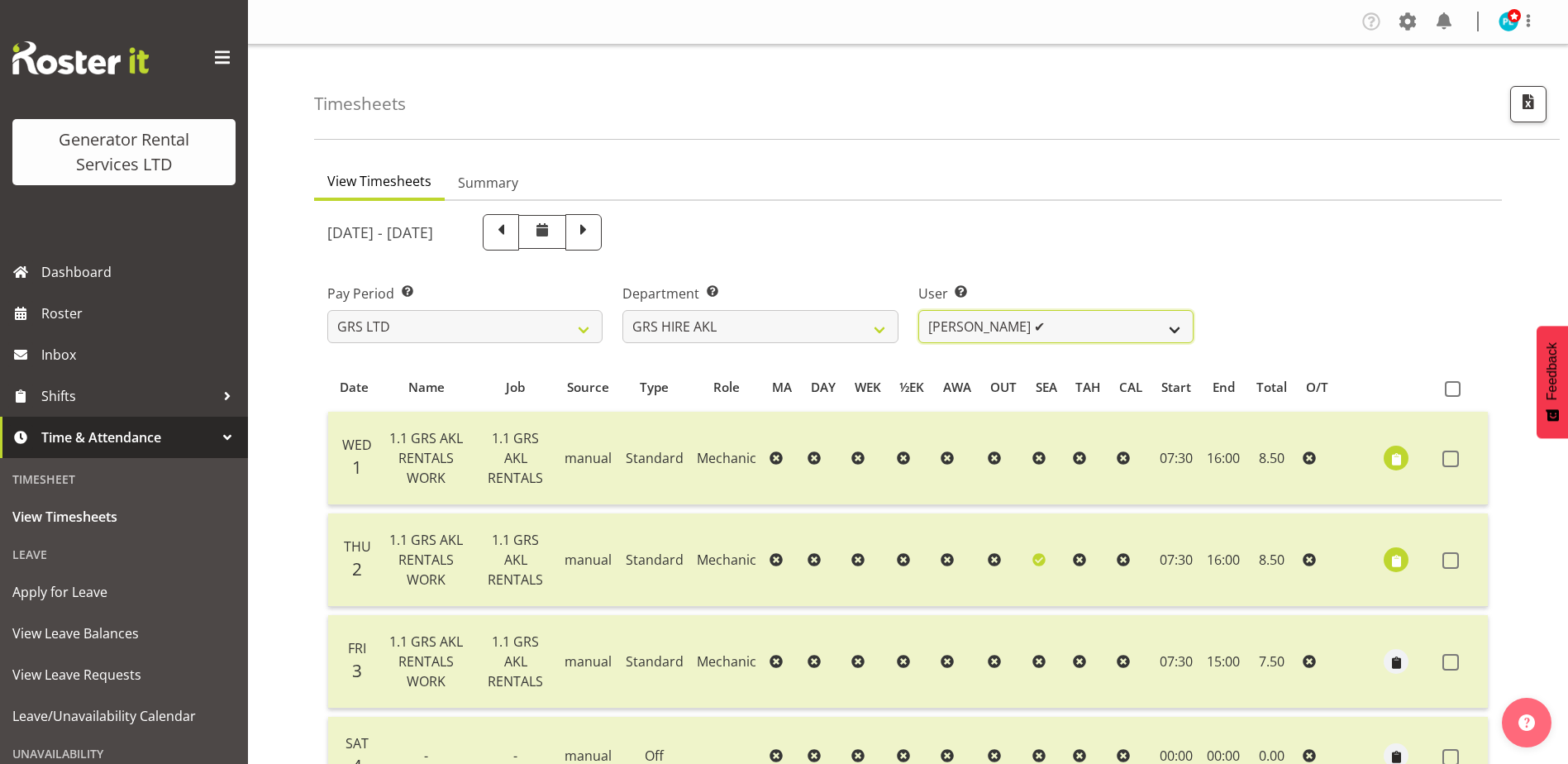
click at [1027, 329] on select "[PERSON_NAME] ✔ [PERSON_NAME] ✔ [PERSON_NAME] ✔ [PERSON_NAME] ✔ [PERSON_NAME] ✔…" at bounding box center [1056, 327] width 275 height 34
select select "10446"
click at [918, 310] on select "[PERSON_NAME] ✔ [PERSON_NAME] ✔ [PERSON_NAME] ✔ [PERSON_NAME] ✔ [PERSON_NAME] ✔…" at bounding box center [1056, 327] width 275 height 34
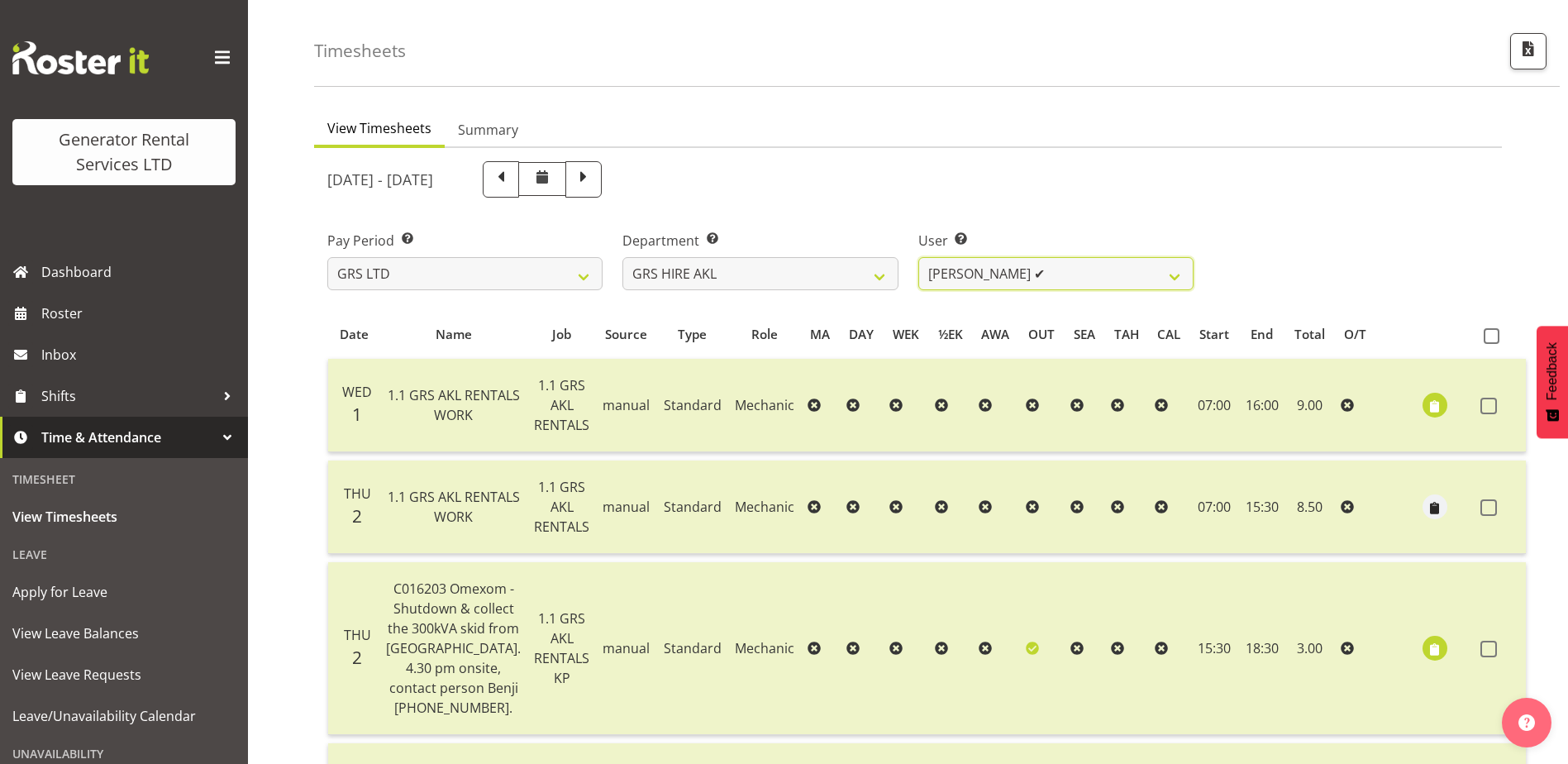
scroll to position [34, 0]
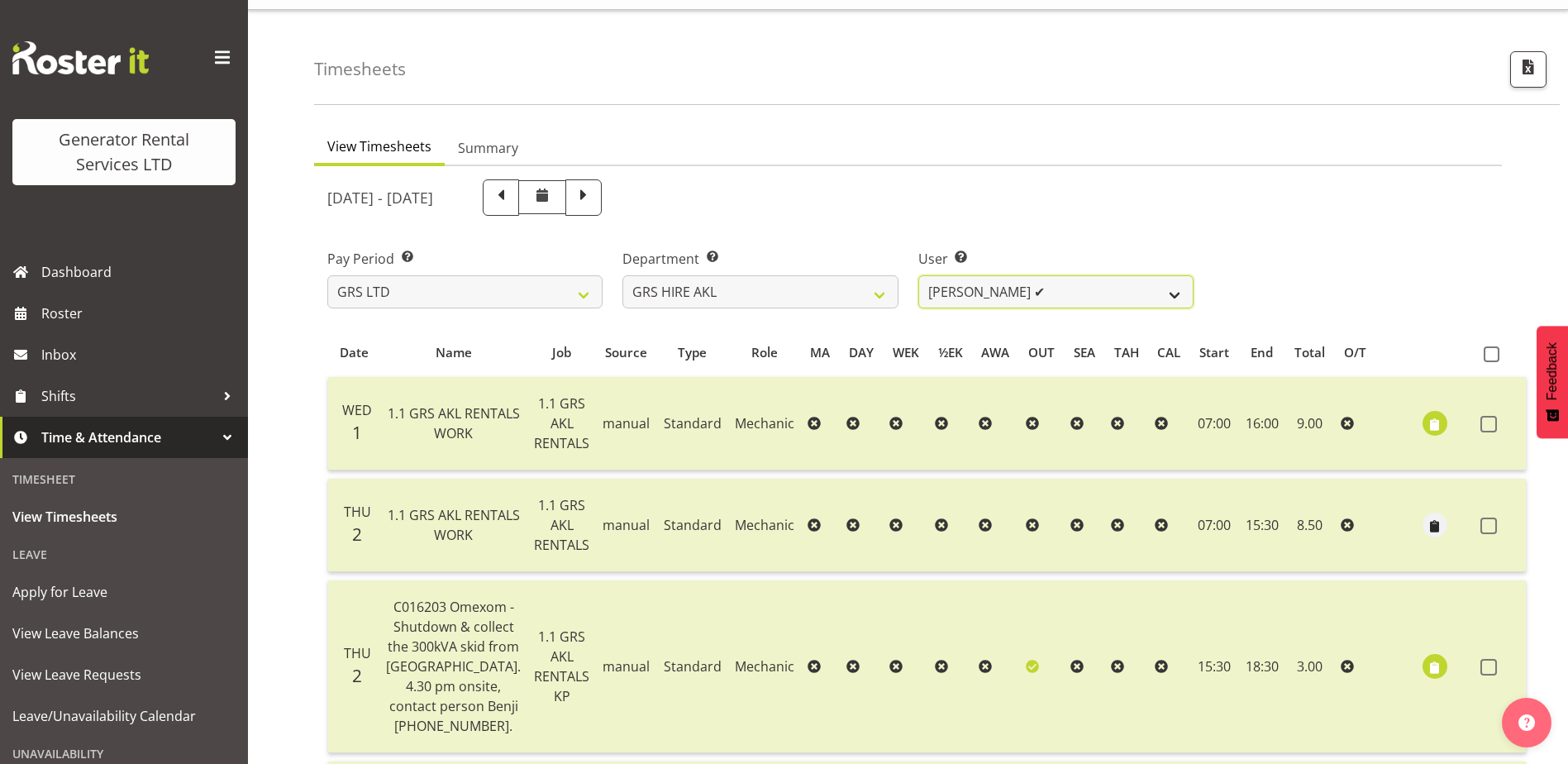
click at [1006, 280] on select "[PERSON_NAME] ✔ [PERSON_NAME] ✔ [PERSON_NAME] ✔ [PERSON_NAME] ✔ [PERSON_NAME] ✔…" at bounding box center [1056, 292] width 275 height 34
click at [863, 294] on select "GRS ADMIN AKL GRS ADMIN TGA GRS ENGINEERING AKL GRS HIRE AKL GRS HIRE HST GRS H…" at bounding box center [760, 292] width 275 height 34
select select "141"
click at [623, 275] on select "GRS ADMIN AKL GRS ADMIN TGA GRS ENGINEERING AKL GRS HIRE AKL GRS HIRE HST GRS H…" at bounding box center [760, 292] width 275 height 34
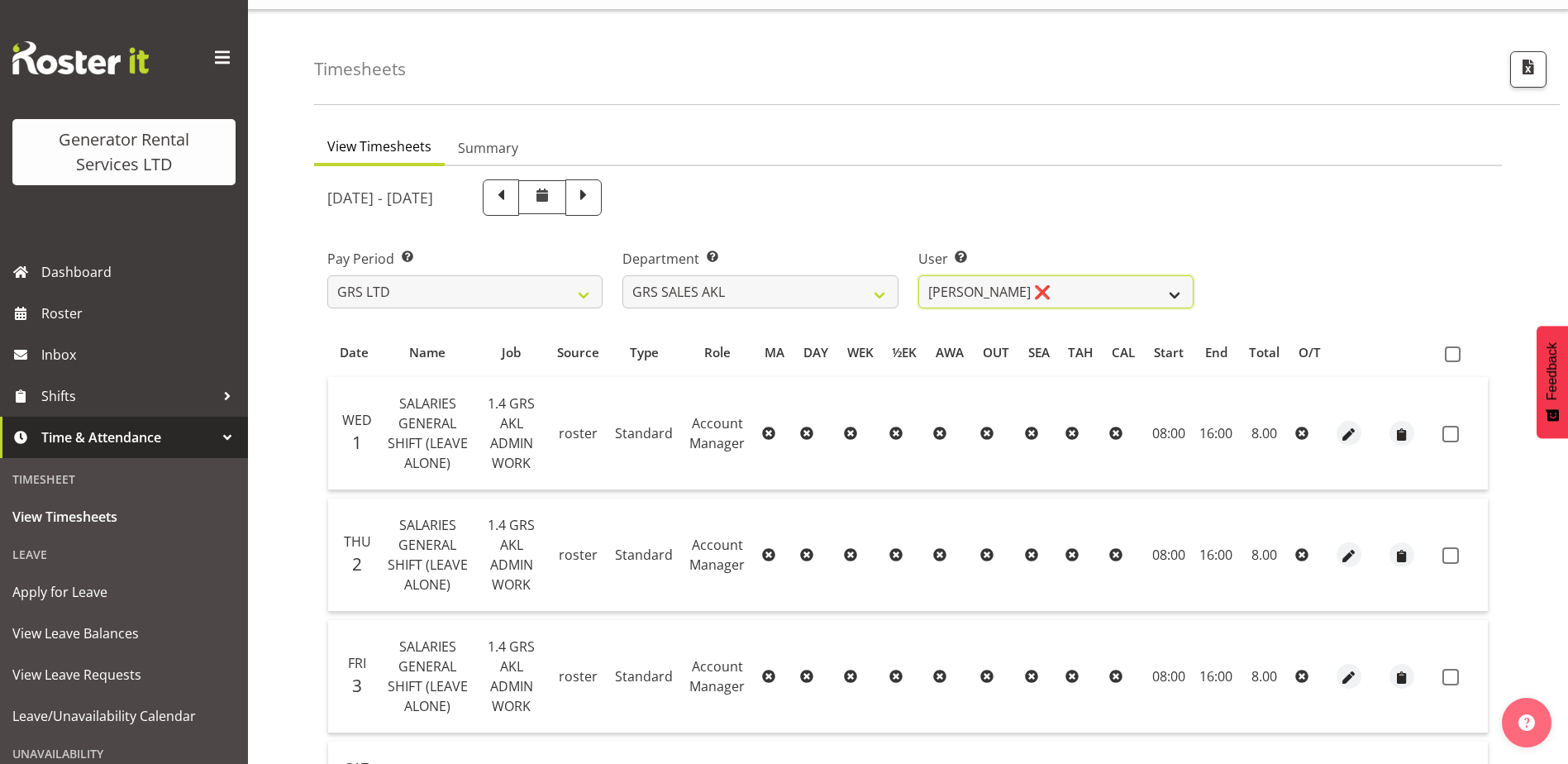
click at [1020, 299] on select "[PERSON_NAME] ❌ [PERSON_NAME] ❌ [PERSON_NAME] ❌ [PERSON_NAME] ❌ [PERSON_NAME] ❌" at bounding box center [1056, 292] width 275 height 34
select select "10429"
click at [918, 275] on select "[PERSON_NAME] ❌ [PERSON_NAME] ❌ [PERSON_NAME] ❌ [PERSON_NAME] ❌ [PERSON_NAME] ❌" at bounding box center [1056, 292] width 275 height 34
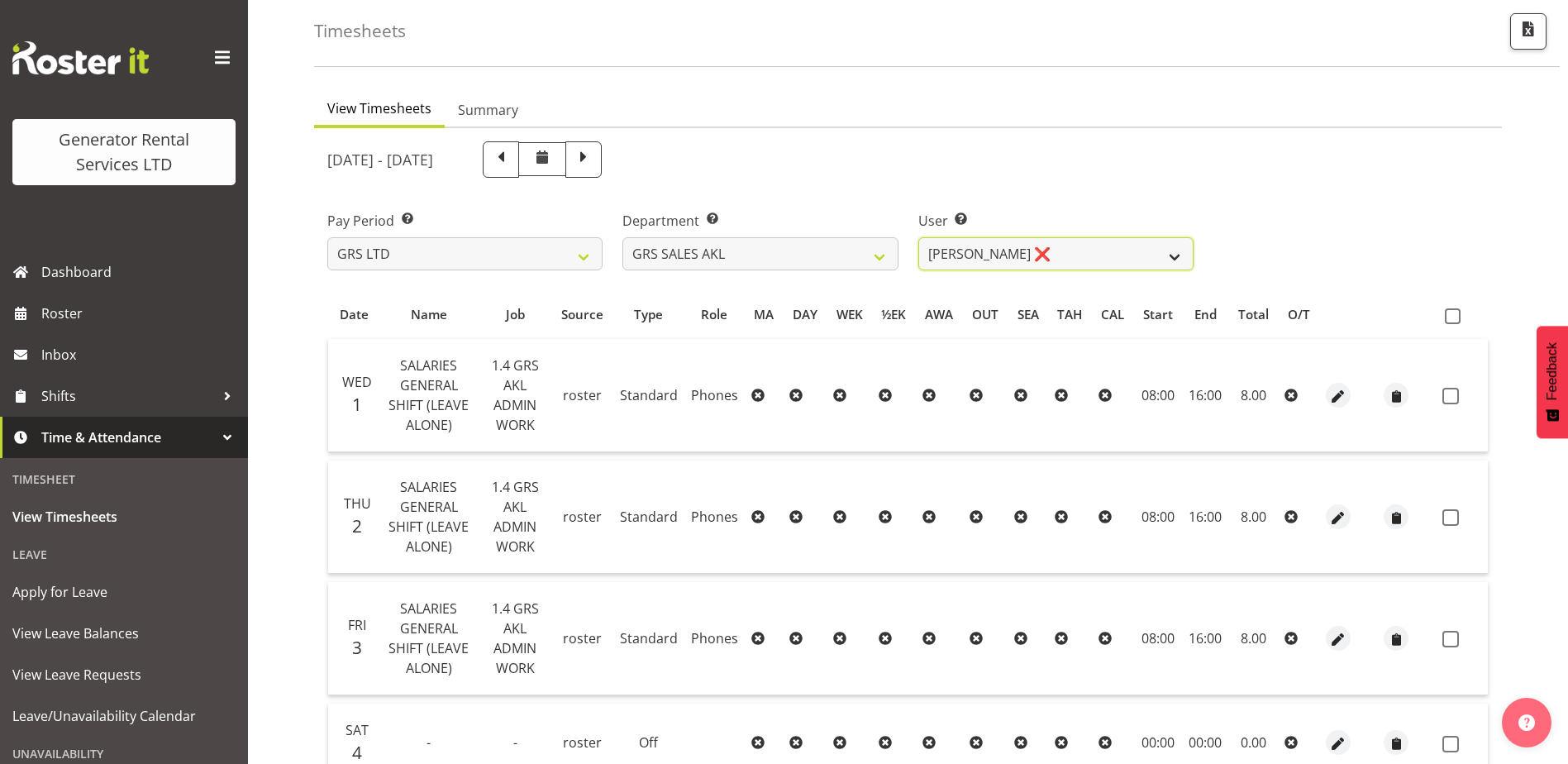
scroll to position [0, 0]
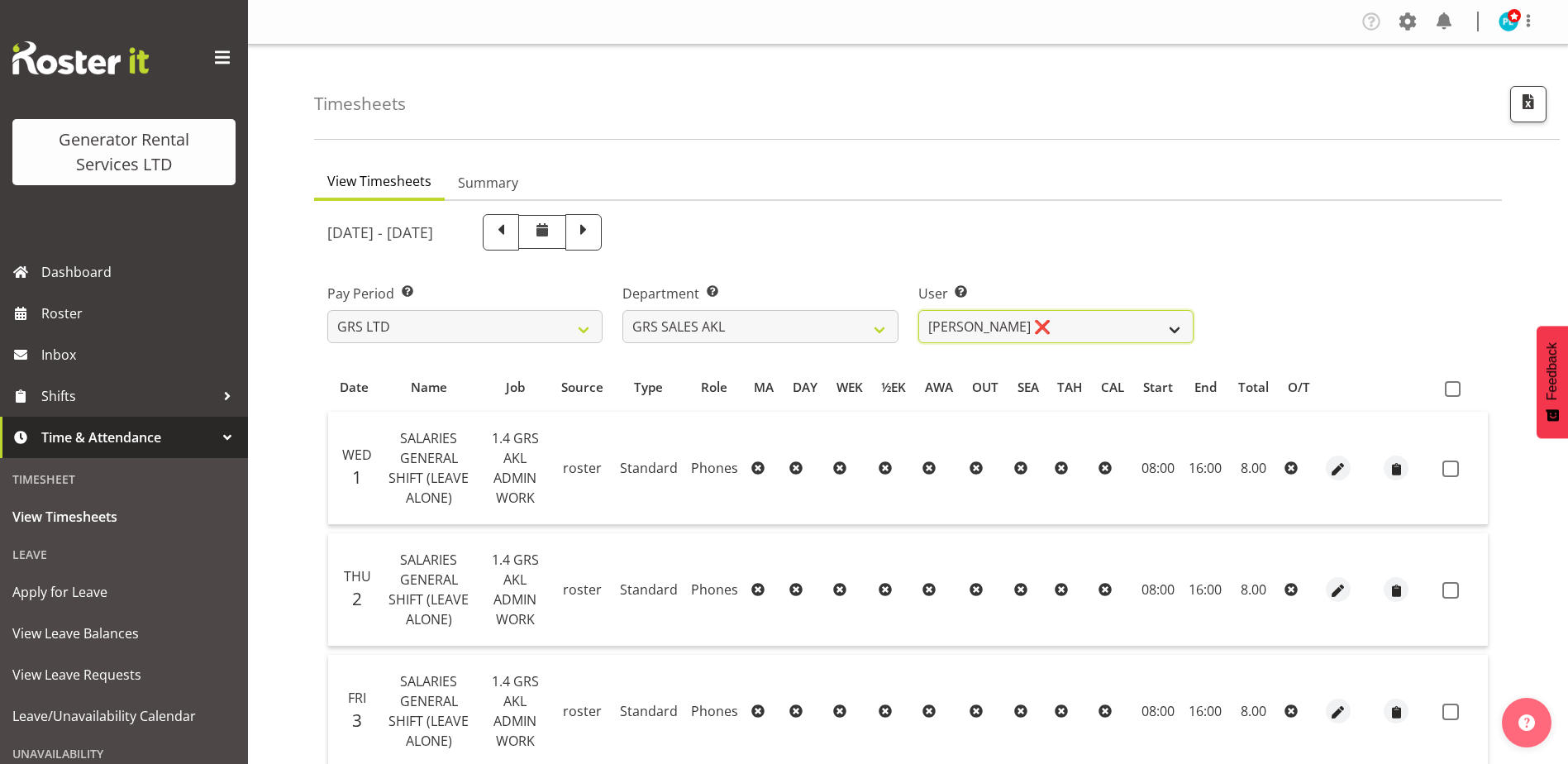
click at [1132, 316] on select "[PERSON_NAME] ❌ [PERSON_NAME] ❌ [PERSON_NAME] ❌ [PERSON_NAME] ❌ [PERSON_NAME] ❌" at bounding box center [1056, 327] width 275 height 34
click at [891, 336] on select "GRS ADMIN AKL GRS ADMIN TGA GRS ENGINEERING AKL GRS HIRE AKL GRS HIRE HST GRS H…" at bounding box center [760, 327] width 275 height 34
select select "20"
click at [623, 310] on select "GRS ADMIN AKL GRS ADMIN TGA GRS ENGINEERING AKL GRS HIRE AKL GRS HIRE HST GRS H…" at bounding box center [760, 327] width 275 height 34
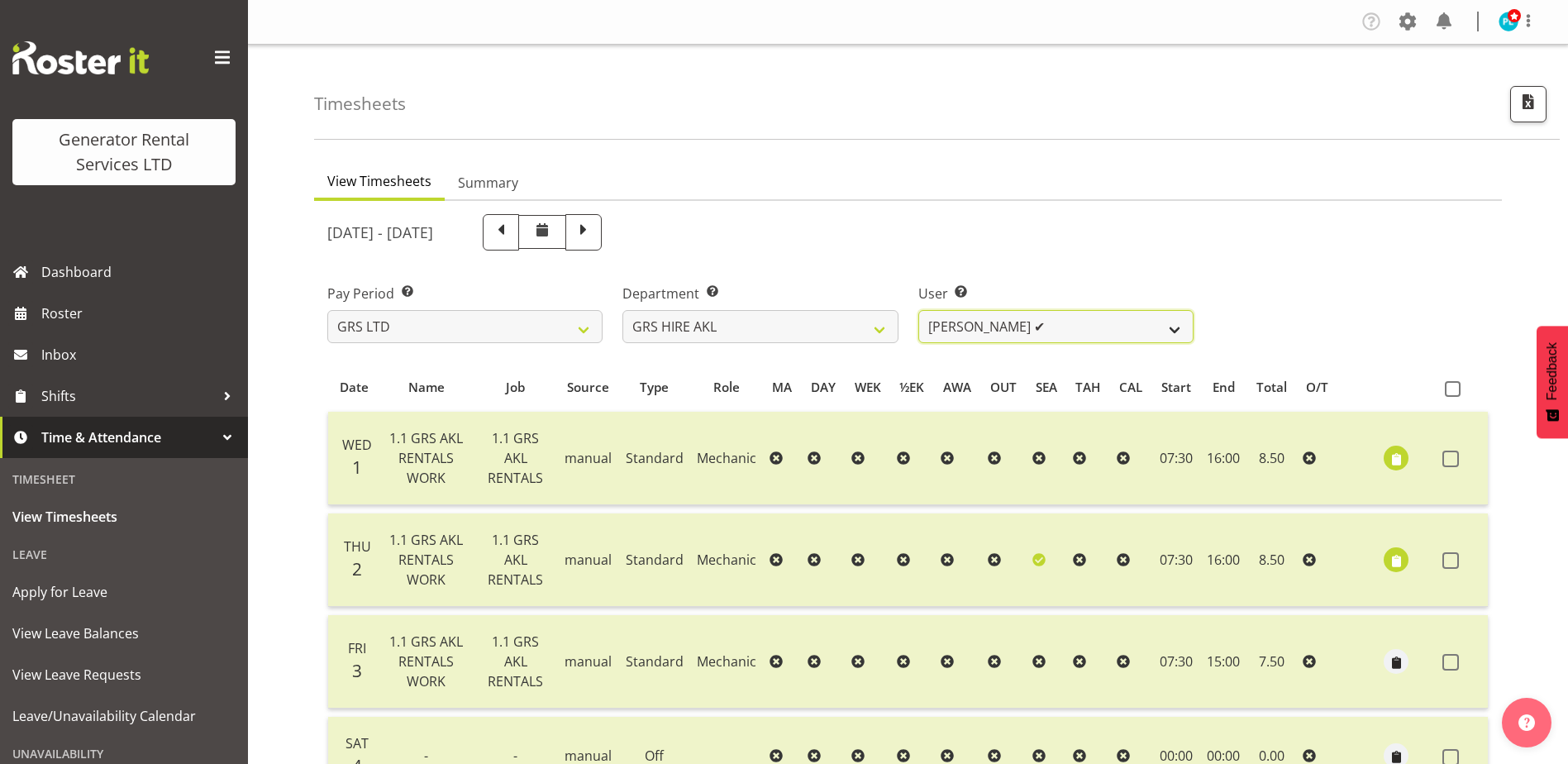
click at [1164, 329] on select "[PERSON_NAME] ✔ [PERSON_NAME] ✔ [PERSON_NAME] ✔ [PERSON_NAME] ✔ [PERSON_NAME] ✔…" at bounding box center [1056, 327] width 275 height 34
click at [918, 310] on select "[PERSON_NAME] ✔ [PERSON_NAME] ✔ [PERSON_NAME] ✔ [PERSON_NAME] ✔ [PERSON_NAME] ✔…" at bounding box center [1056, 327] width 275 height 34
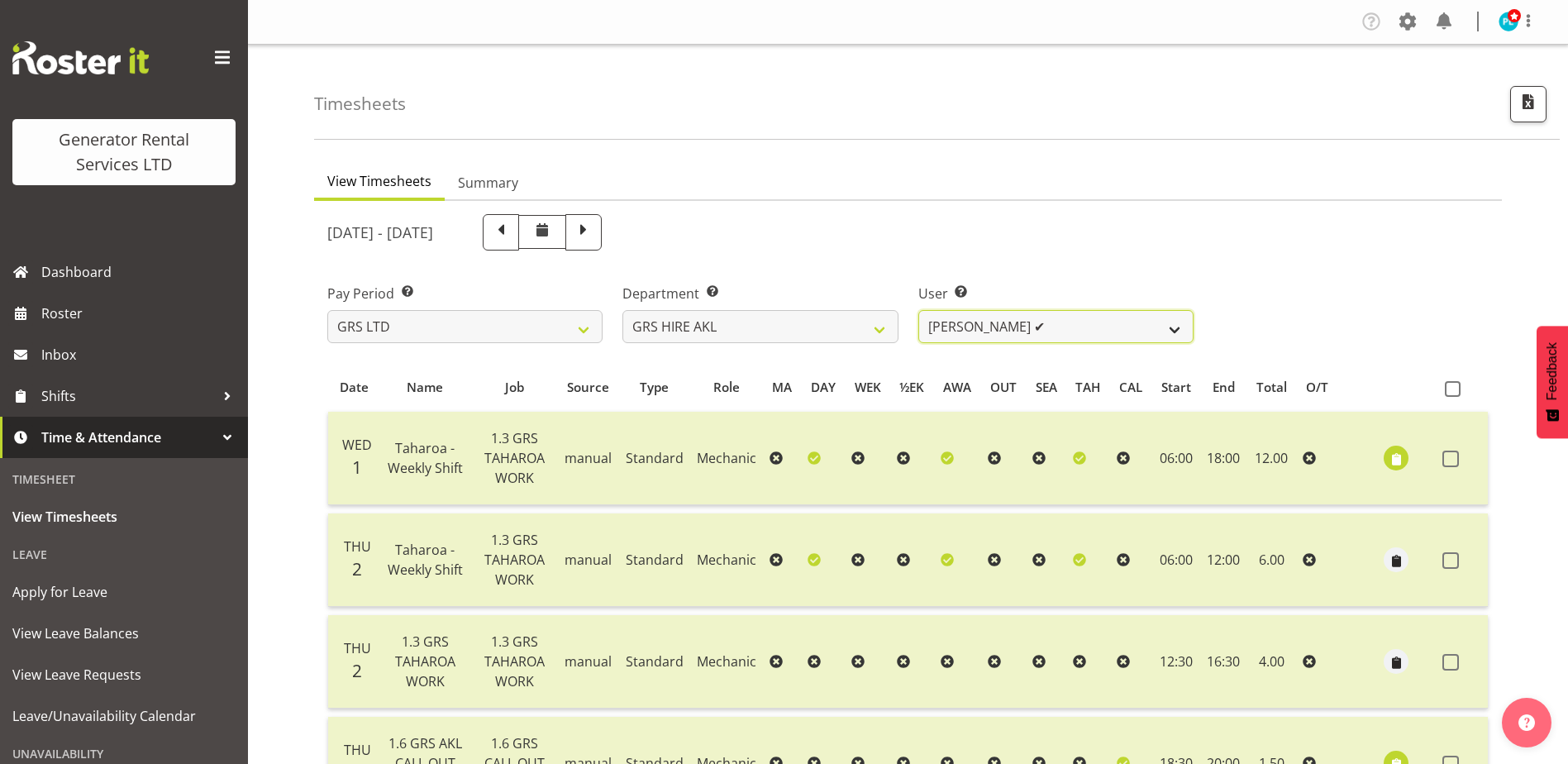
click at [1079, 338] on select "[PERSON_NAME] ✔ [PERSON_NAME] ✔ [PERSON_NAME] ✔ [PERSON_NAME] ✔ [PERSON_NAME] ✔…" at bounding box center [1056, 327] width 275 height 34
select select "178"
click at [918, 310] on select "[PERSON_NAME] ✔ [PERSON_NAME] ✔ [PERSON_NAME] ✔ [PERSON_NAME] ✔ [PERSON_NAME] ✔…" at bounding box center [1056, 327] width 275 height 34
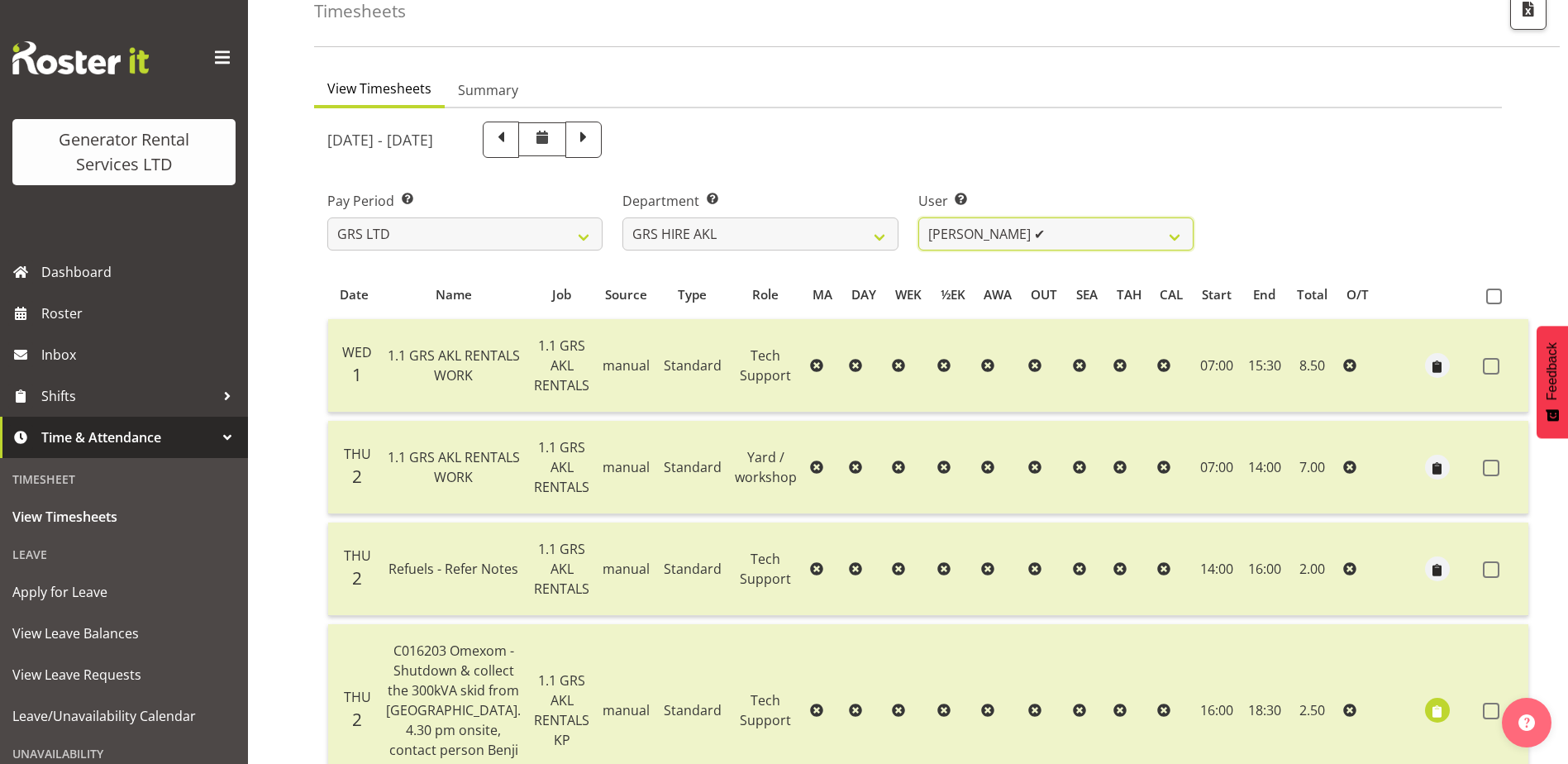
scroll to position [79, 0]
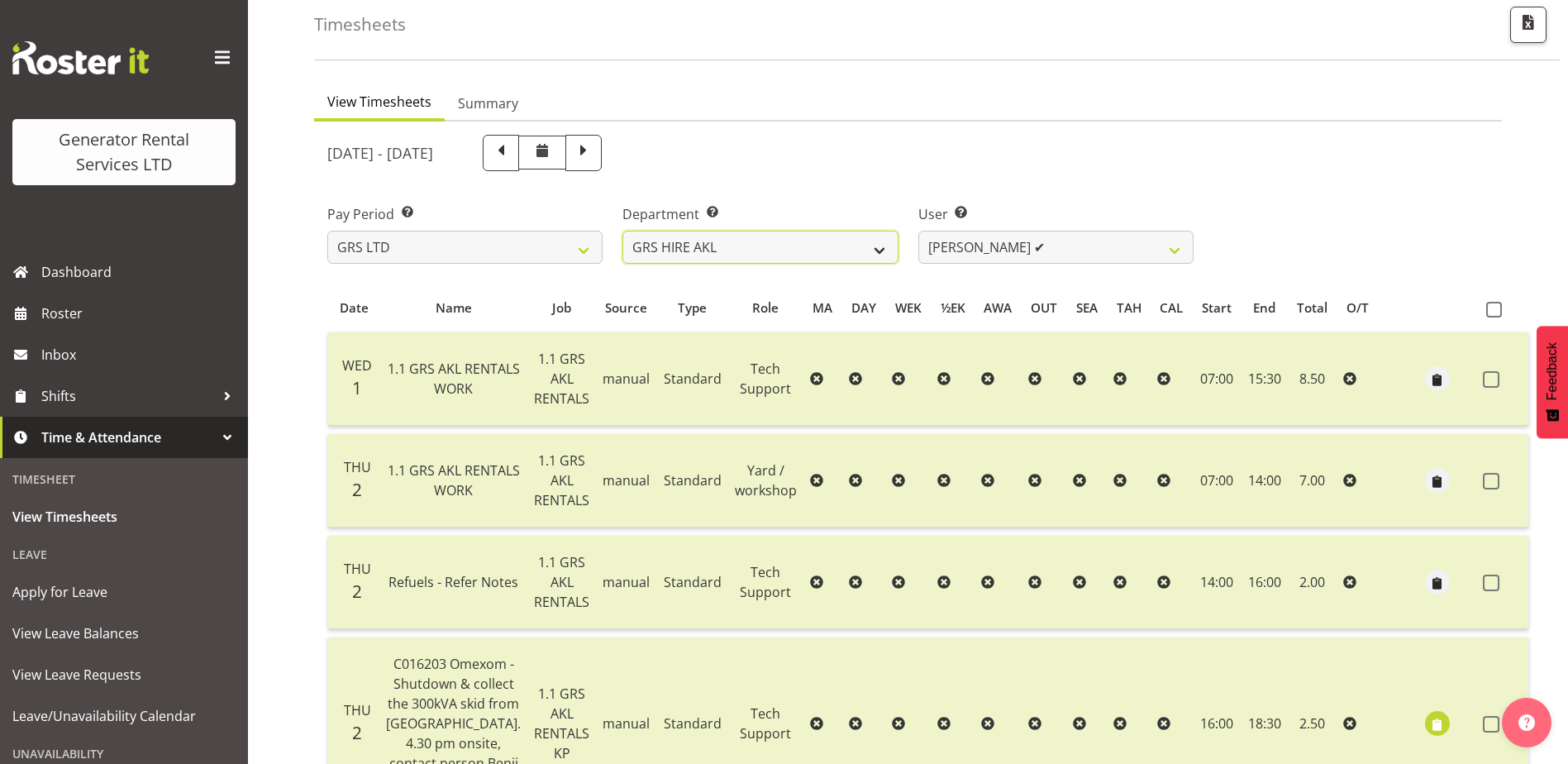
click at [852, 235] on select "GRS ADMIN AKL GRS ADMIN TGA GRS ENGINEERING AKL GRS HIRE AKL GRS HIRE HST GRS H…" at bounding box center [760, 248] width 275 height 34
click at [623, 231] on select "GRS ADMIN AKL GRS ADMIN TGA GRS ENGINEERING AKL GRS HIRE AKL GRS HIRE HST GRS H…" at bounding box center [760, 248] width 275 height 34
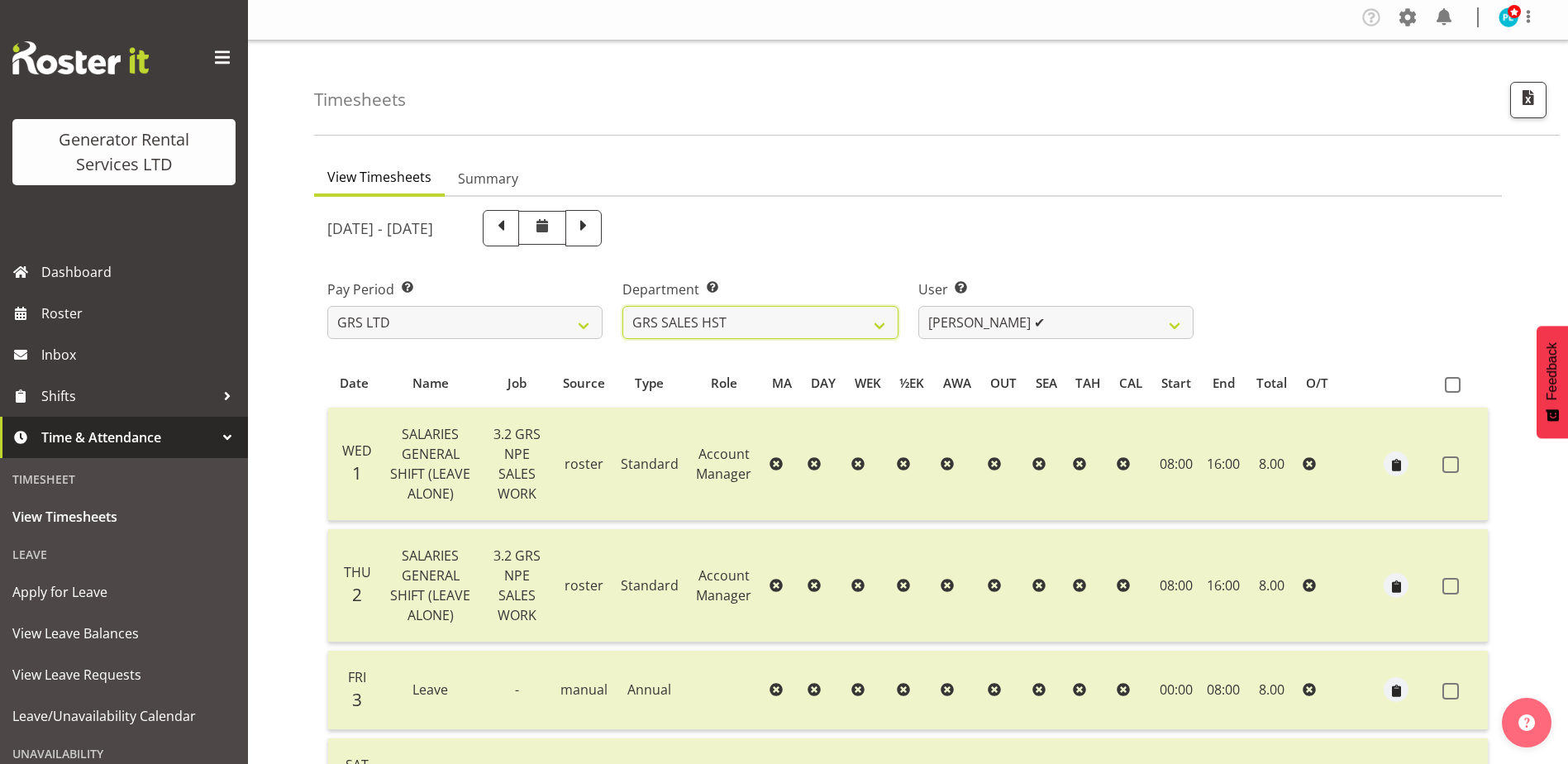
scroll to position [0, 0]
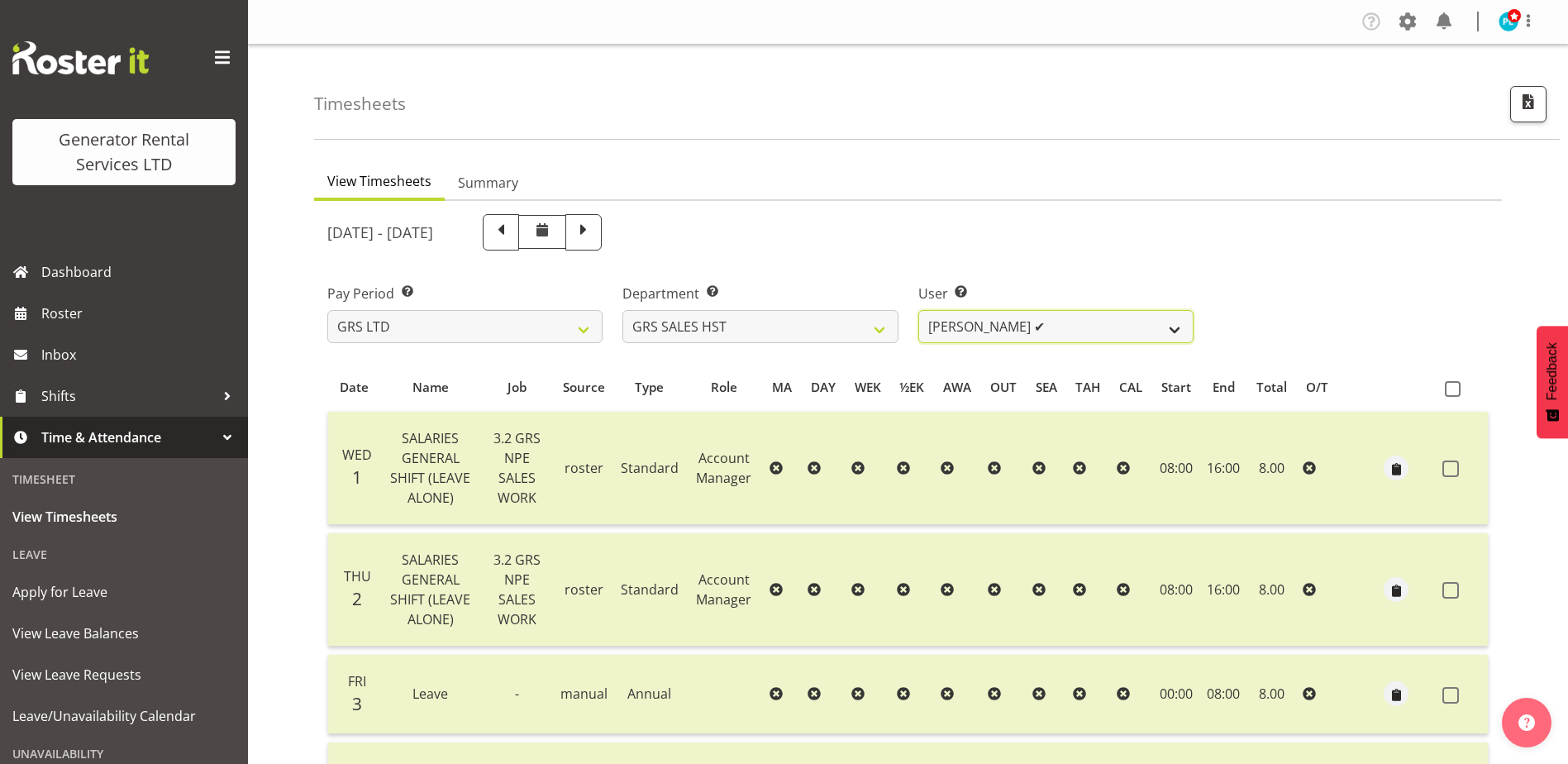
click at [970, 334] on select "[PERSON_NAME] ✔" at bounding box center [1056, 327] width 275 height 34
click at [819, 332] on select "GRS ADMIN AKL GRS ADMIN TGA GRS ENGINEERING AKL GRS HIRE AKL GRS HIRE HST GRS H…" at bounding box center [760, 327] width 275 height 34
select select "141"
click at [623, 310] on select "GRS ADMIN AKL GRS ADMIN TGA GRS ENGINEERING AKL GRS HIRE AKL GRS HIRE HST GRS H…" at bounding box center [760, 327] width 275 height 34
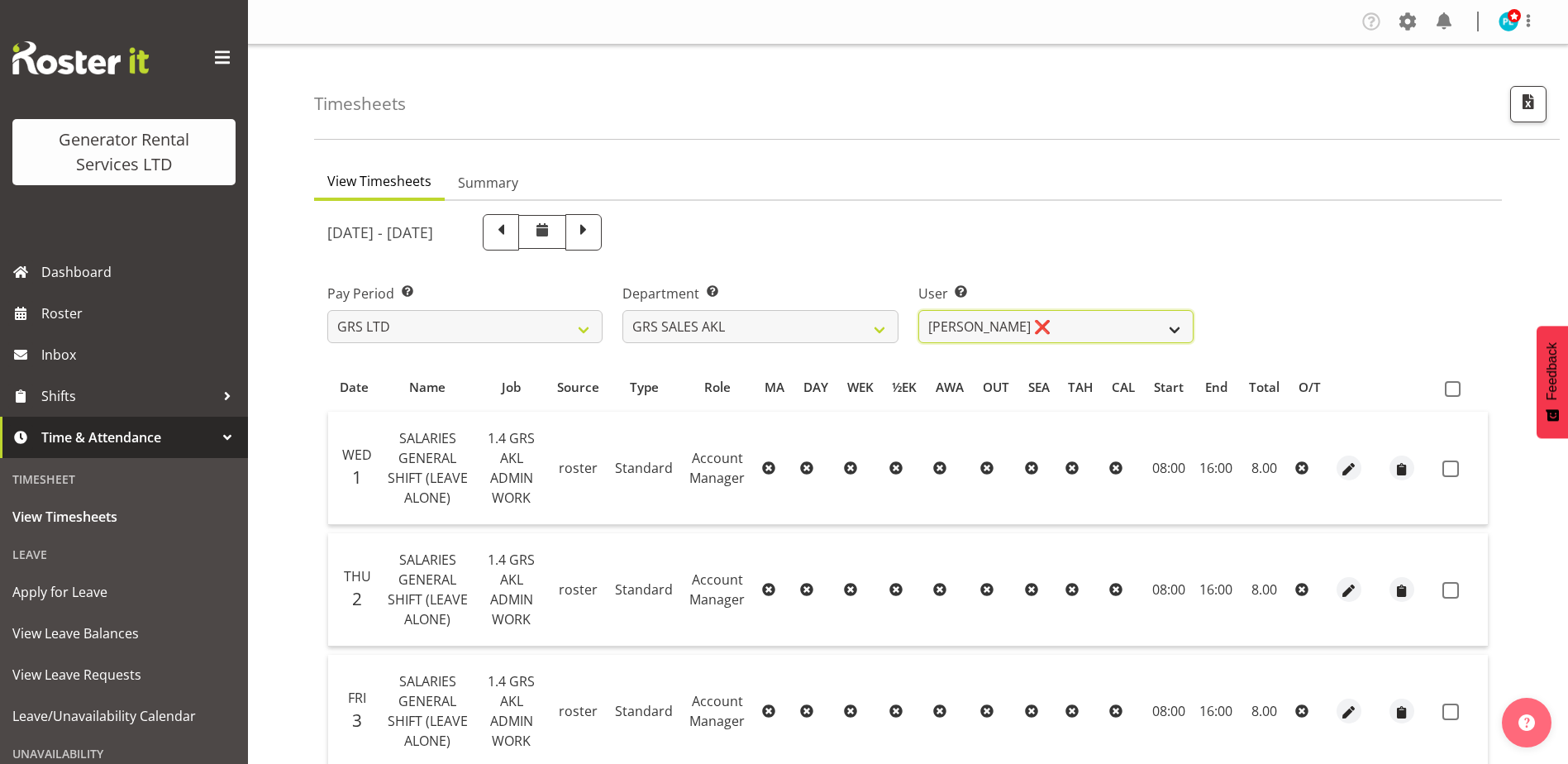
click at [1024, 332] on select "[PERSON_NAME] ❌ [PERSON_NAME] ❌ [PERSON_NAME] ❌ [PERSON_NAME] ❌ [PERSON_NAME] ❌" at bounding box center [1056, 327] width 275 height 34
click at [918, 310] on select "[PERSON_NAME] ❌ [PERSON_NAME] ❌ [PERSON_NAME] ❌ [PERSON_NAME] ❌ [PERSON_NAME] ❌" at bounding box center [1056, 327] width 275 height 34
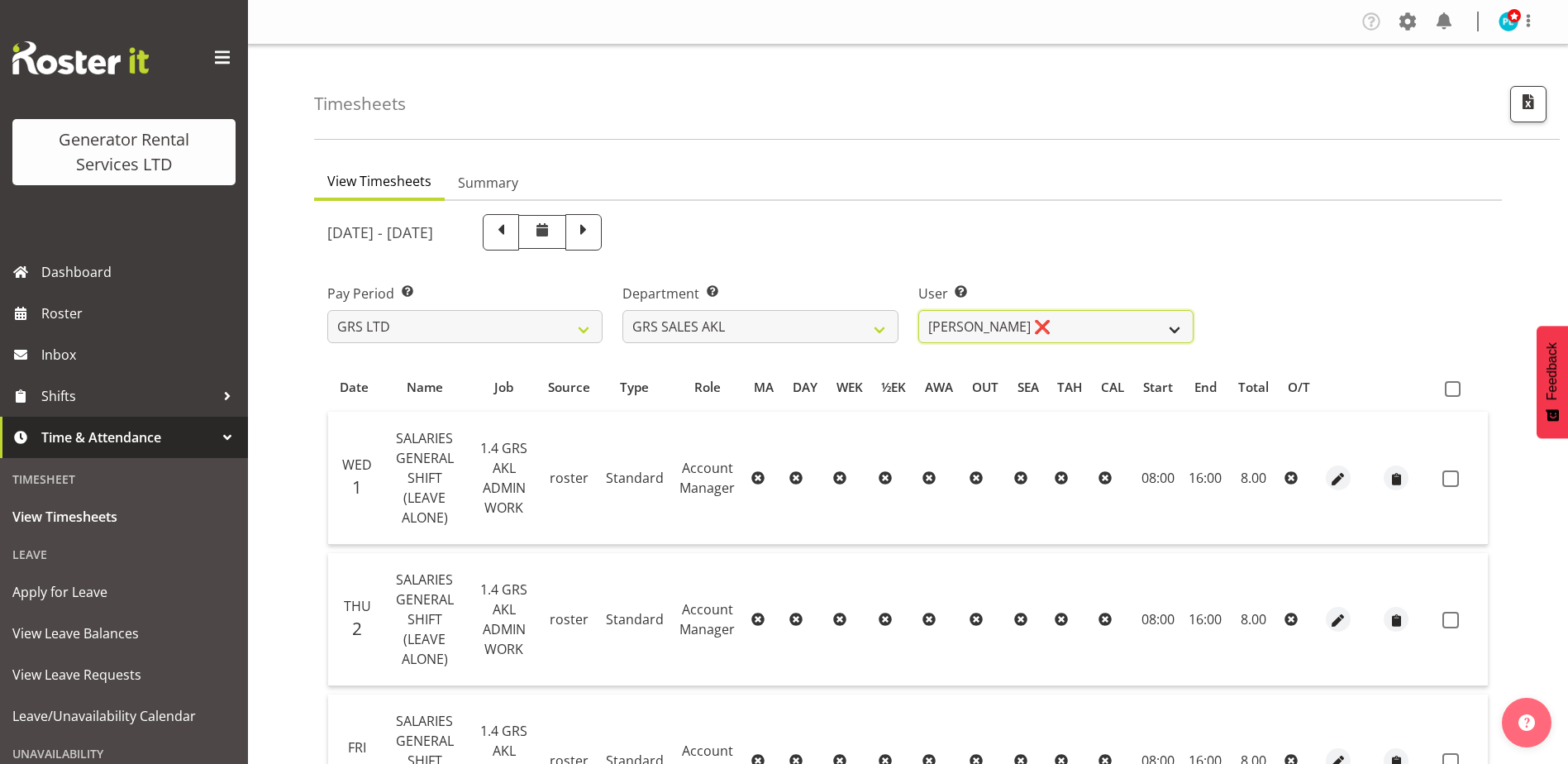
click at [1101, 331] on select "[PERSON_NAME] ❌ [PERSON_NAME] ❌ [PERSON_NAME] ❌ [PERSON_NAME] ❌ [PERSON_NAME] ❌" at bounding box center [1056, 327] width 275 height 34
click at [918, 310] on select "[PERSON_NAME] ❌ [PERSON_NAME] ❌ [PERSON_NAME] ❌ [PERSON_NAME] ❌ [PERSON_NAME] ❌" at bounding box center [1056, 327] width 275 height 34
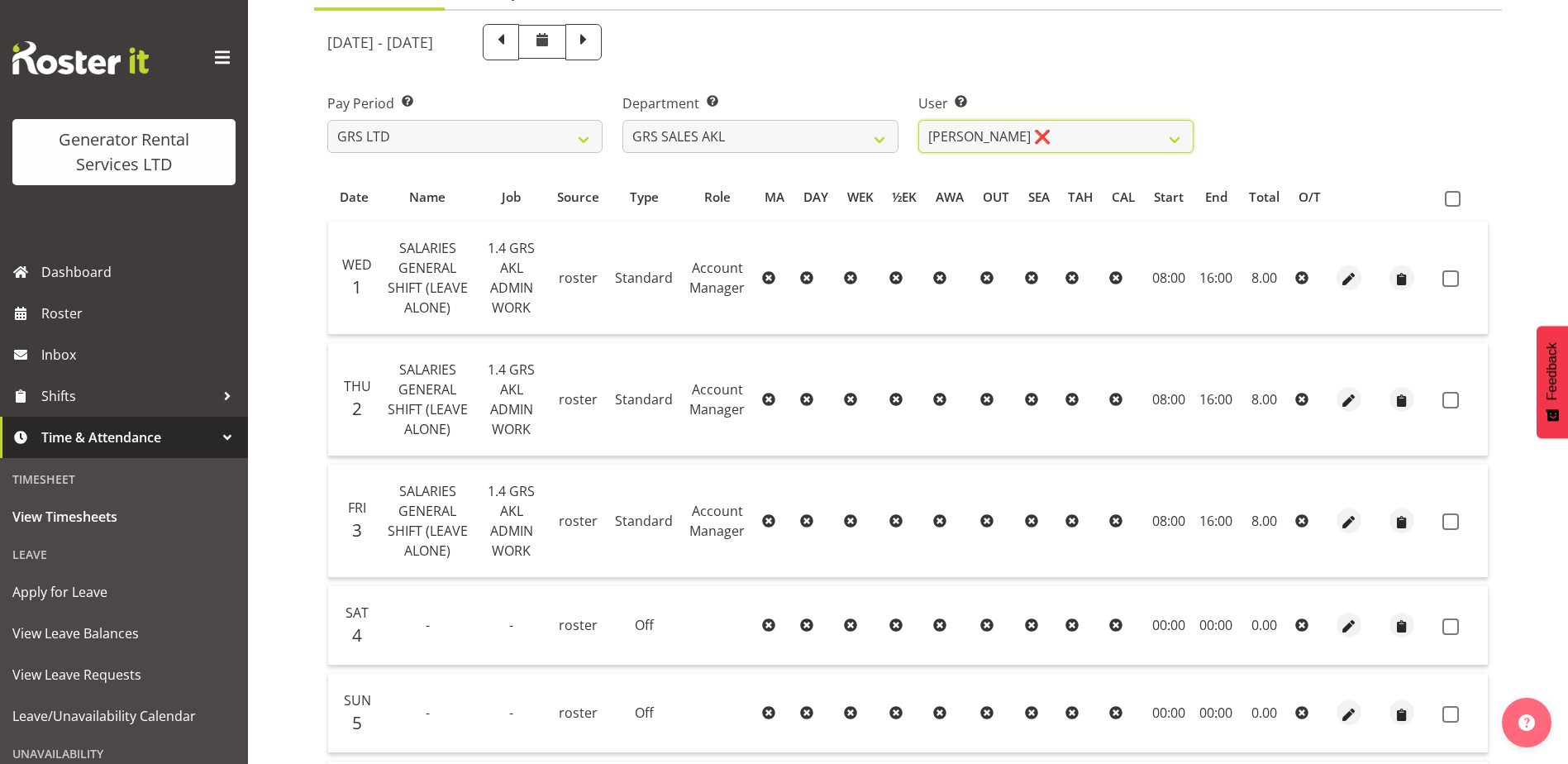
scroll to position [107, 0]
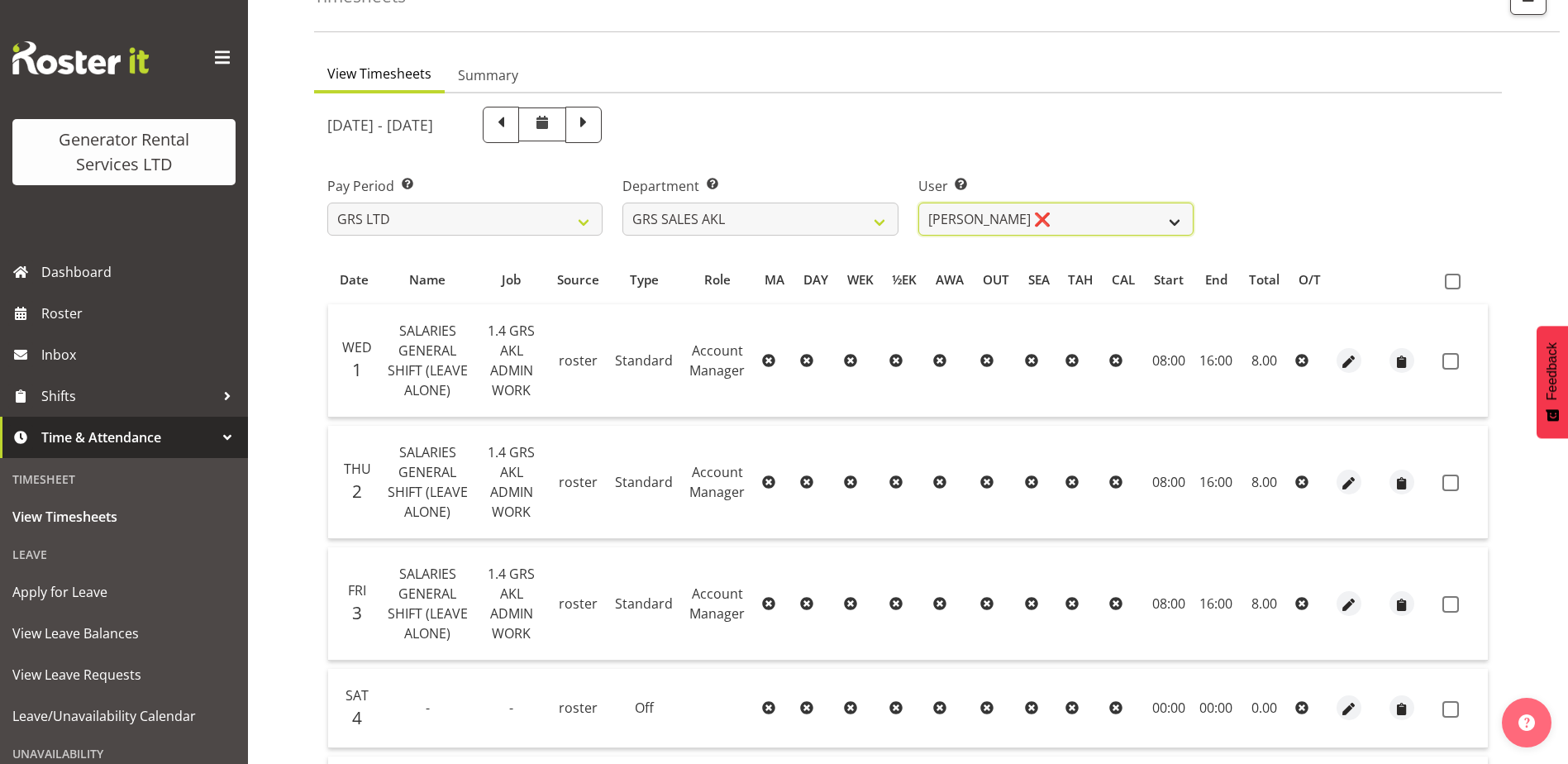
click at [1056, 221] on select "[PERSON_NAME] ❌ [PERSON_NAME] ❌ [PERSON_NAME] ❌ [PERSON_NAME] ❌ [PERSON_NAME] ❌" at bounding box center [1056, 220] width 275 height 34
click at [918, 203] on select "[PERSON_NAME] ❌ [PERSON_NAME] ❌ [PERSON_NAME] ❌ [PERSON_NAME] ❌ [PERSON_NAME] ❌" at bounding box center [1056, 220] width 275 height 34
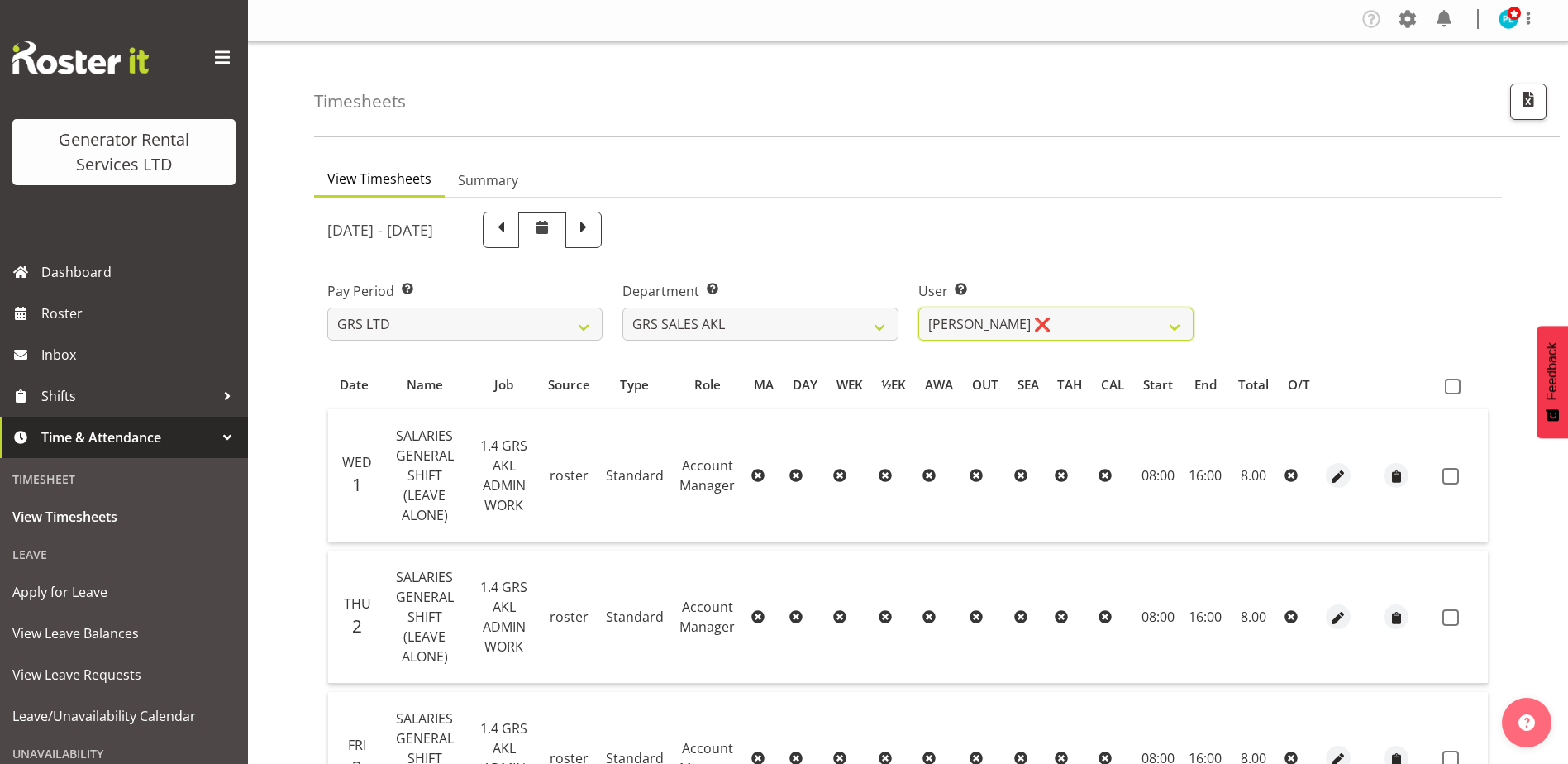
scroll to position [0, 0]
click at [1116, 312] on select "[PERSON_NAME] ❌ [PERSON_NAME] ❌ [PERSON_NAME] ❌ [PERSON_NAME] ❌ [PERSON_NAME] ❌" at bounding box center [1056, 327] width 275 height 34
click at [918, 310] on select "[PERSON_NAME] ❌ [PERSON_NAME] ❌ [PERSON_NAME] ❌ [PERSON_NAME] ❌ [PERSON_NAME] ❌" at bounding box center [1056, 327] width 275 height 34
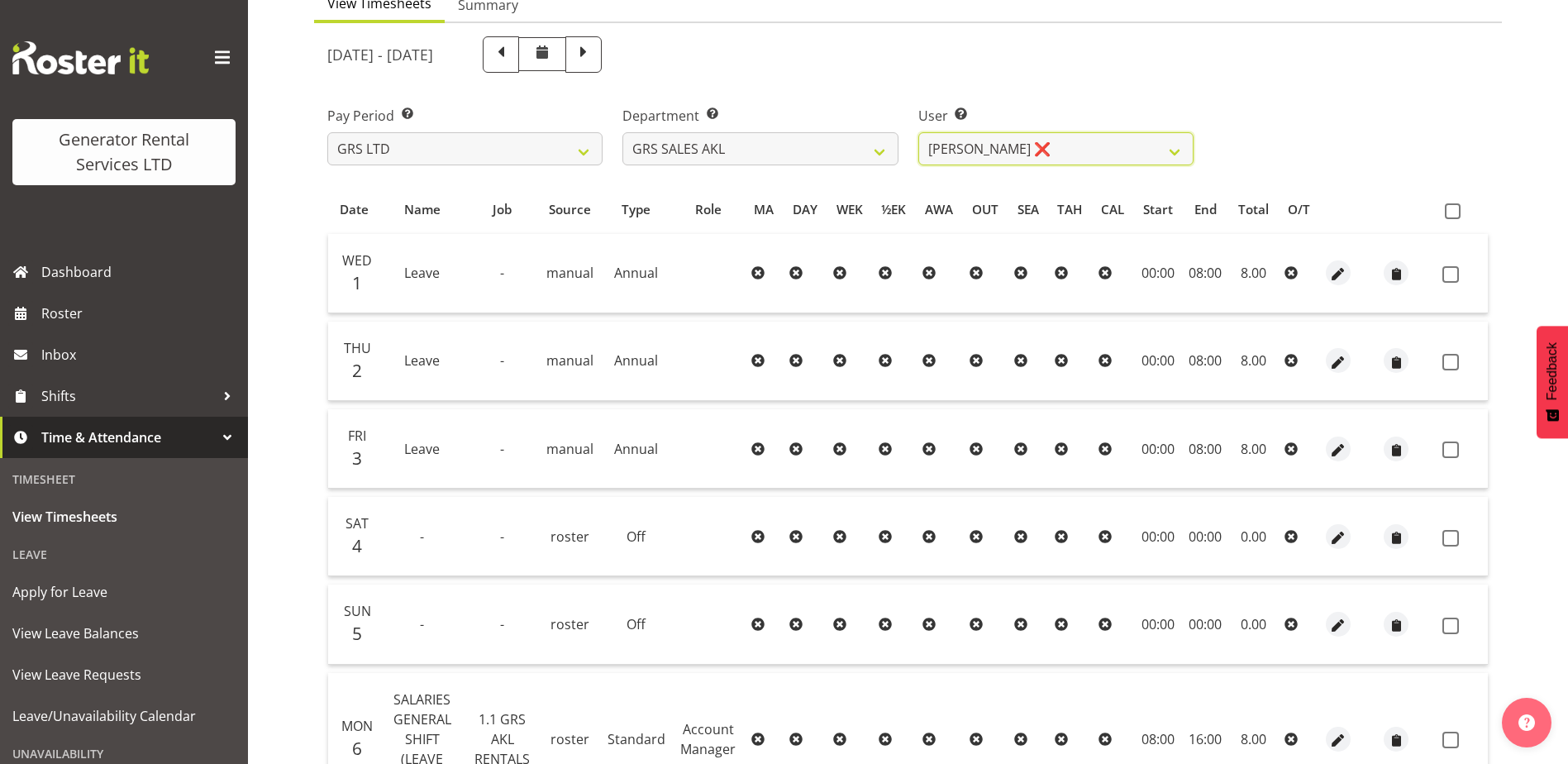
scroll to position [163, 0]
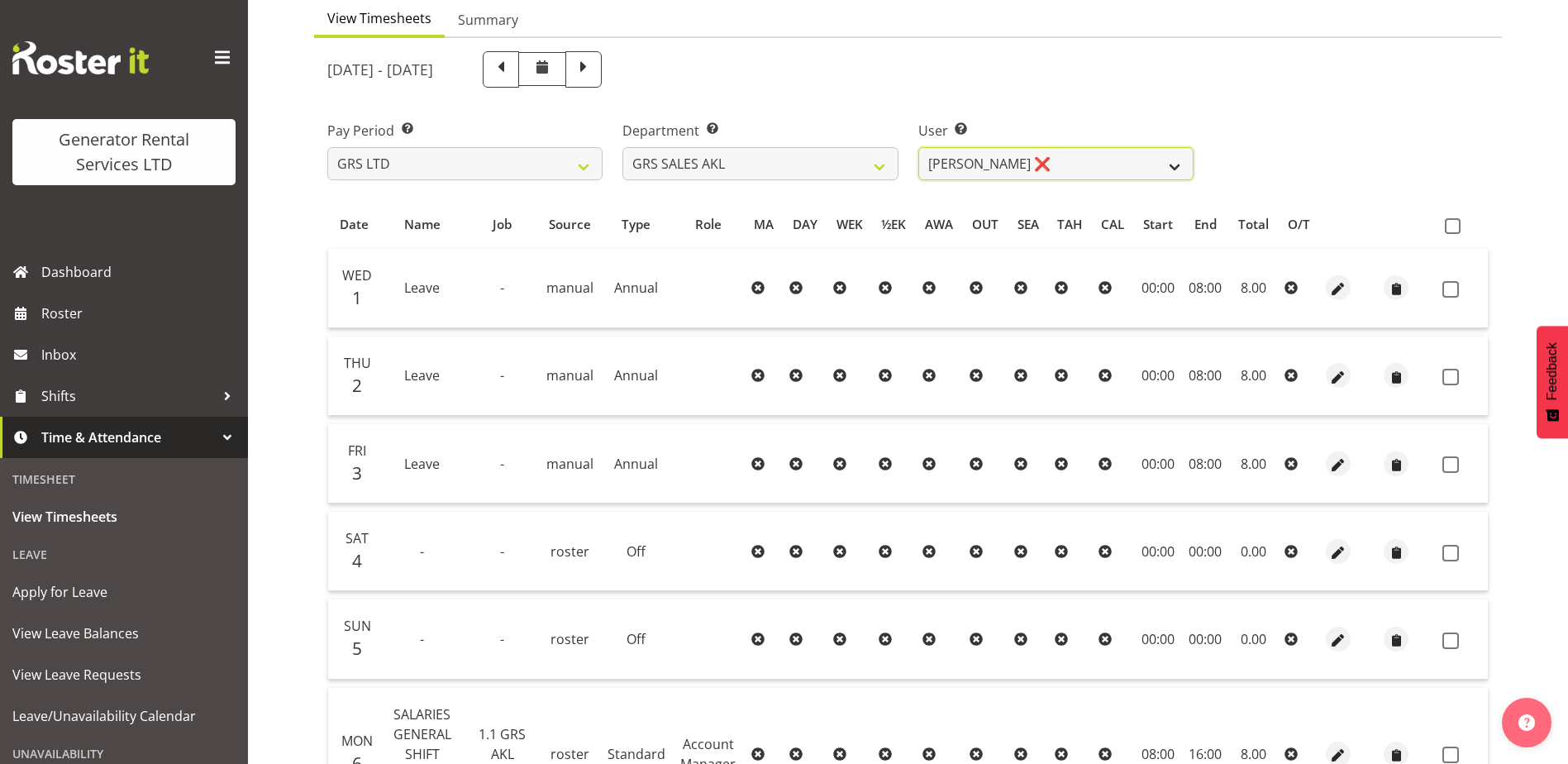
click at [1092, 170] on select "[PERSON_NAME] ❌ [PERSON_NAME] ❌ [PERSON_NAME] ❌ [PERSON_NAME] ❌ [PERSON_NAME] ❌" at bounding box center [1056, 164] width 275 height 34
click at [918, 147] on select "[PERSON_NAME] ❌ [PERSON_NAME] ❌ [PERSON_NAME] ❌ [PERSON_NAME] ❌ [PERSON_NAME] ❌" at bounding box center [1056, 164] width 275 height 34
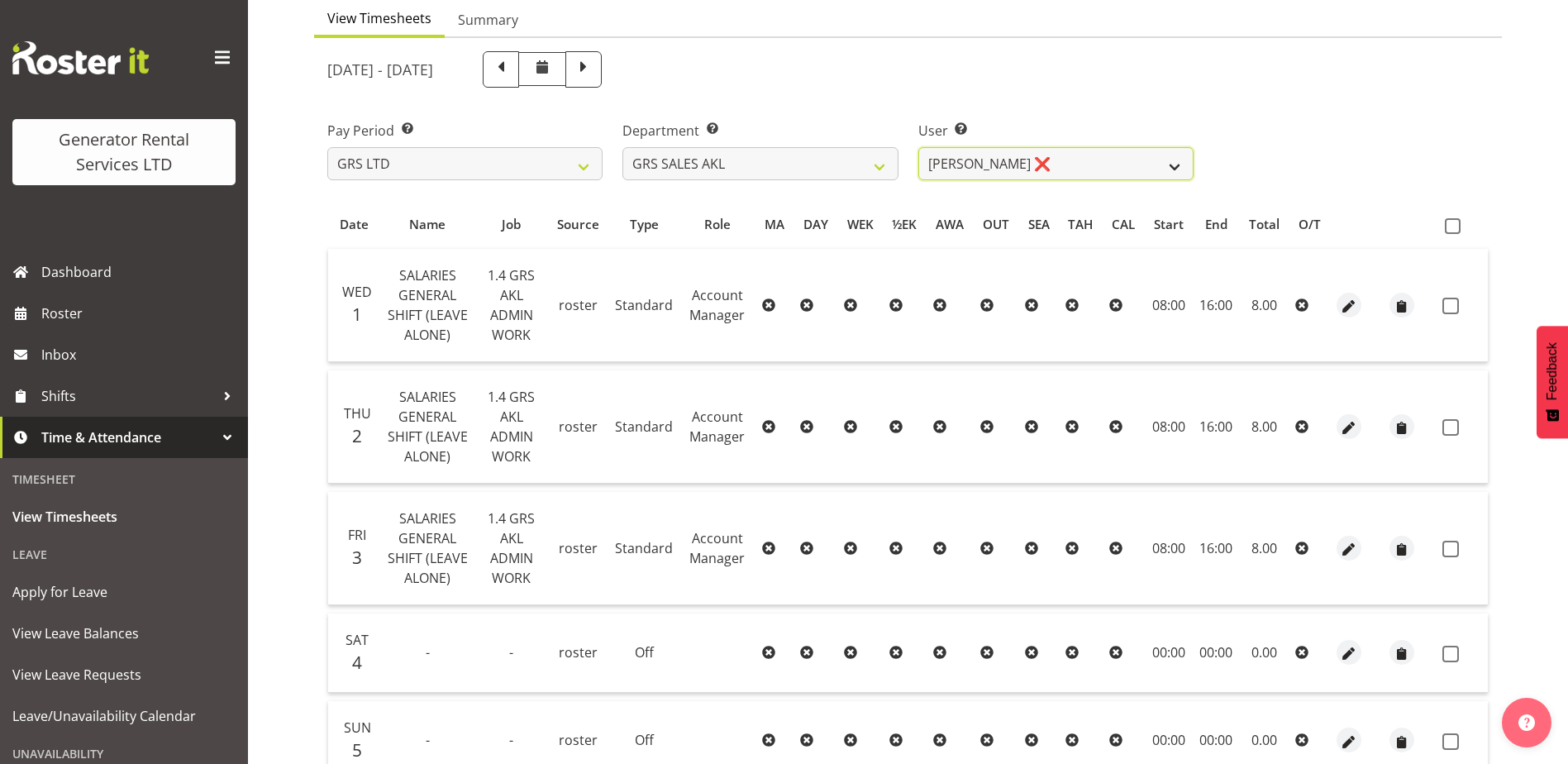
click at [1105, 173] on select "[PERSON_NAME] ❌ [PERSON_NAME] ❌ [PERSON_NAME] ❌ [PERSON_NAME] ❌ [PERSON_NAME] ❌" at bounding box center [1056, 164] width 275 height 34
click at [918, 147] on select "[PERSON_NAME] ❌ [PERSON_NAME] ❌ [PERSON_NAME] ❌ [PERSON_NAME] ❌ [PERSON_NAME] ❌" at bounding box center [1056, 164] width 275 height 34
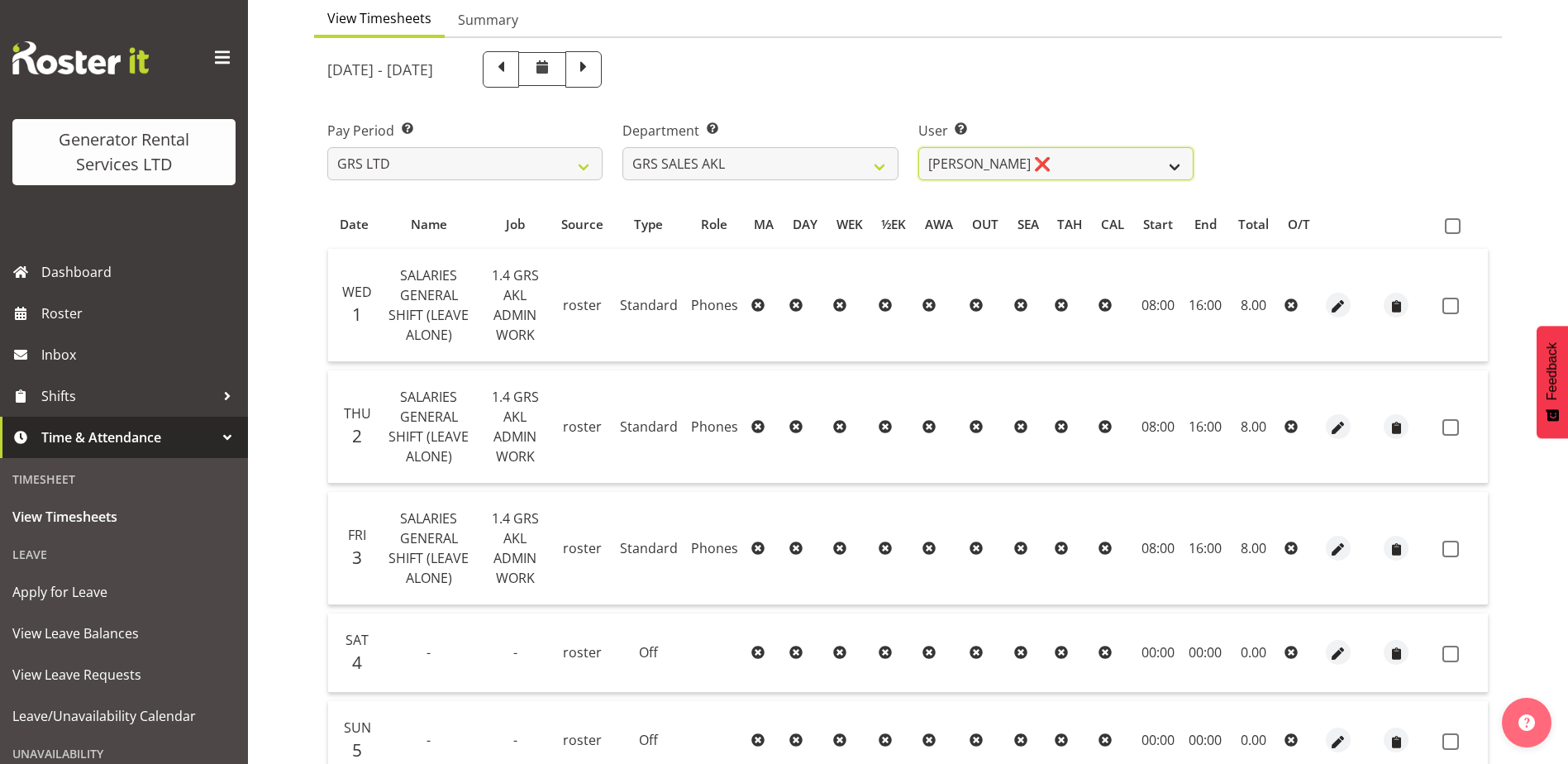
click at [987, 168] on select "[PERSON_NAME] ❌ [PERSON_NAME] ❌ [PERSON_NAME] ❌ [PERSON_NAME] ❌ [PERSON_NAME] ❌" at bounding box center [1056, 164] width 275 height 34
click at [918, 147] on select "[PERSON_NAME] ❌ [PERSON_NAME] ❌ [PERSON_NAME] ❌ [PERSON_NAME] ❌ [PERSON_NAME] ❌" at bounding box center [1056, 164] width 275 height 34
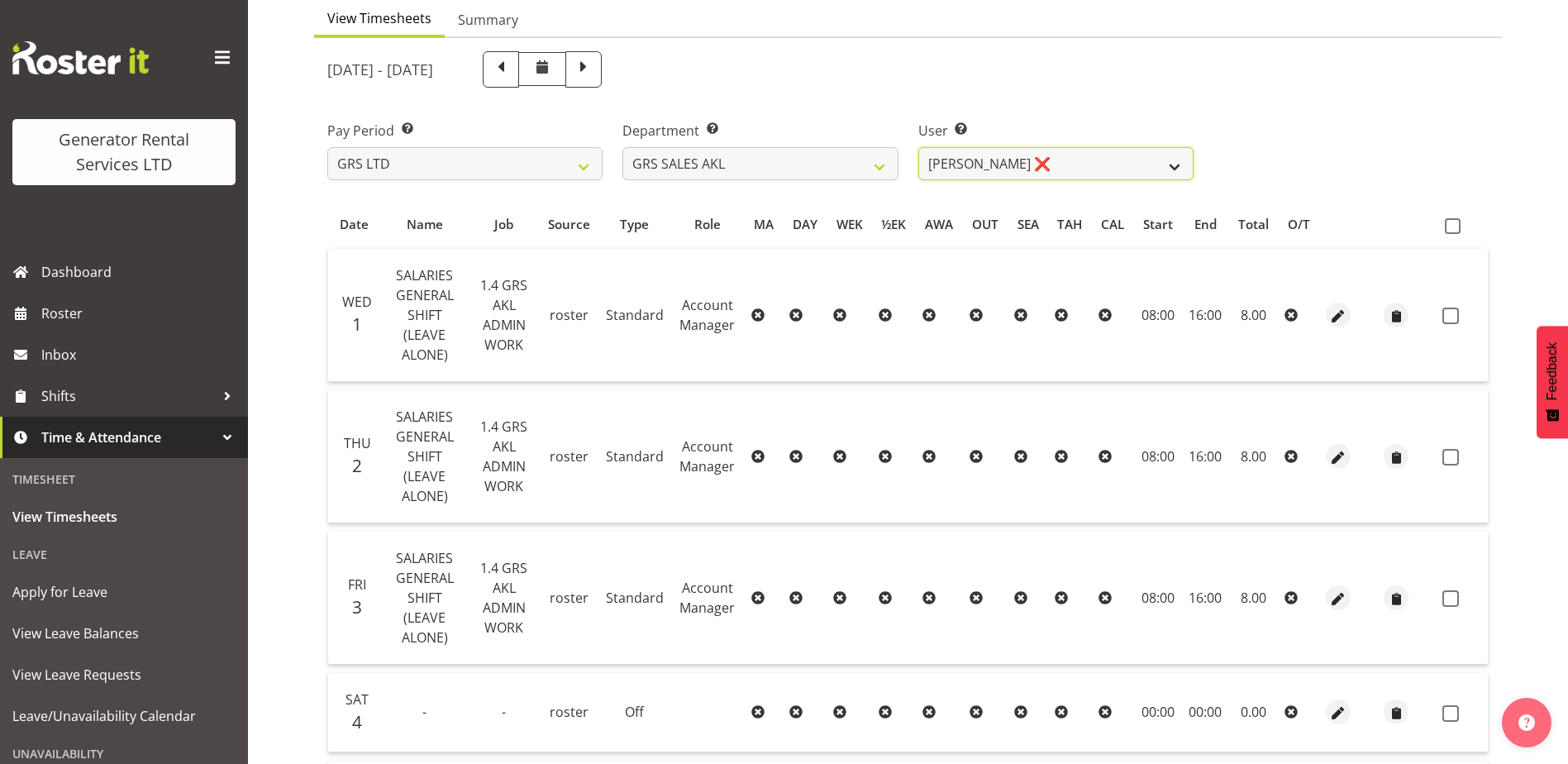
click at [965, 168] on select "[PERSON_NAME] ❌ [PERSON_NAME] ❌ [PERSON_NAME] ❌ [PERSON_NAME] ❌ [PERSON_NAME] ❌" at bounding box center [1056, 164] width 275 height 34
select select "3623"
click at [918, 147] on select "[PERSON_NAME] ❌ [PERSON_NAME] ❌ [PERSON_NAME] ❌ [PERSON_NAME] ❌ [PERSON_NAME] ❌" at bounding box center [1056, 164] width 275 height 34
